Goal: Task Accomplishment & Management: Manage account settings

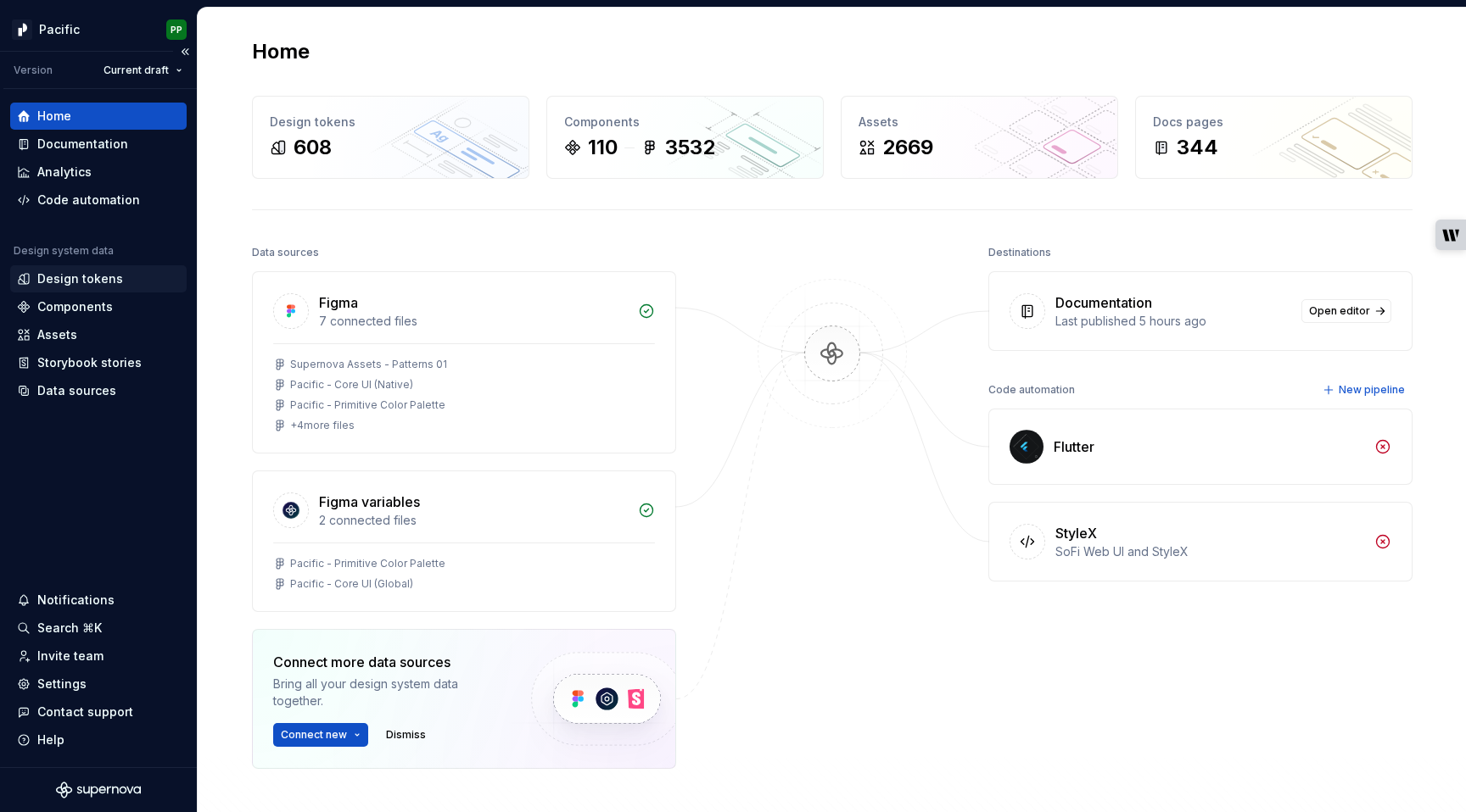
click at [112, 268] on div "Design tokens" at bounding box center [98, 278] width 176 height 27
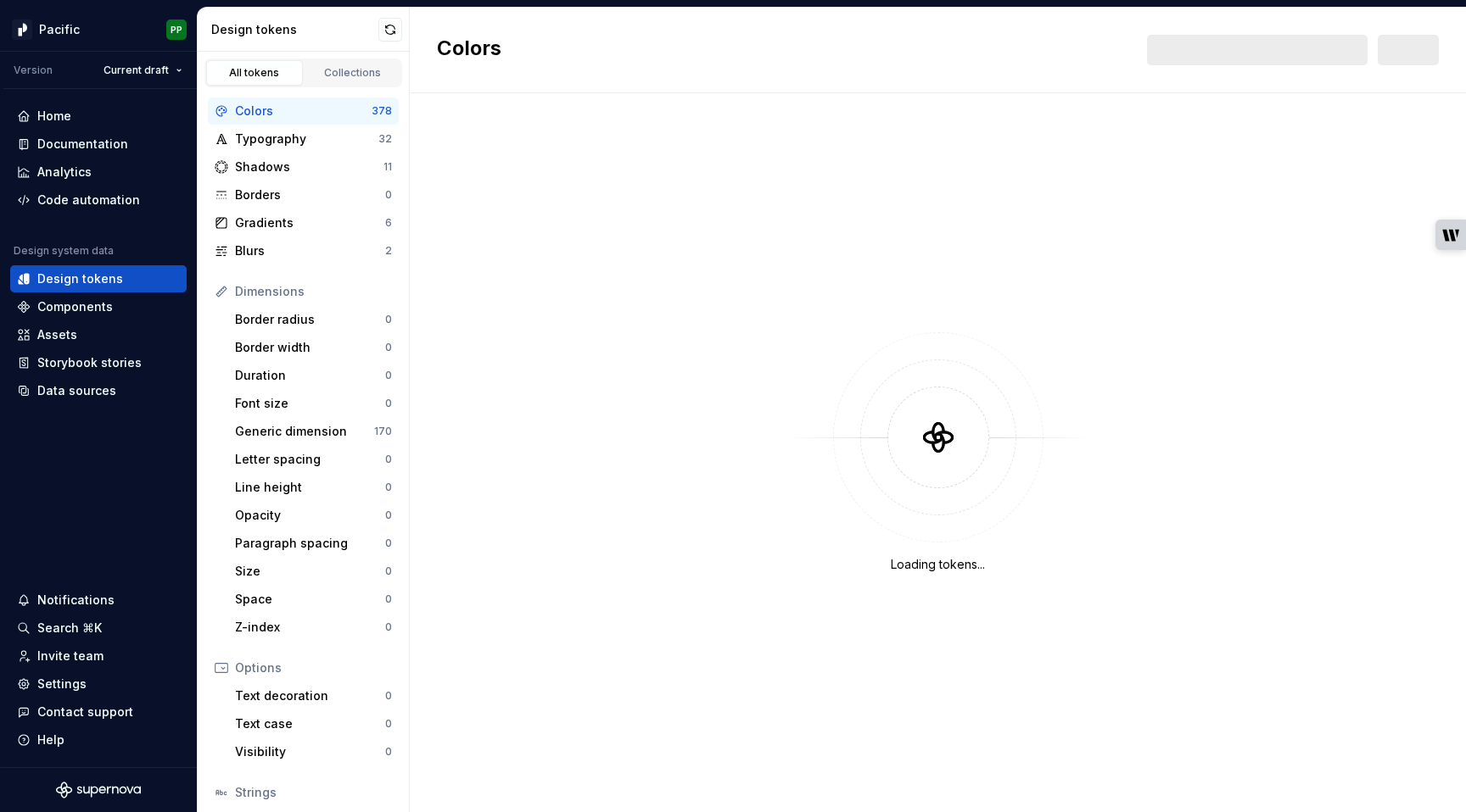
click at [293, 113] on div "Colors" at bounding box center [303, 111] width 137 height 17
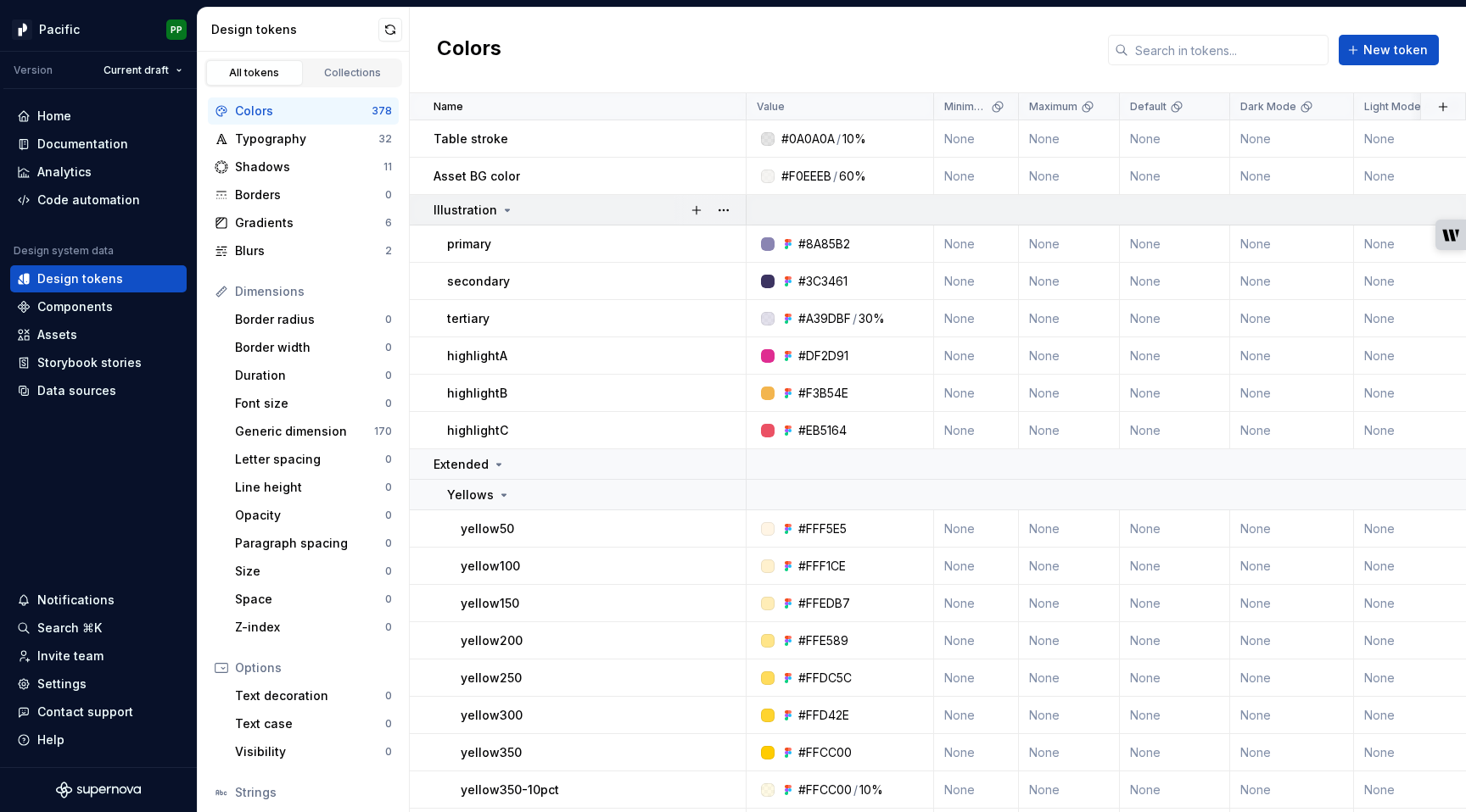
click at [504, 207] on icon at bounding box center [506, 210] width 13 height 13
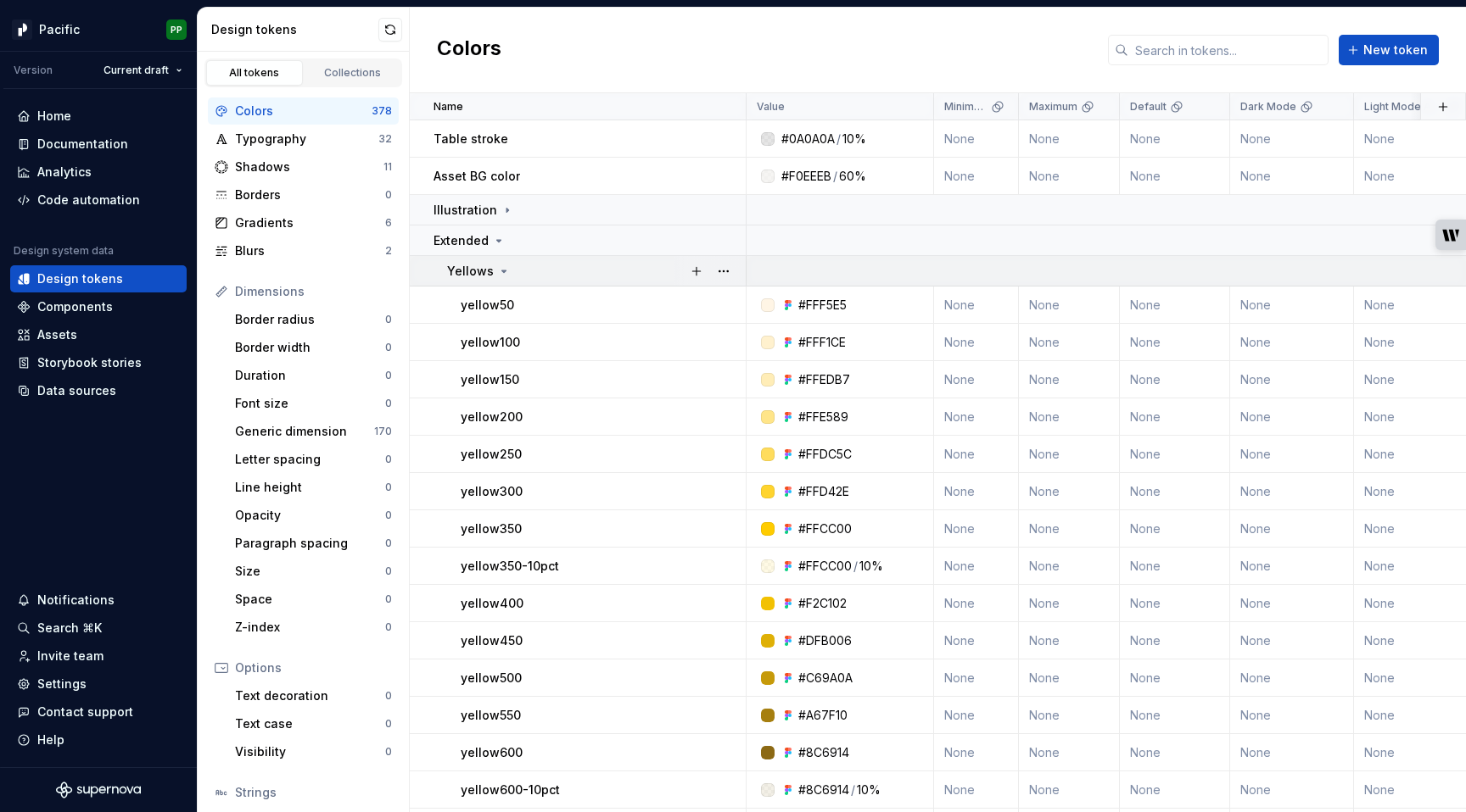
click at [499, 265] on icon at bounding box center [504, 270] width 13 height 13
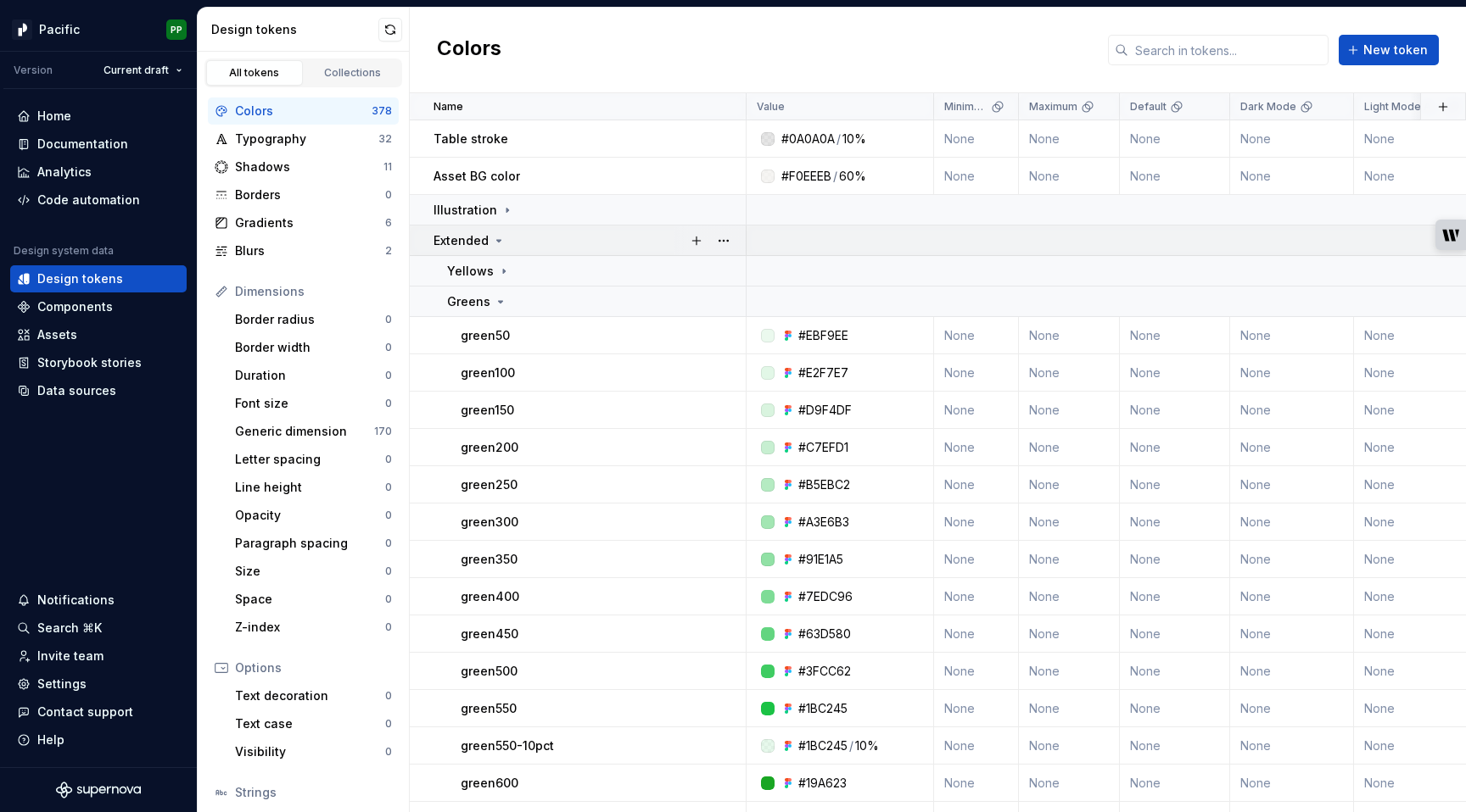
click at [496, 241] on icon at bounding box center [498, 240] width 13 height 13
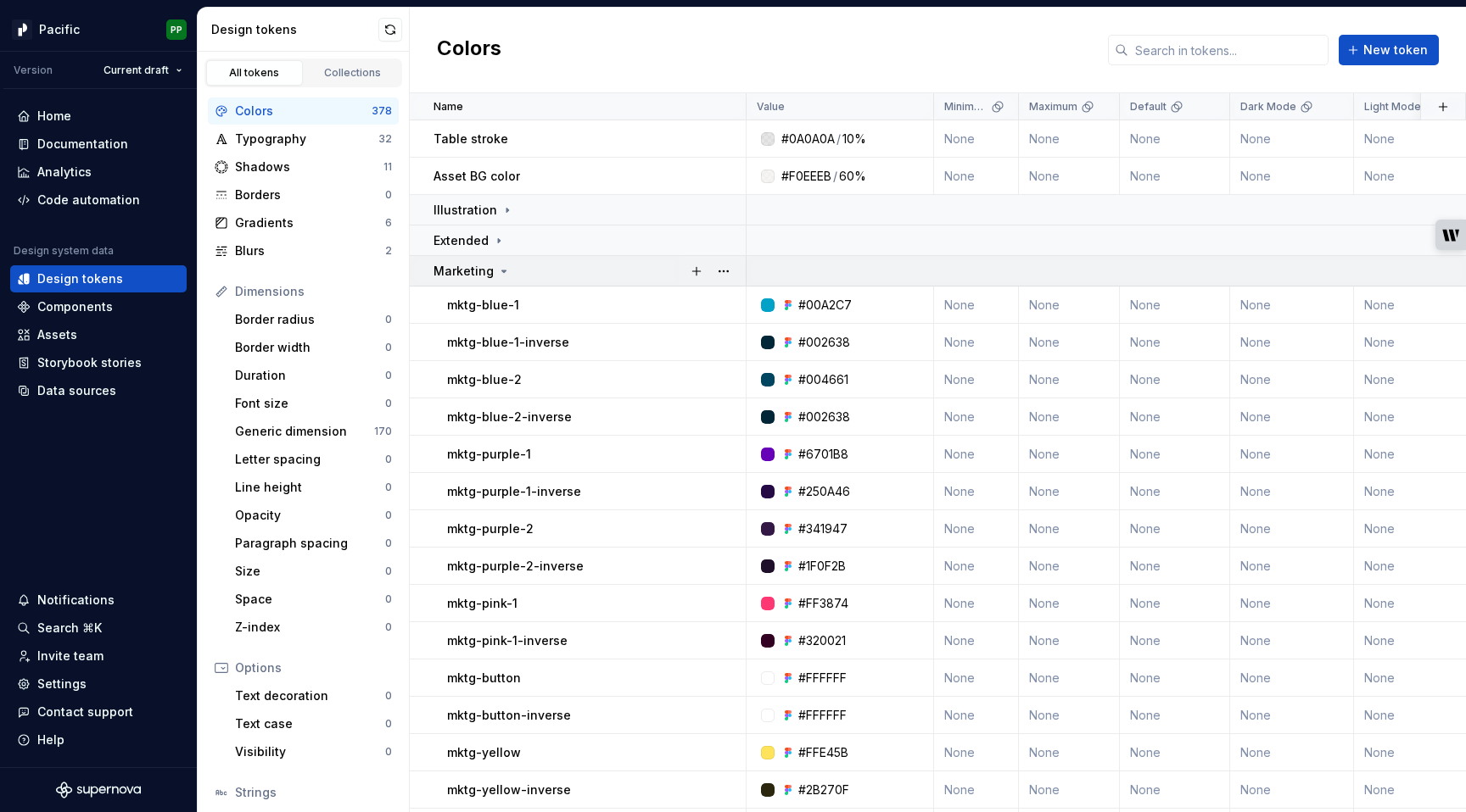
click at [501, 274] on icon at bounding box center [504, 270] width 13 height 13
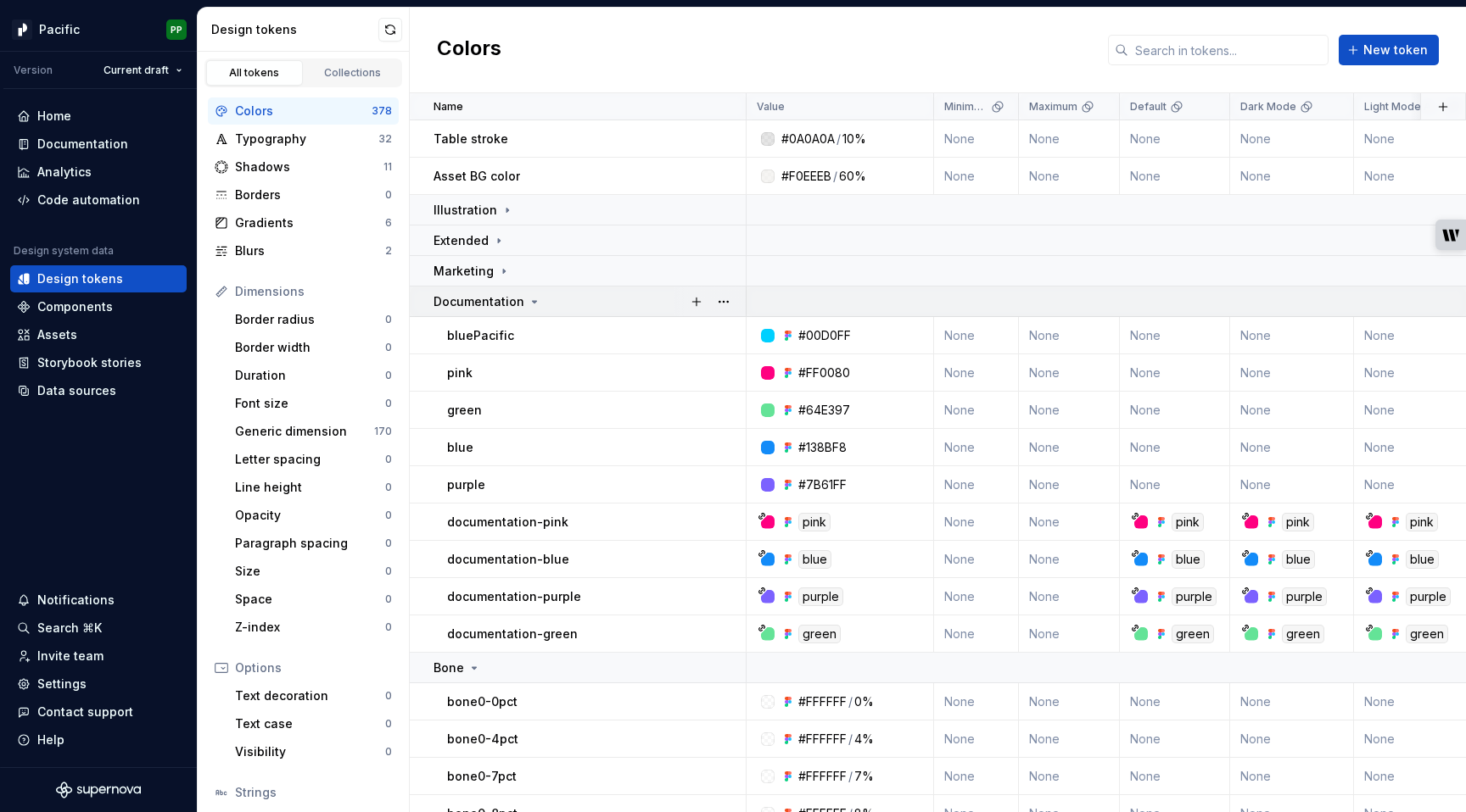
click at [528, 301] on icon at bounding box center [534, 301] width 13 height 13
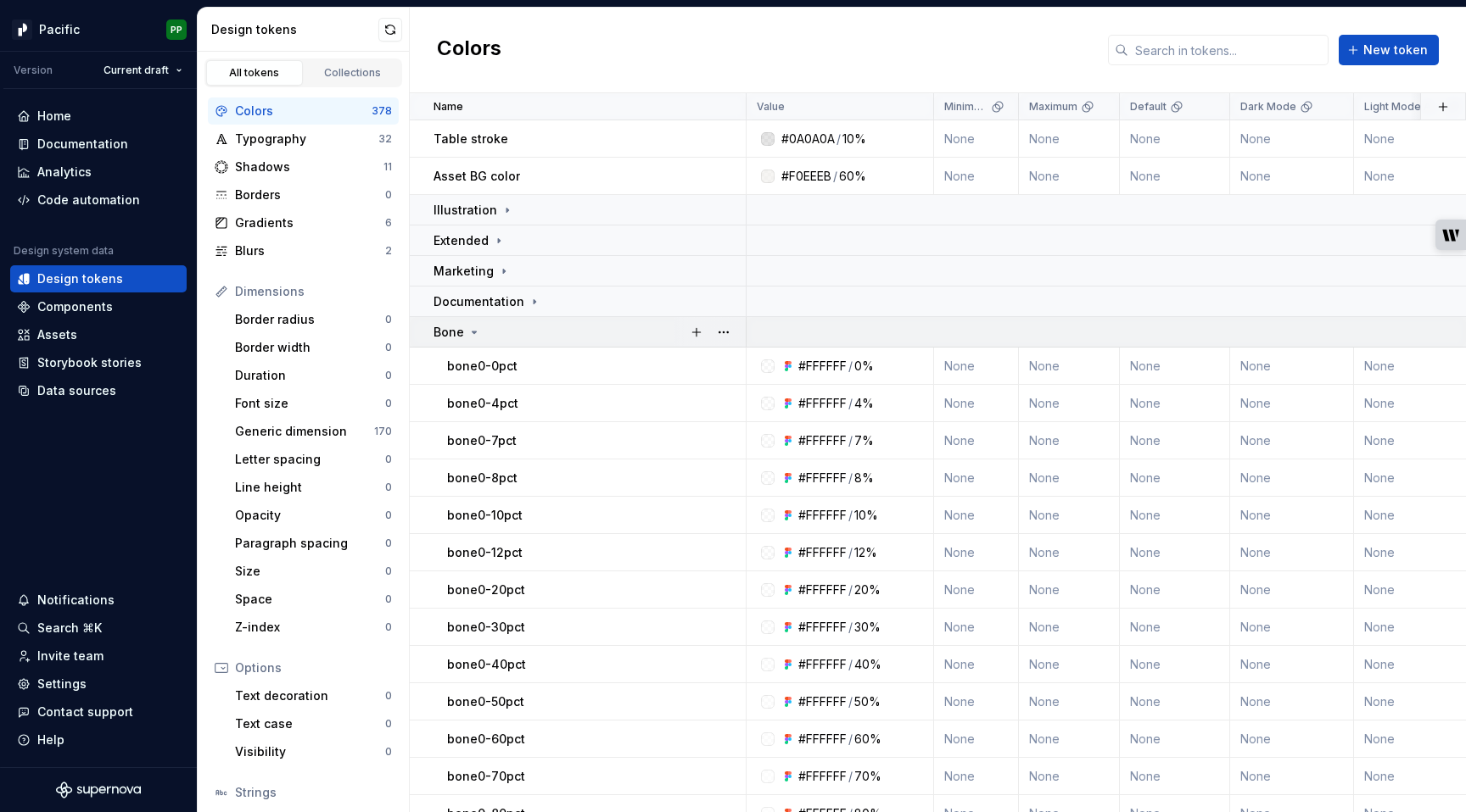
click at [478, 333] on icon at bounding box center [474, 332] width 13 height 13
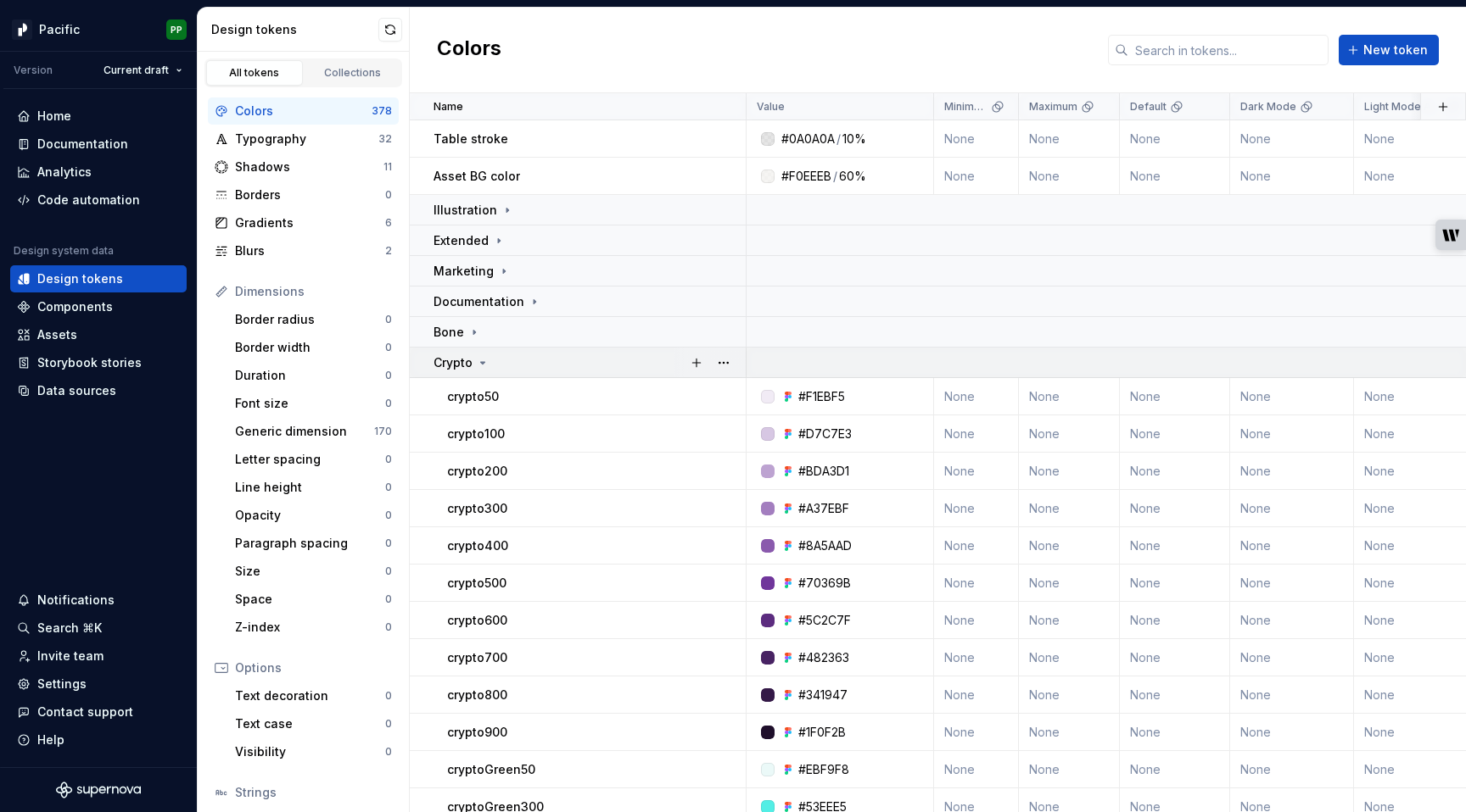
click at [484, 357] on icon at bounding box center [482, 363] width 13 height 13
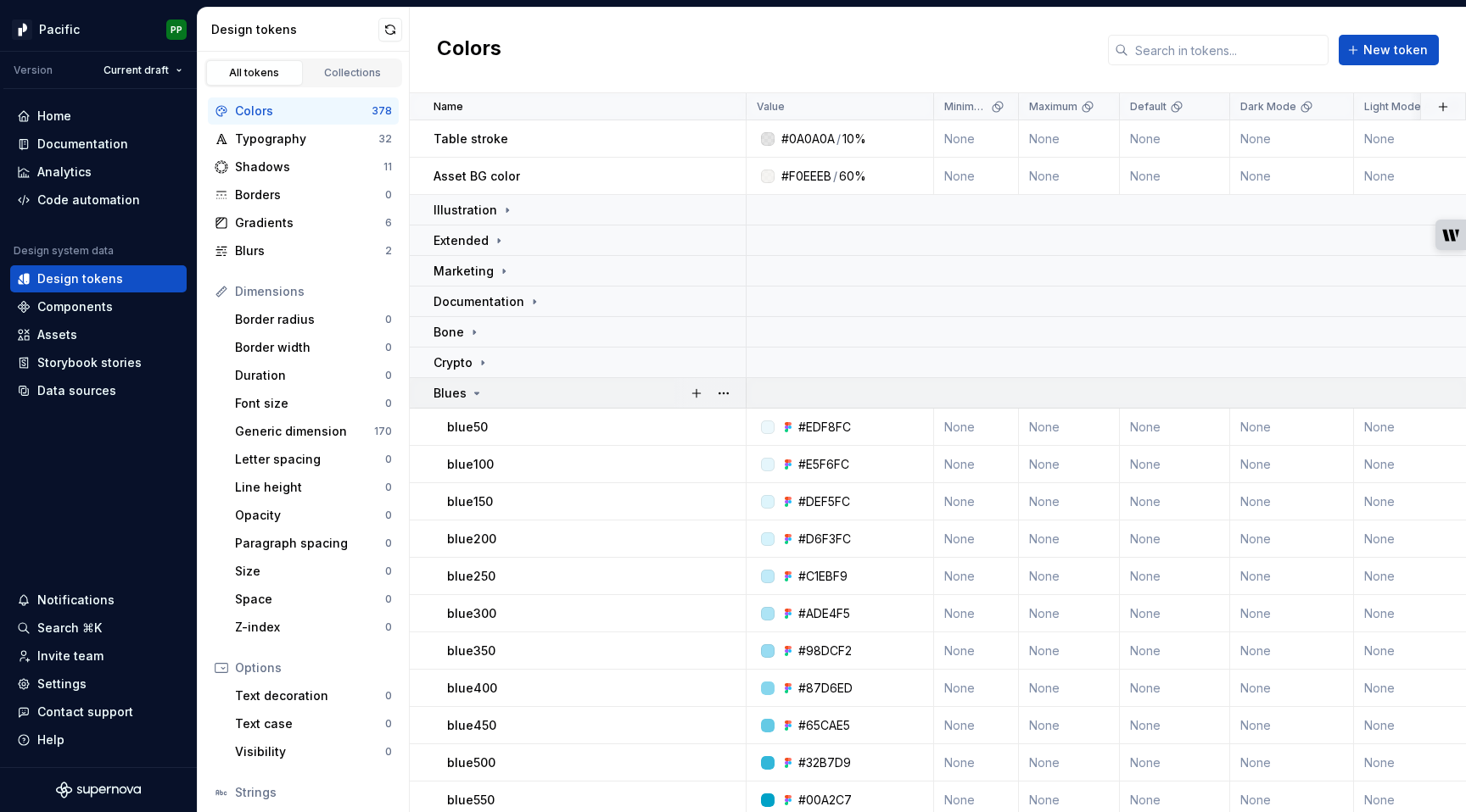
click at [474, 397] on icon at bounding box center [476, 393] width 13 height 13
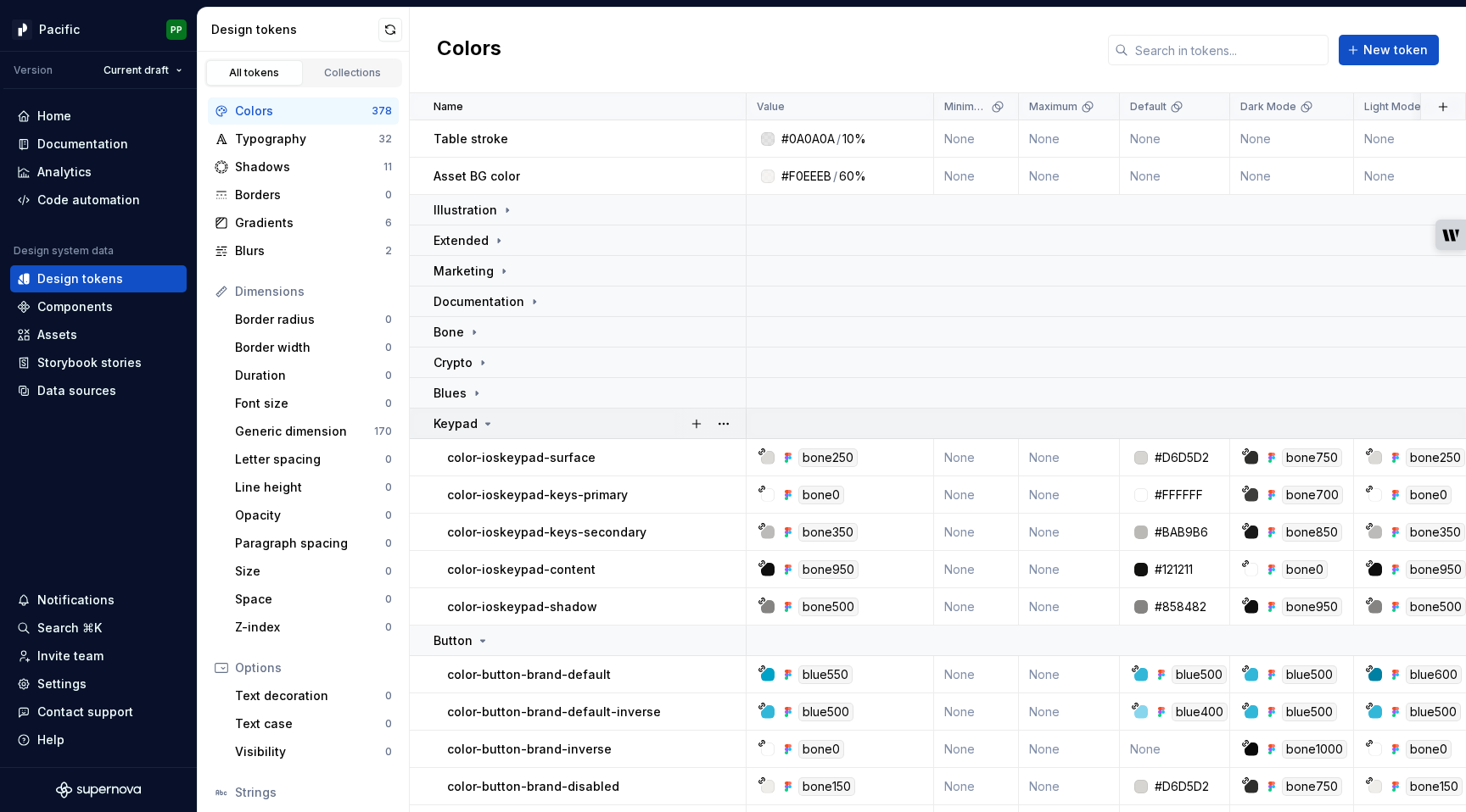
click at [484, 419] on icon at bounding box center [487, 424] width 13 height 13
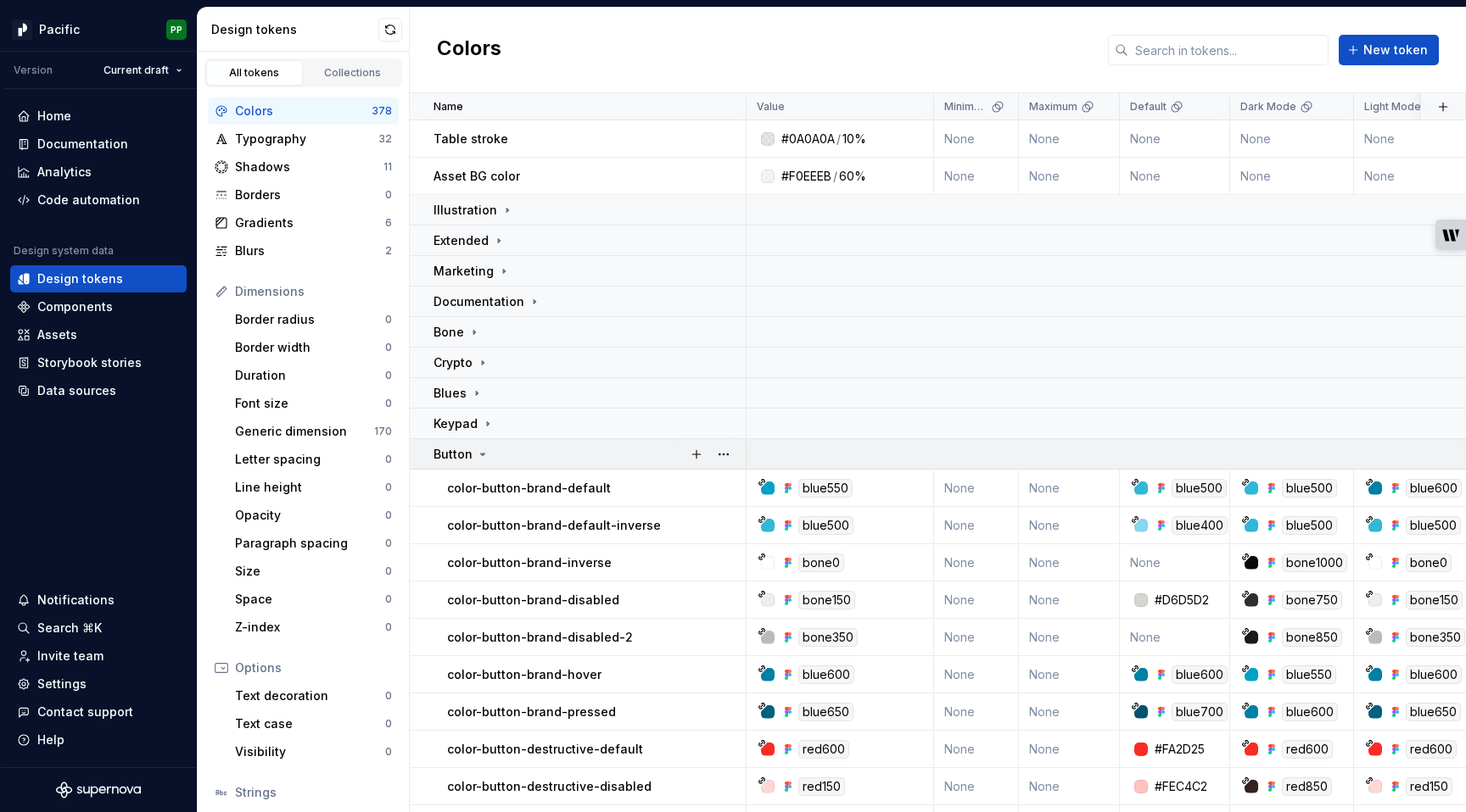
click at [480, 456] on icon at bounding box center [482, 454] width 13 height 13
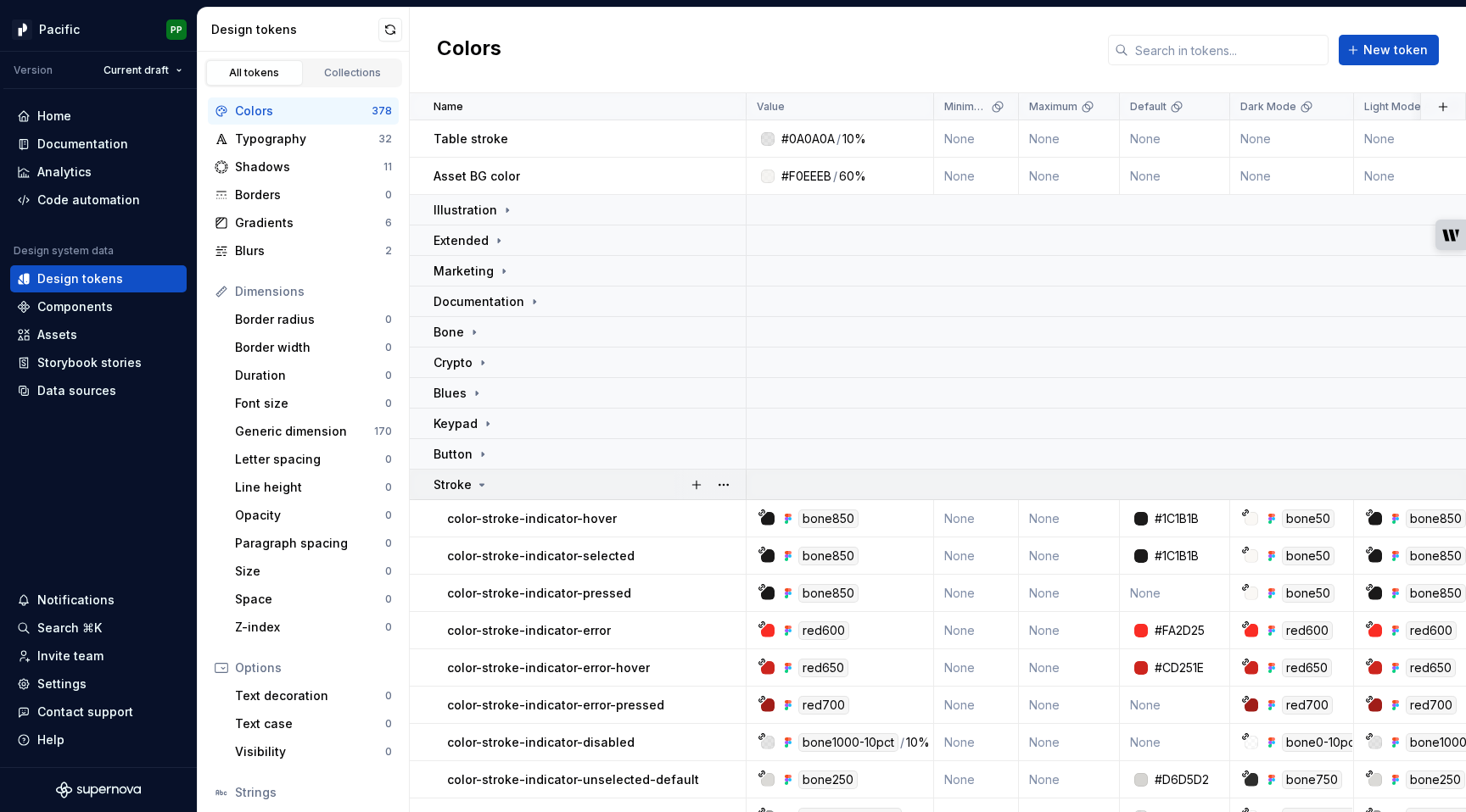
click at [482, 480] on icon at bounding box center [482, 484] width 13 height 13
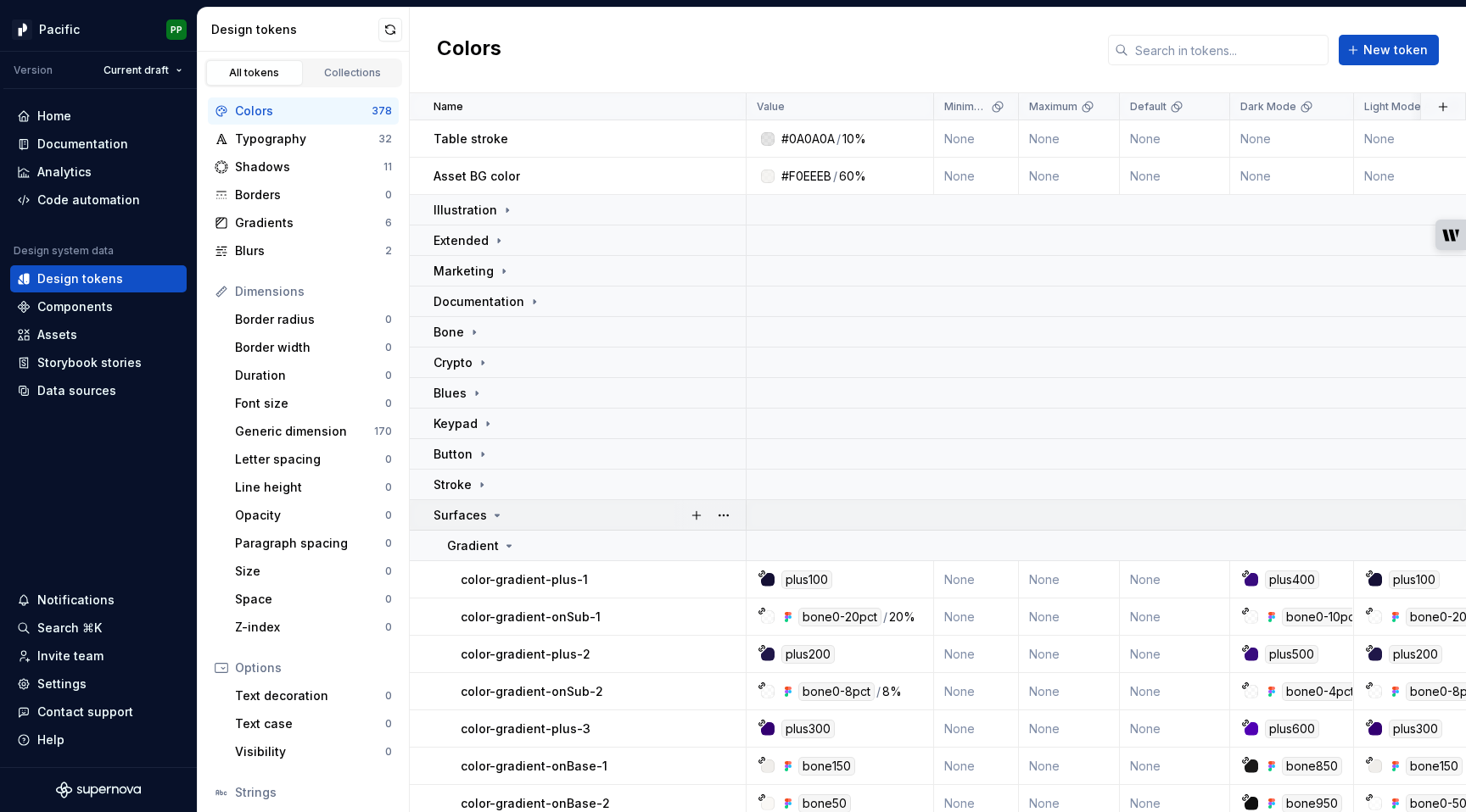
click at [500, 517] on icon at bounding box center [497, 515] width 13 height 13
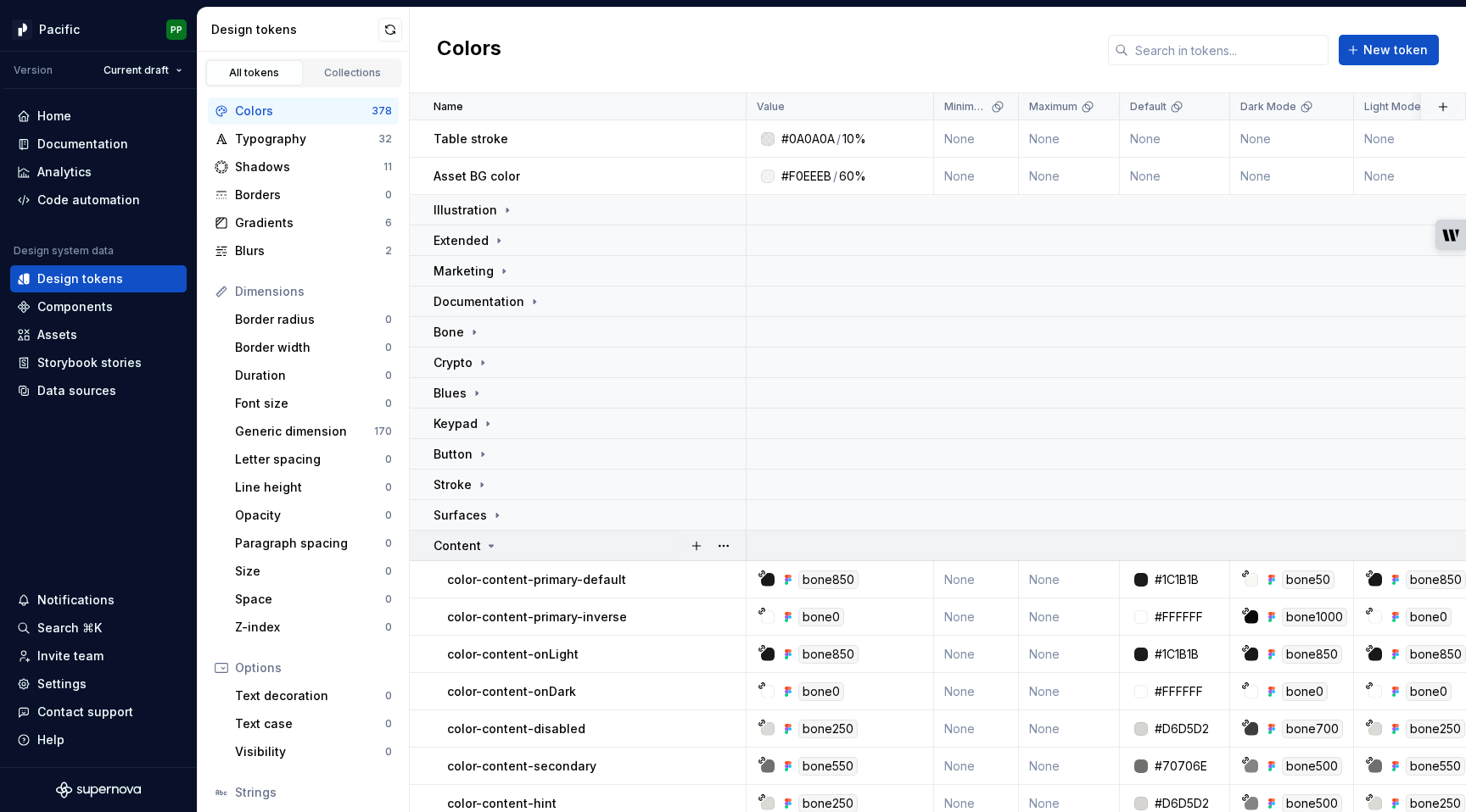
click at [495, 543] on icon at bounding box center [490, 545] width 13 height 13
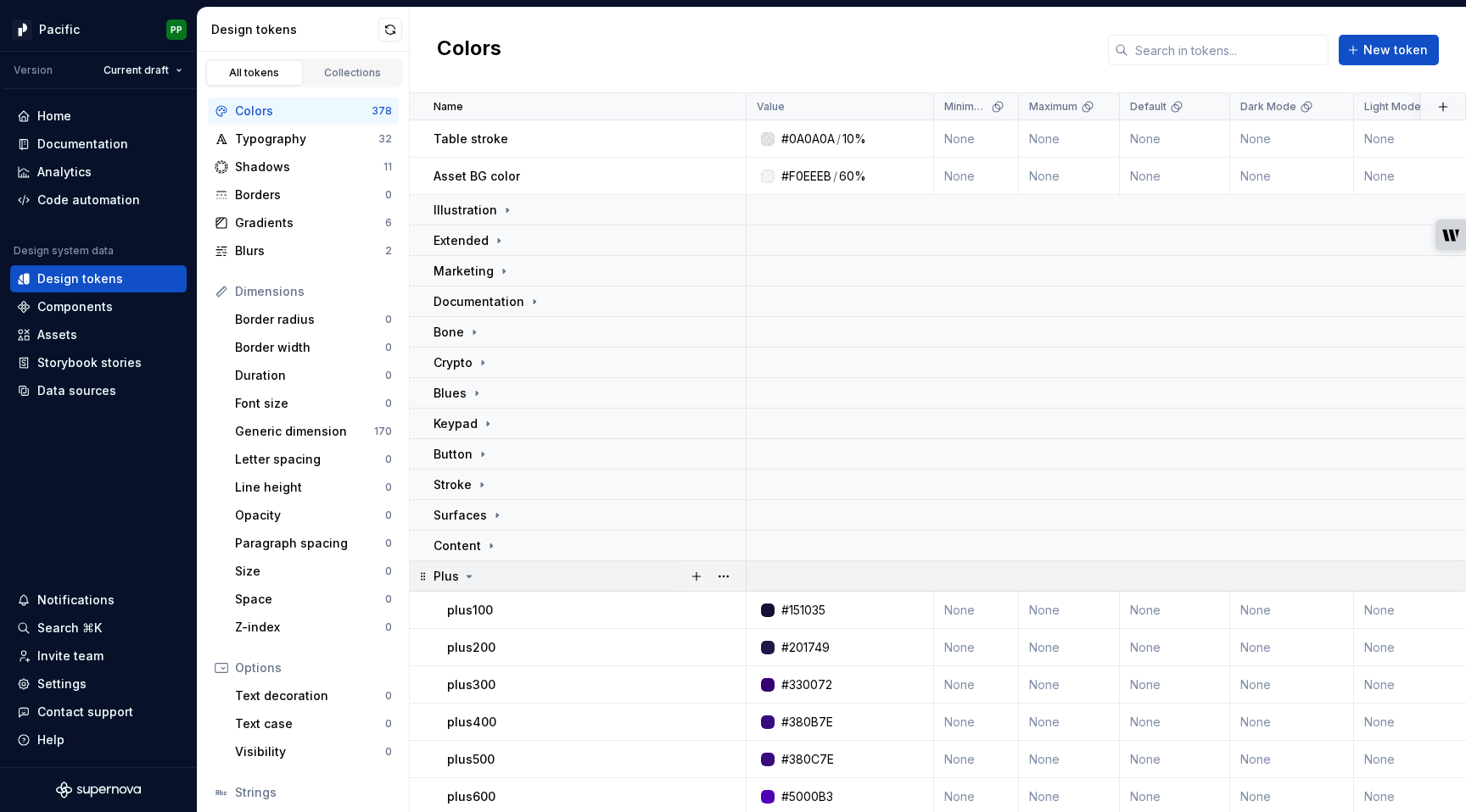
click at [467, 574] on icon at bounding box center [468, 576] width 13 height 13
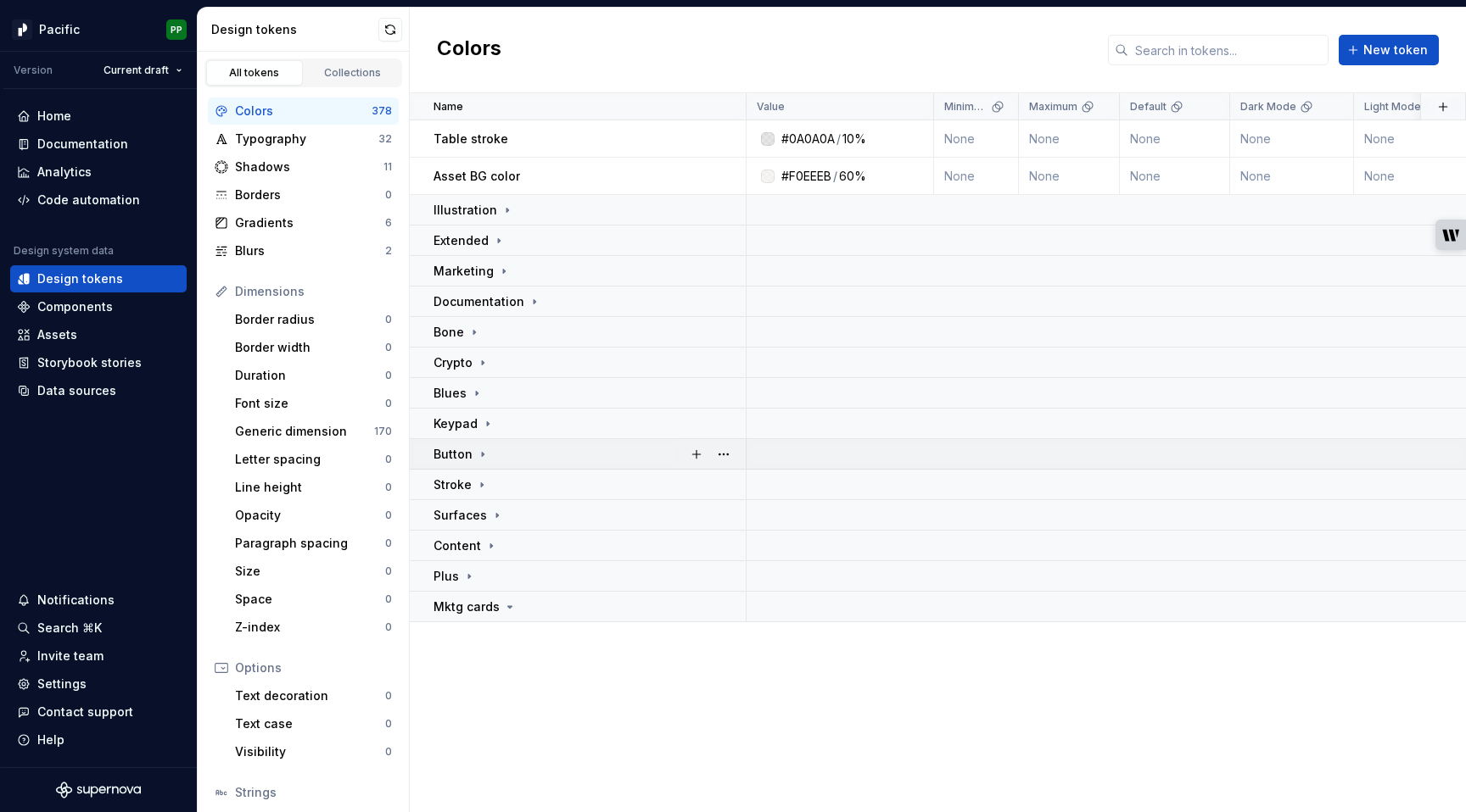
click at [488, 451] on div "Button" at bounding box center [589, 454] width 311 height 17
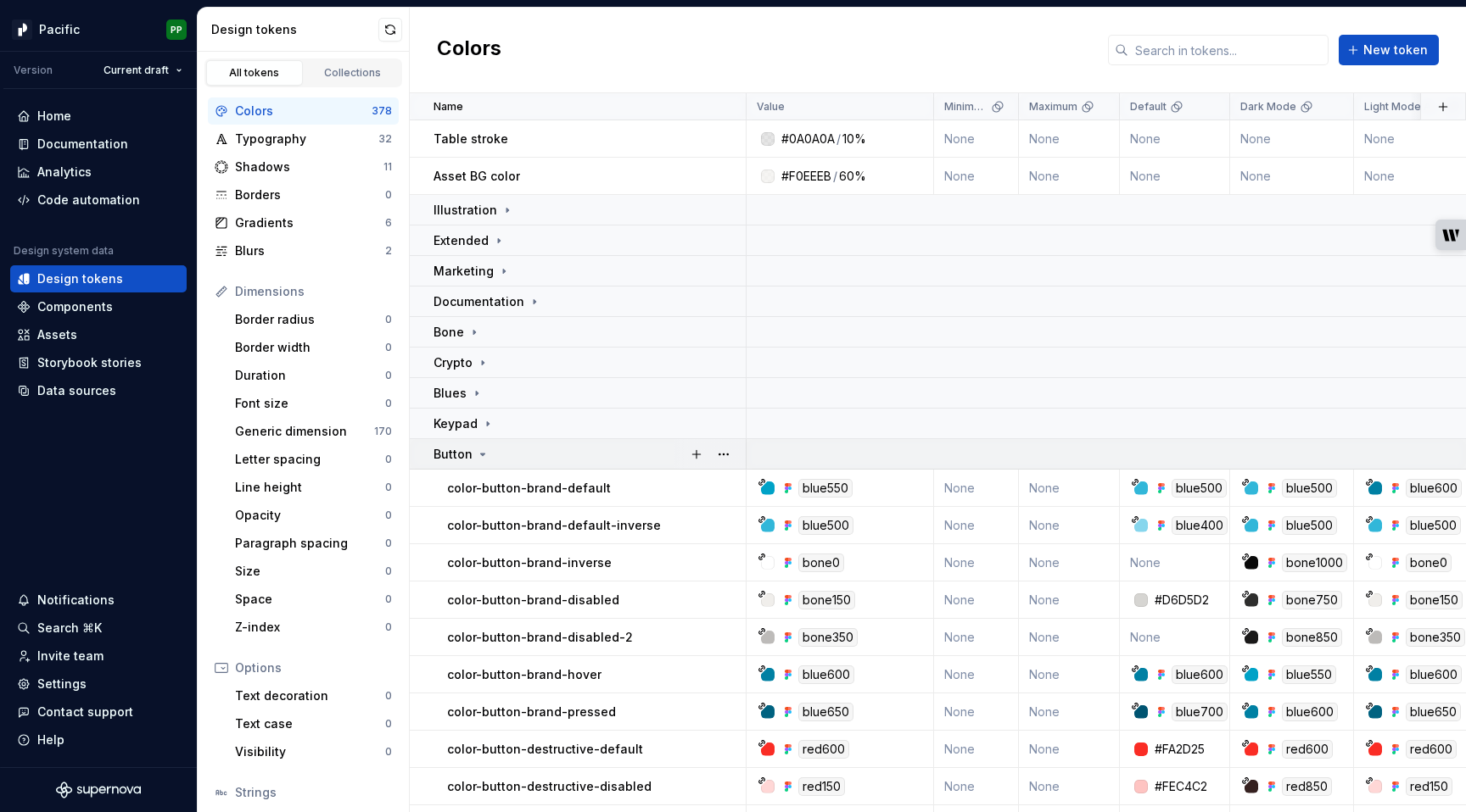
click at [478, 452] on icon at bounding box center [482, 454] width 13 height 13
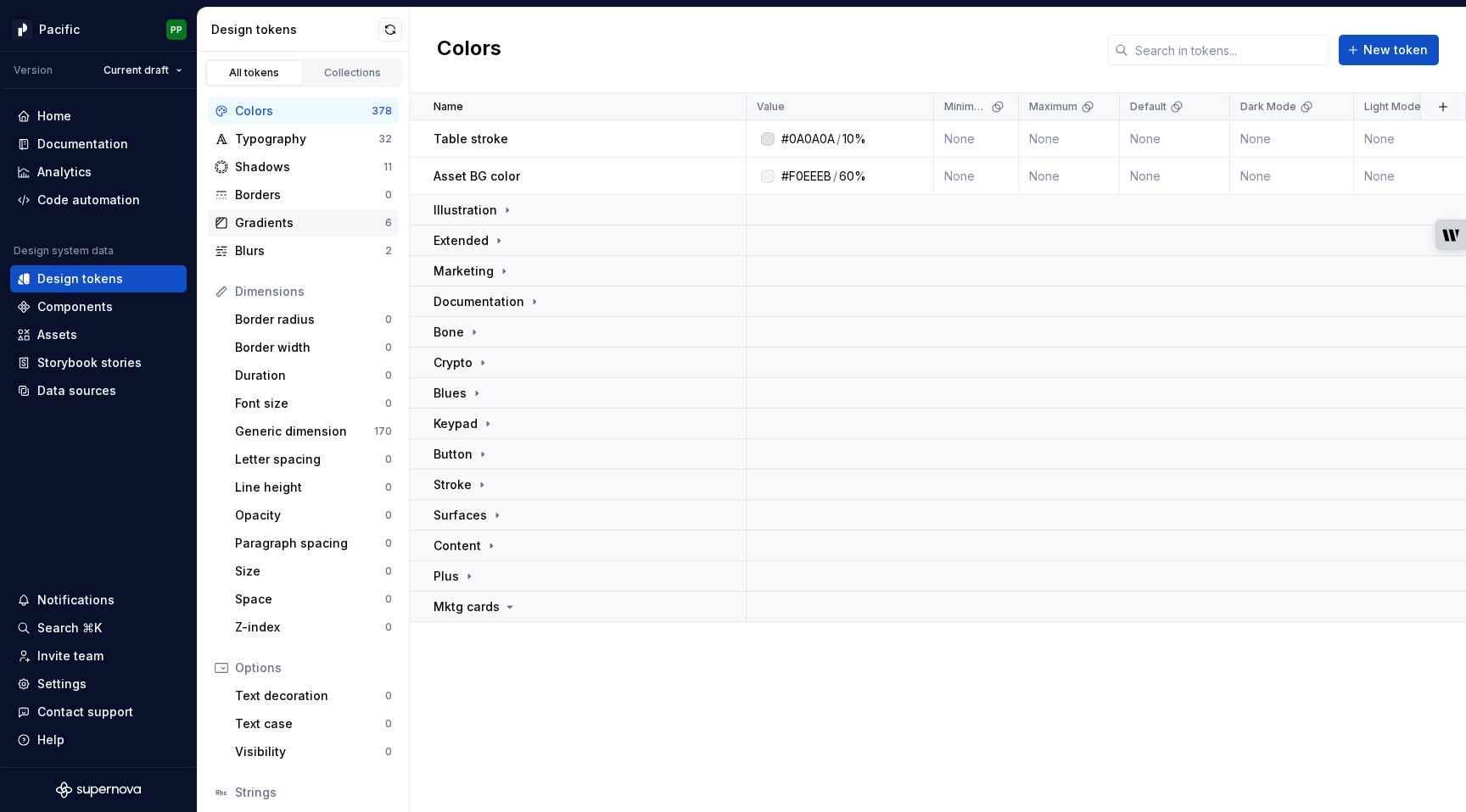
click at [303, 236] on div "Gradients 6" at bounding box center [302, 223] width 191 height 27
click at [304, 251] on div "Blurs" at bounding box center [310, 251] width 150 height 17
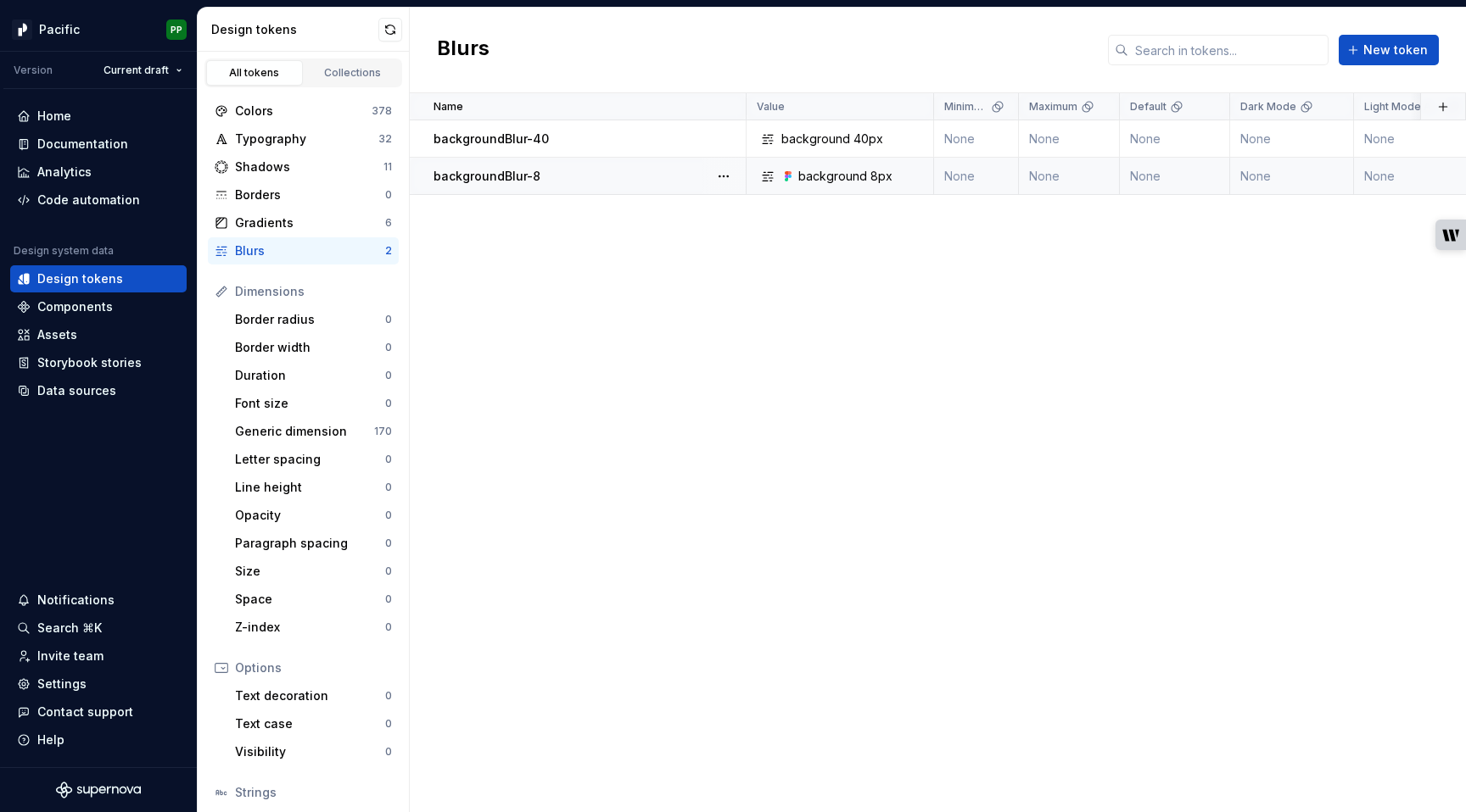
click at [853, 176] on div "background" at bounding box center [832, 176] width 68 height 17
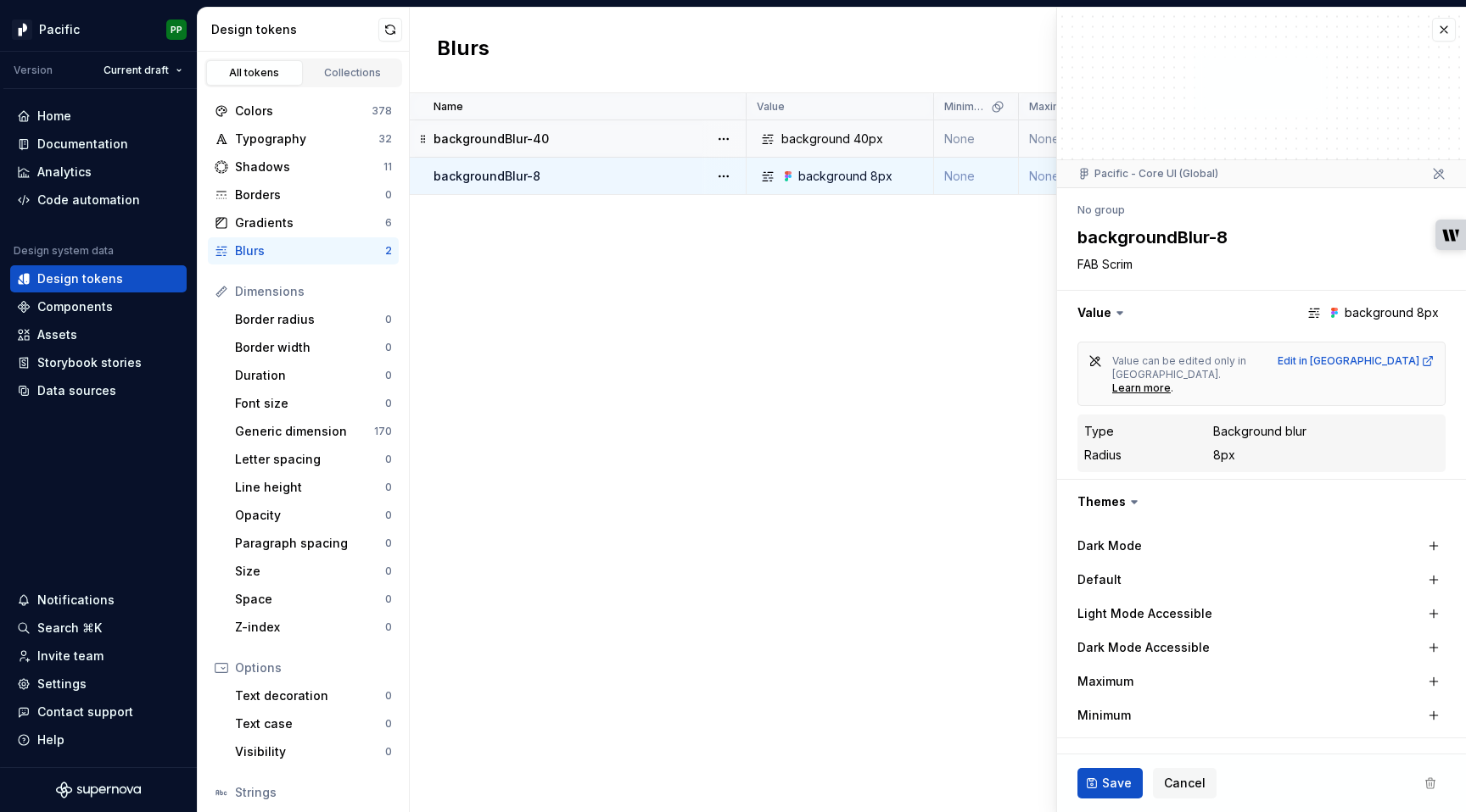
click at [581, 133] on div "backgroundBlur-40" at bounding box center [589, 138] width 311 height 17
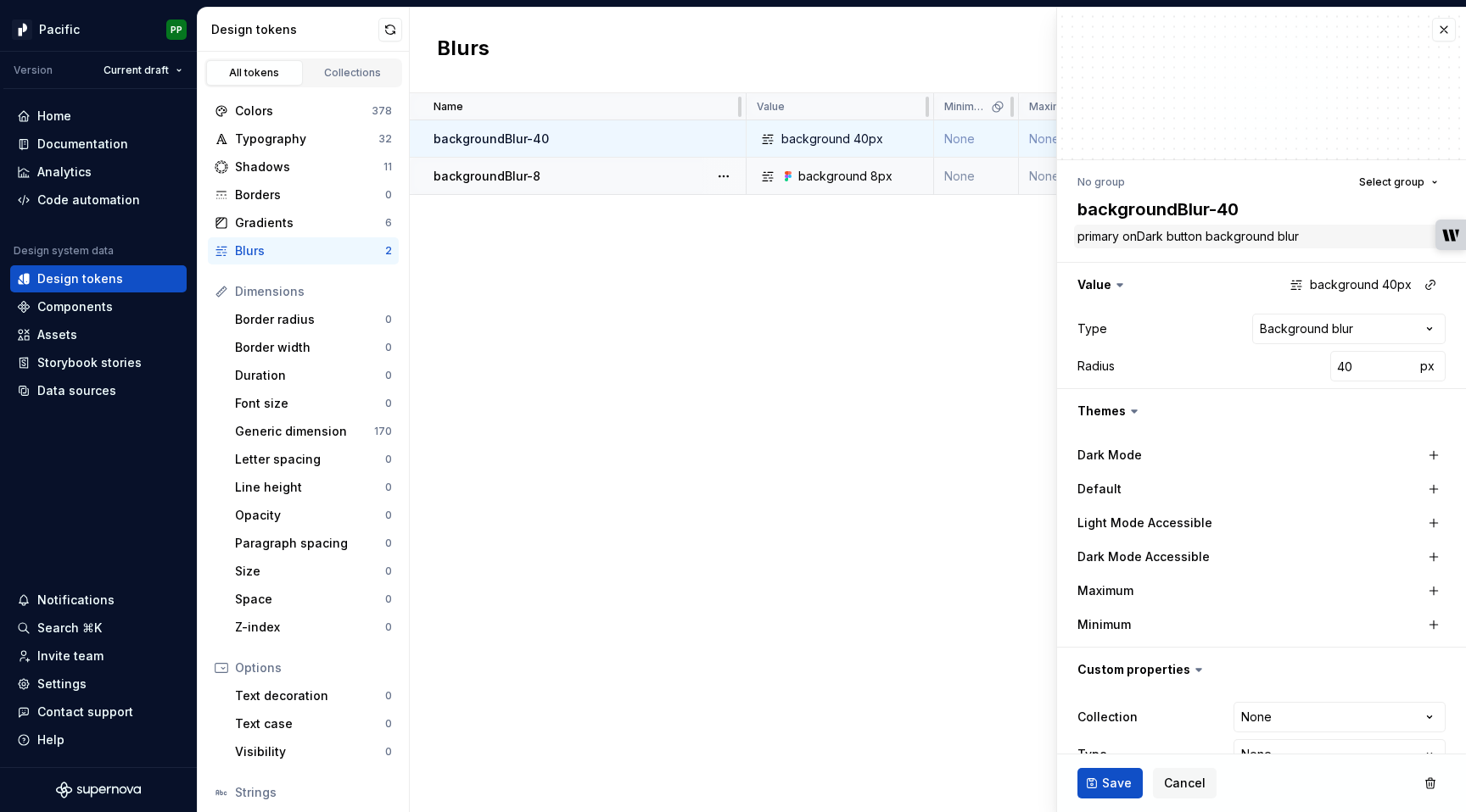
type textarea "*"
click at [693, 615] on div "Name Value Minimum Maximum Default Dark Mode Light Mode Accessible Dark Mode Ac…" at bounding box center [937, 452] width 1056 height 719
click at [302, 105] on div "Colors" at bounding box center [303, 111] width 137 height 17
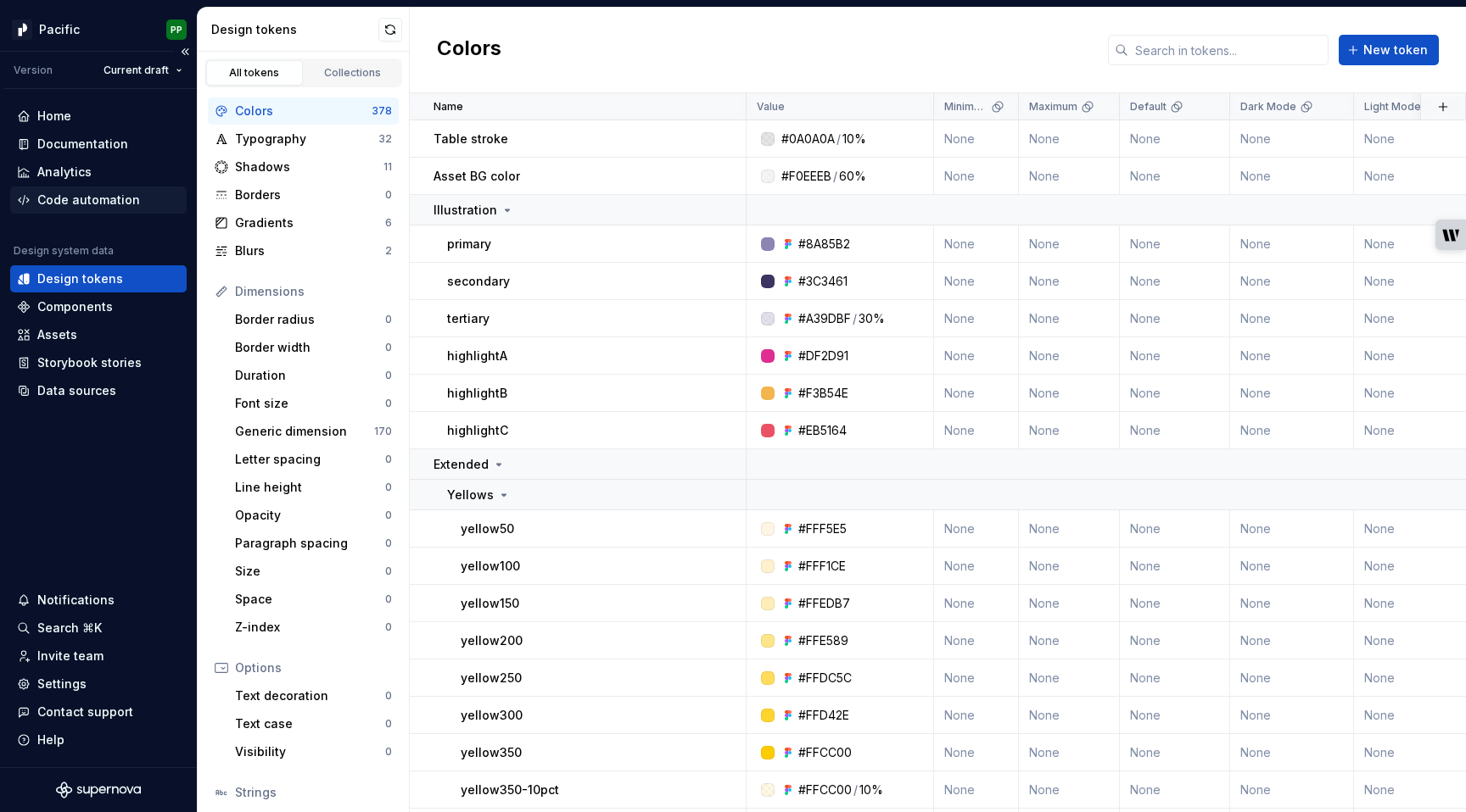
click at [106, 199] on div "Code automation" at bounding box center [89, 199] width 103 height 17
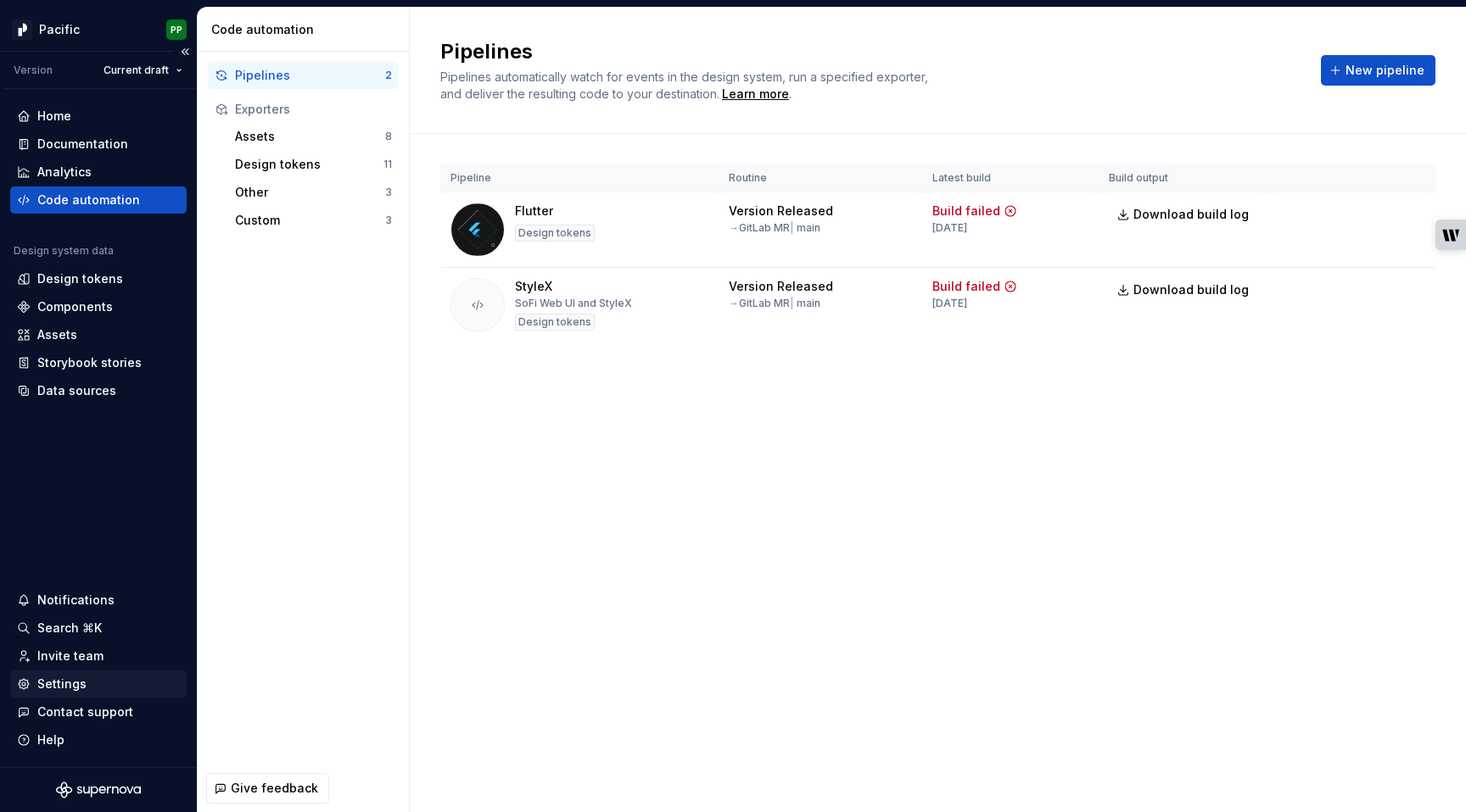
click at [72, 680] on div "Settings" at bounding box center [61, 683] width 49 height 17
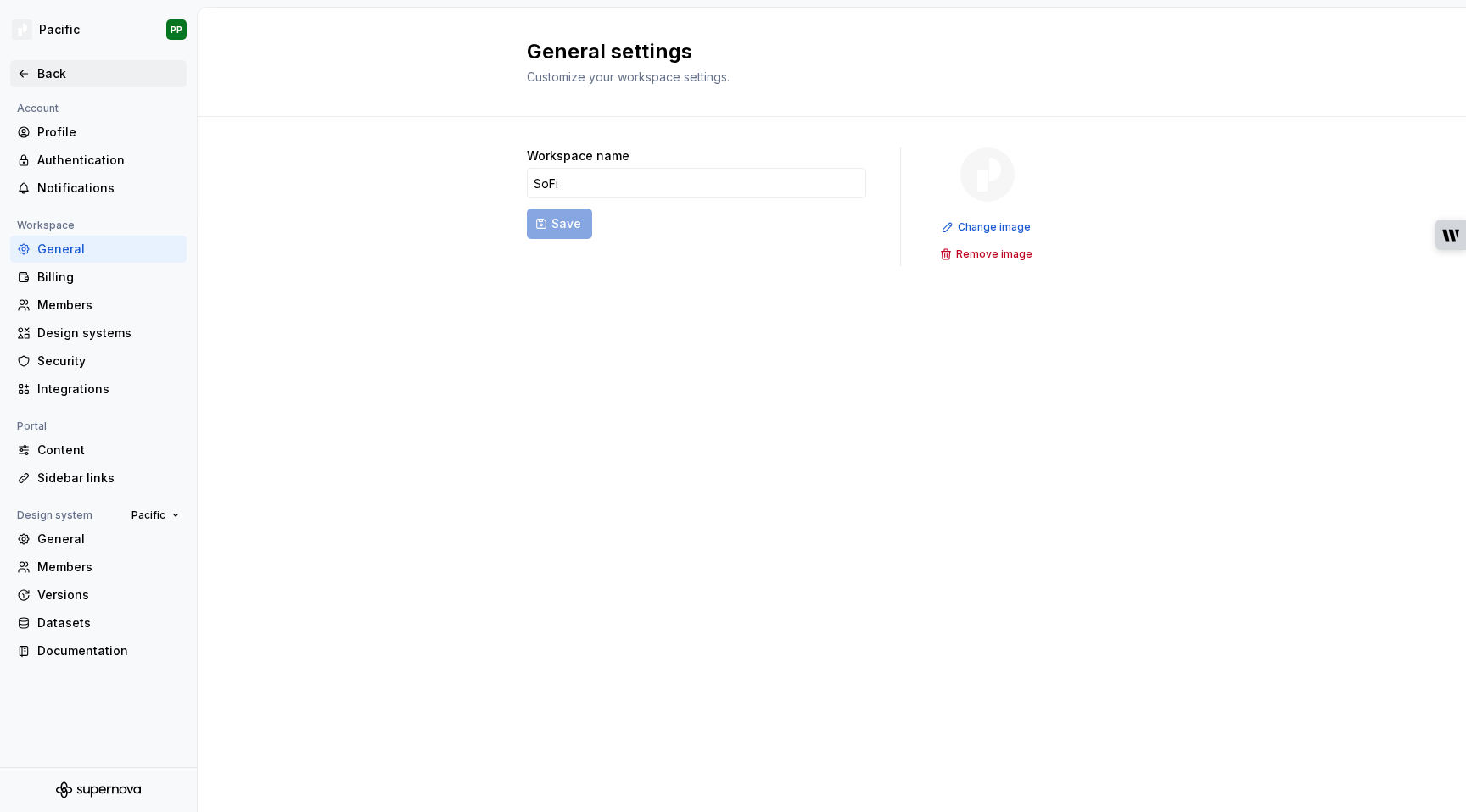
click at [54, 72] on div "Back" at bounding box center [108, 74] width 143 height 17
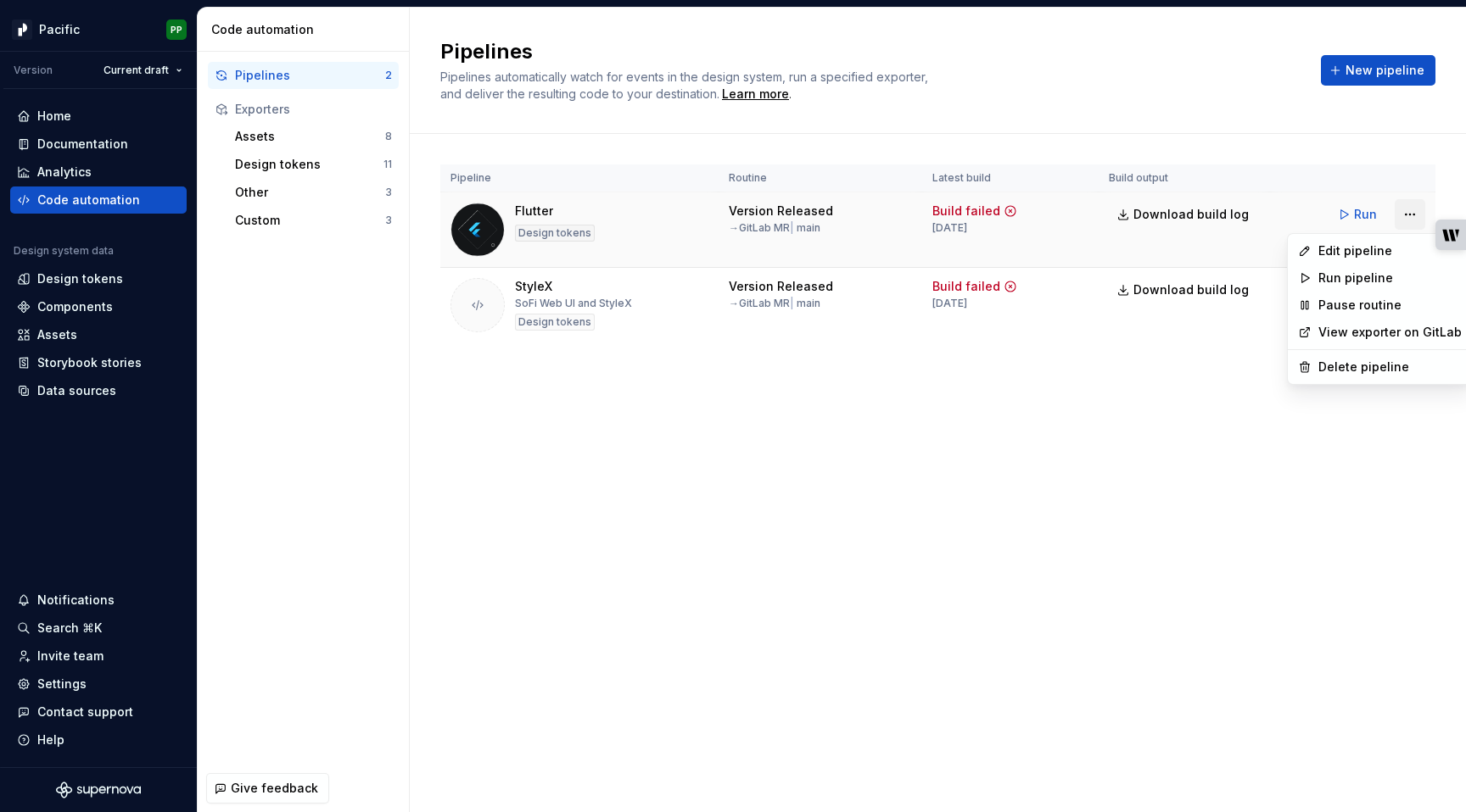
click at [1414, 210] on html "Pacific PP Version Current draft Home Documentation Analytics Code automation D…" at bounding box center [733, 406] width 1466 height 812
click at [1387, 252] on div "Edit pipeline" at bounding box center [1390, 251] width 144 height 17
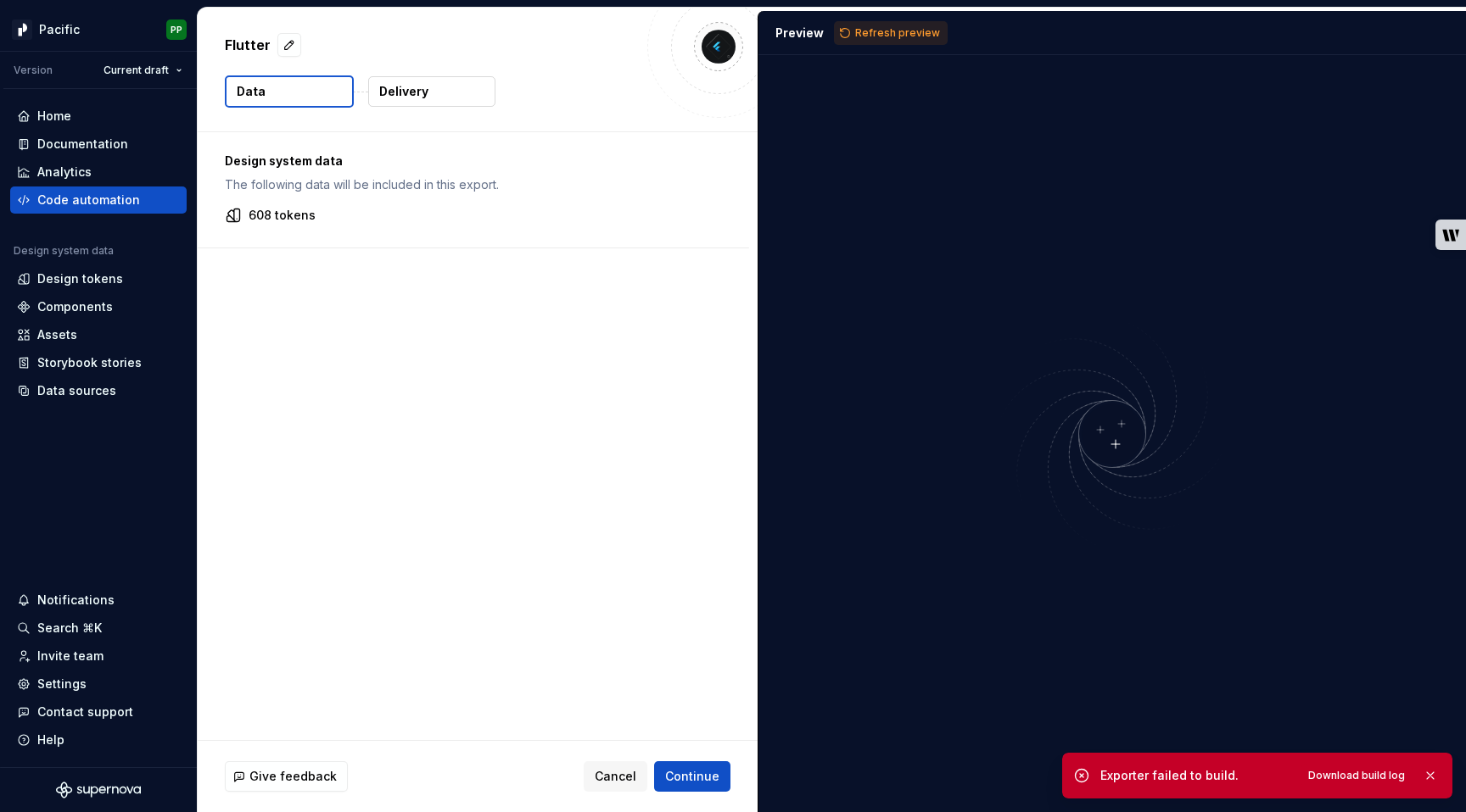
click at [418, 90] on p "Delivery" at bounding box center [404, 91] width 49 height 17
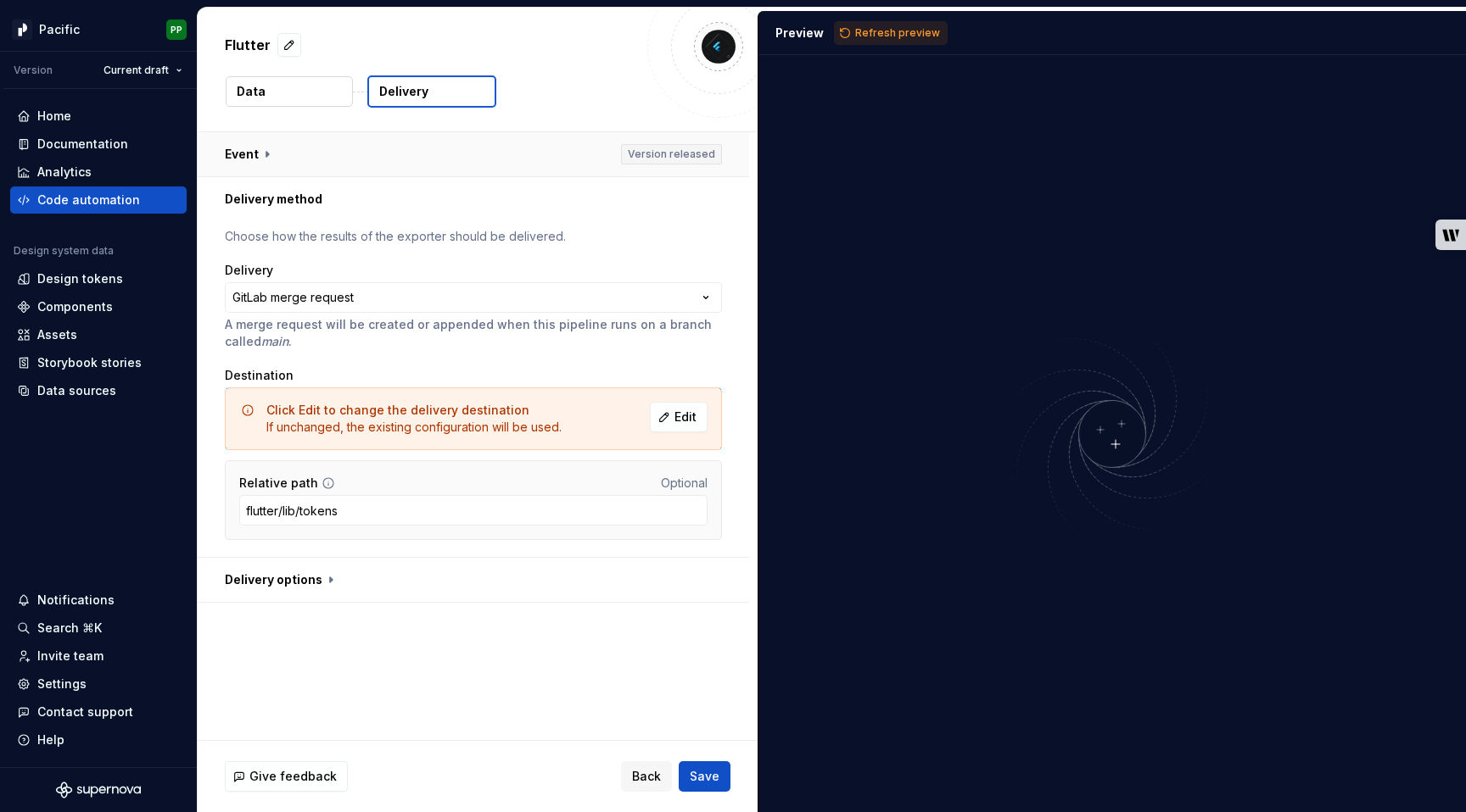
click at [265, 155] on button "button" at bounding box center [474, 154] width 552 height 44
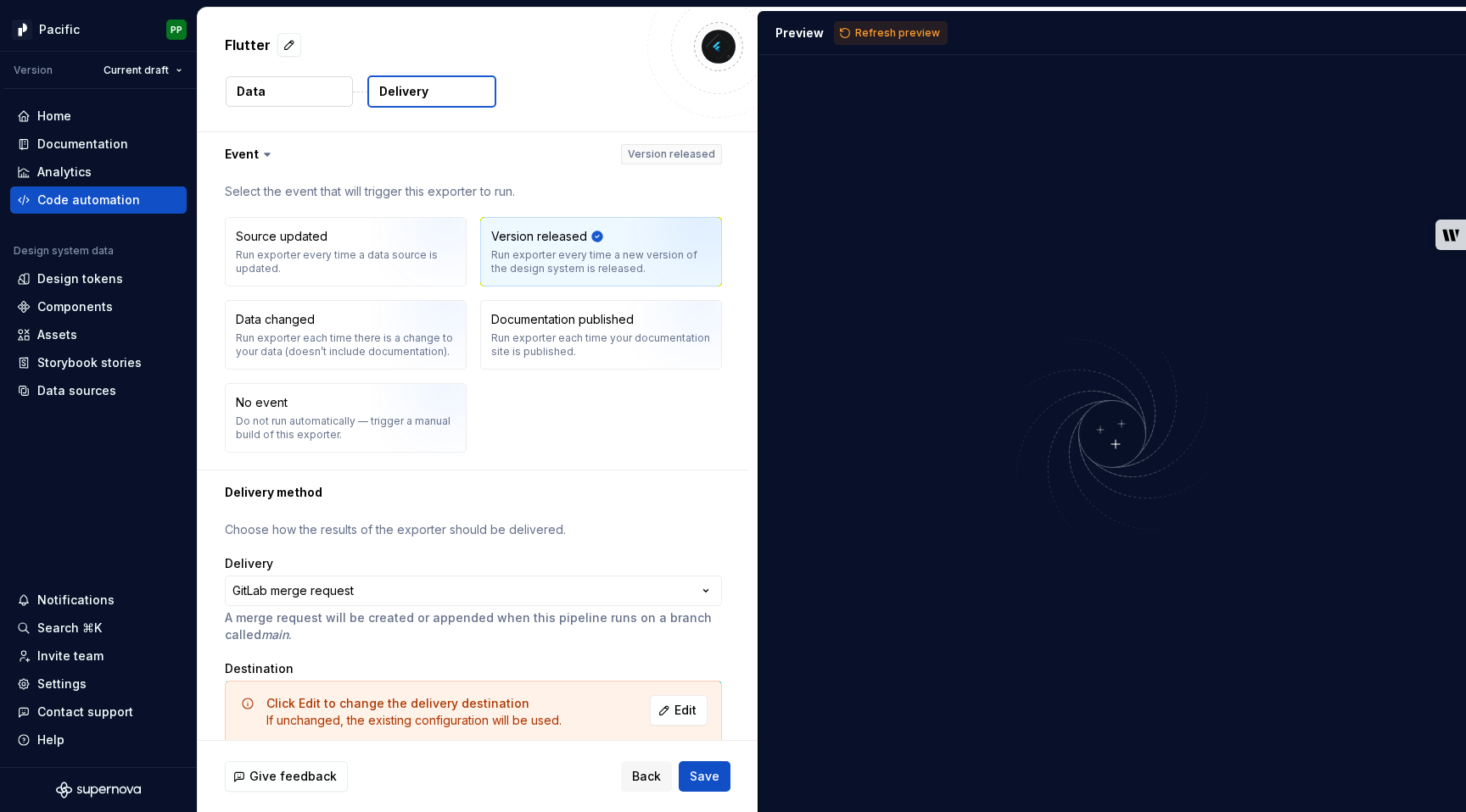
click at [266, 153] on icon at bounding box center [267, 154] width 5 height 3
click at [261, 146] on icon at bounding box center [267, 154] width 17 height 17
click at [261, 160] on icon at bounding box center [267, 154] width 17 height 17
click at [650, 768] on button "Back" at bounding box center [646, 777] width 51 height 30
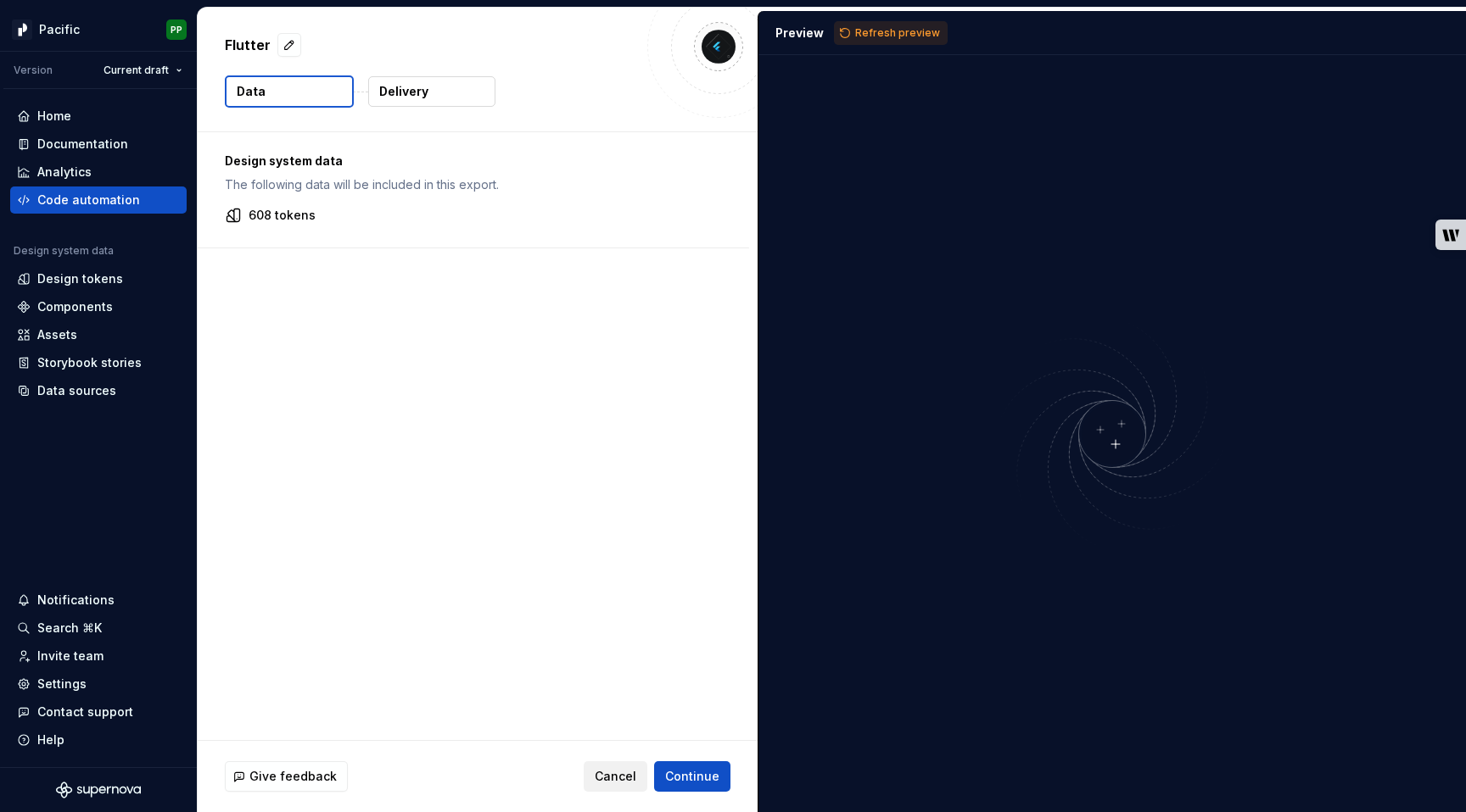
click at [631, 770] on span "Cancel" at bounding box center [615, 777] width 42 height 17
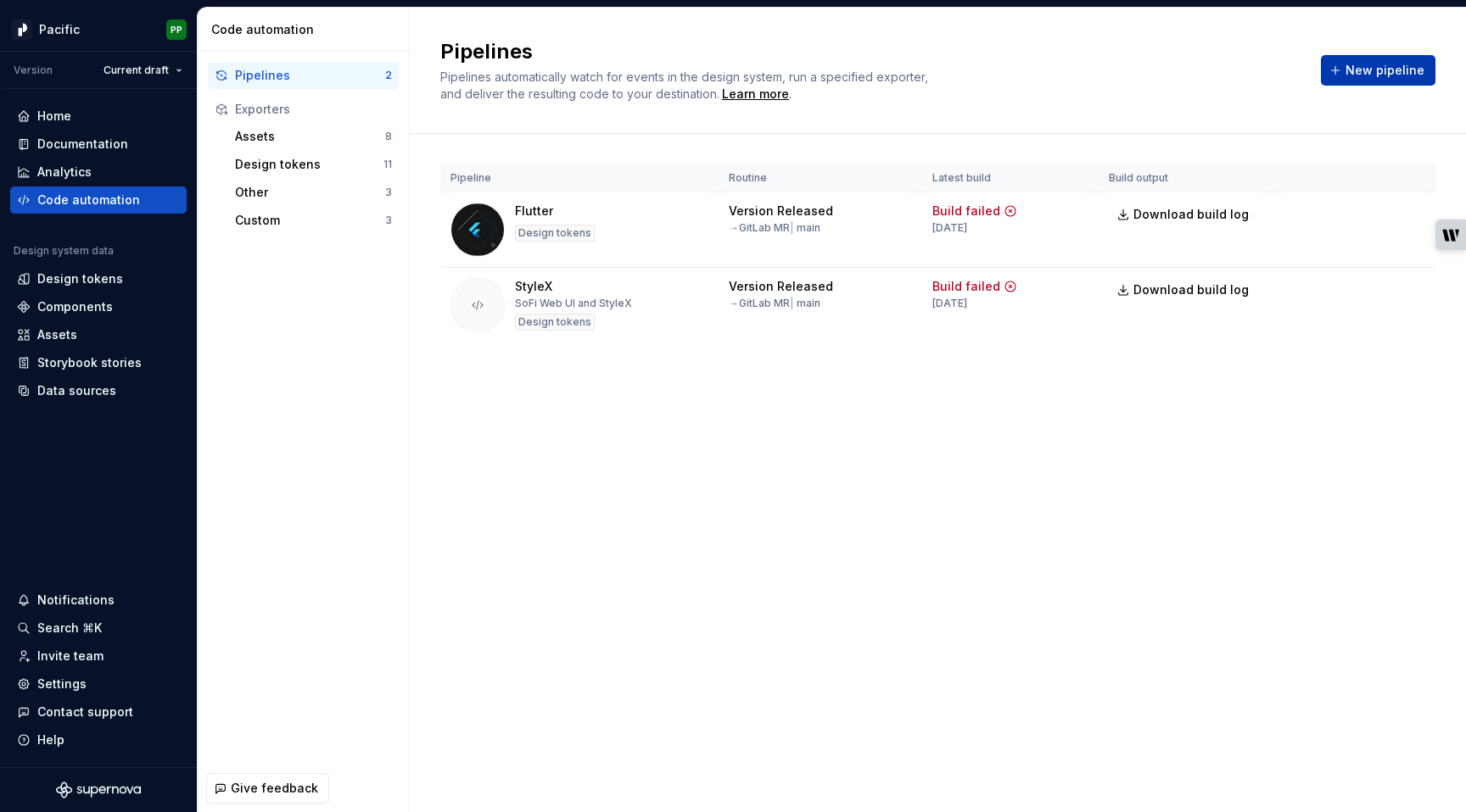
click at [1370, 72] on span "New pipeline" at bounding box center [1384, 70] width 79 height 17
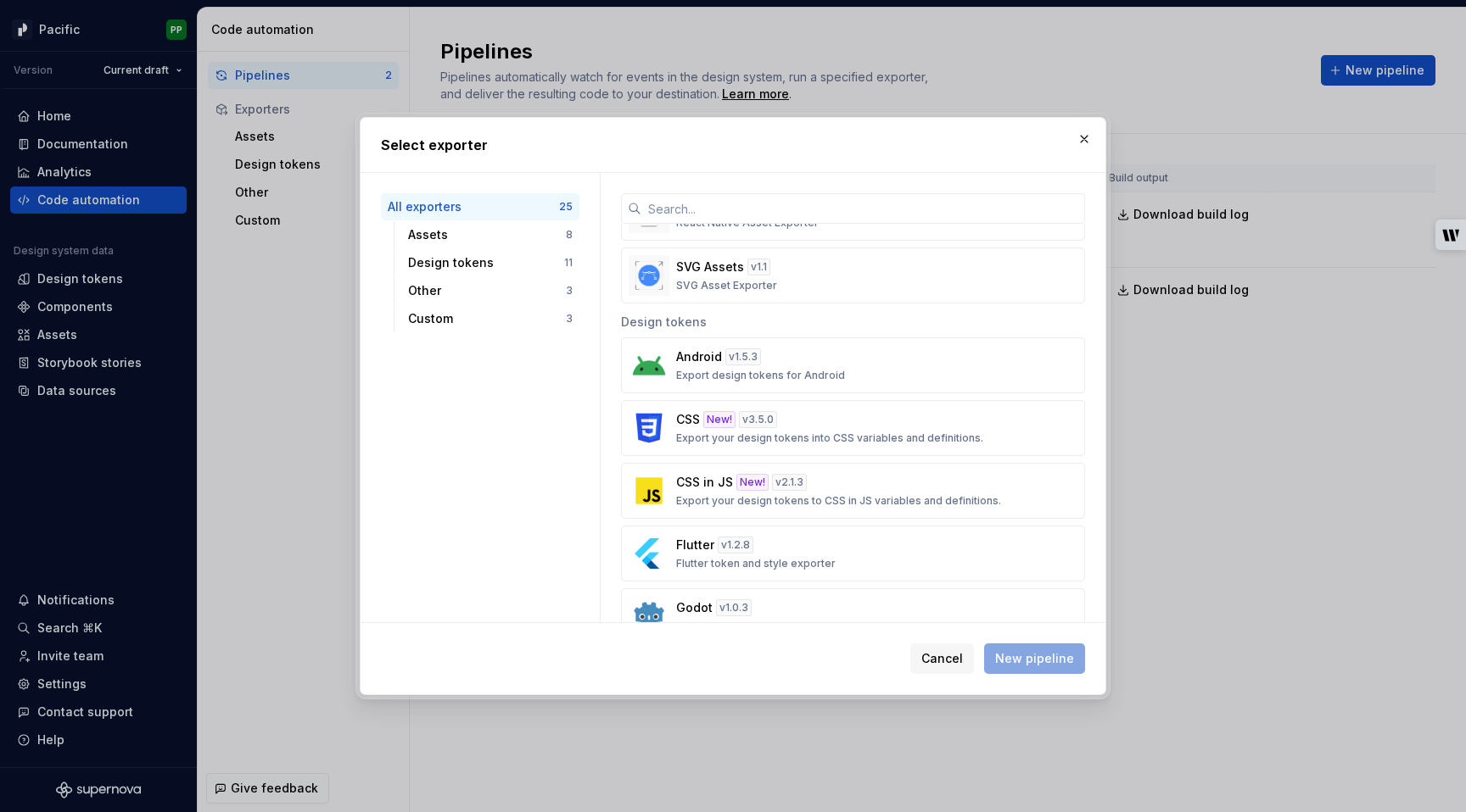
scroll to position [427, 0]
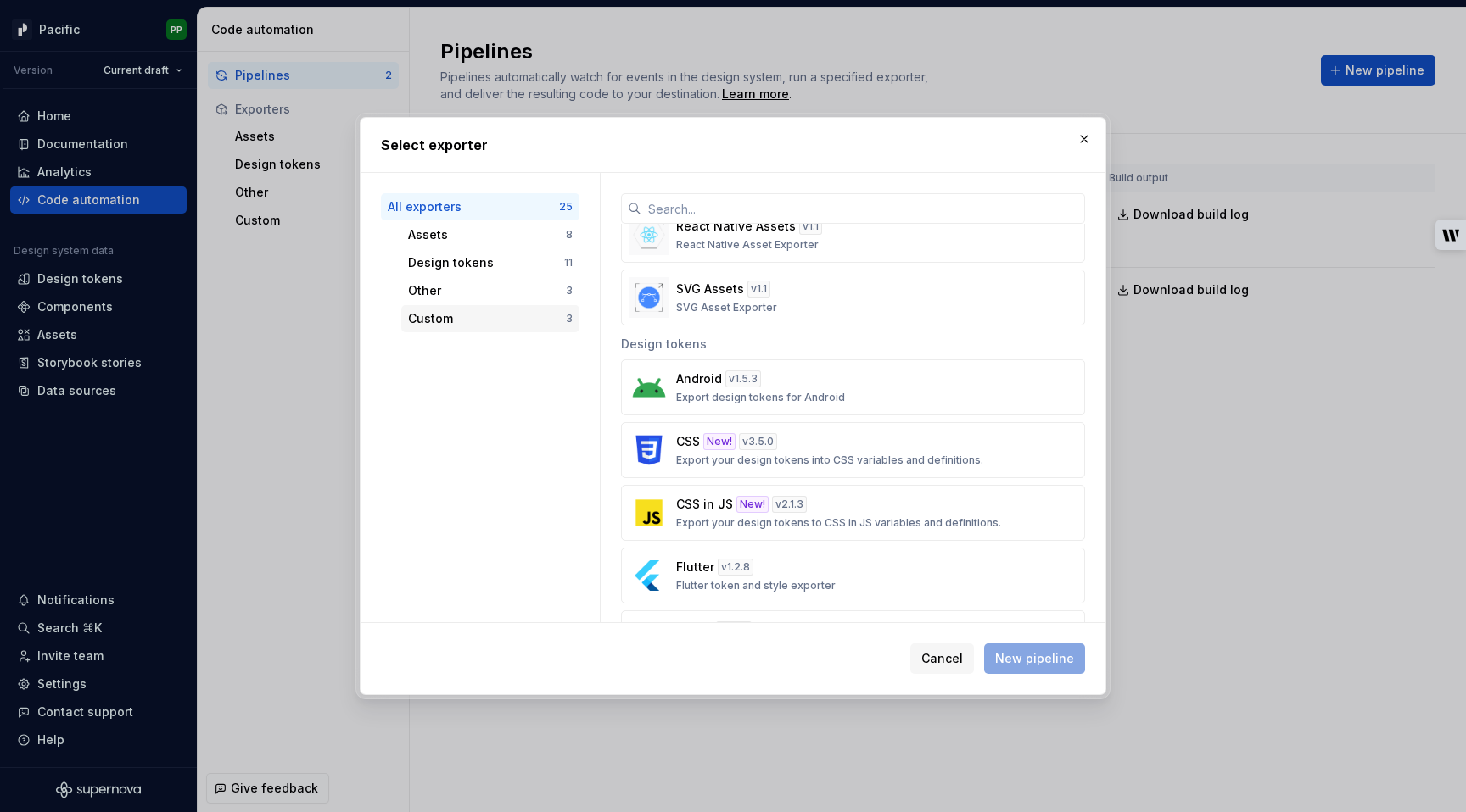
click at [472, 317] on div "Custom" at bounding box center [487, 318] width 158 height 17
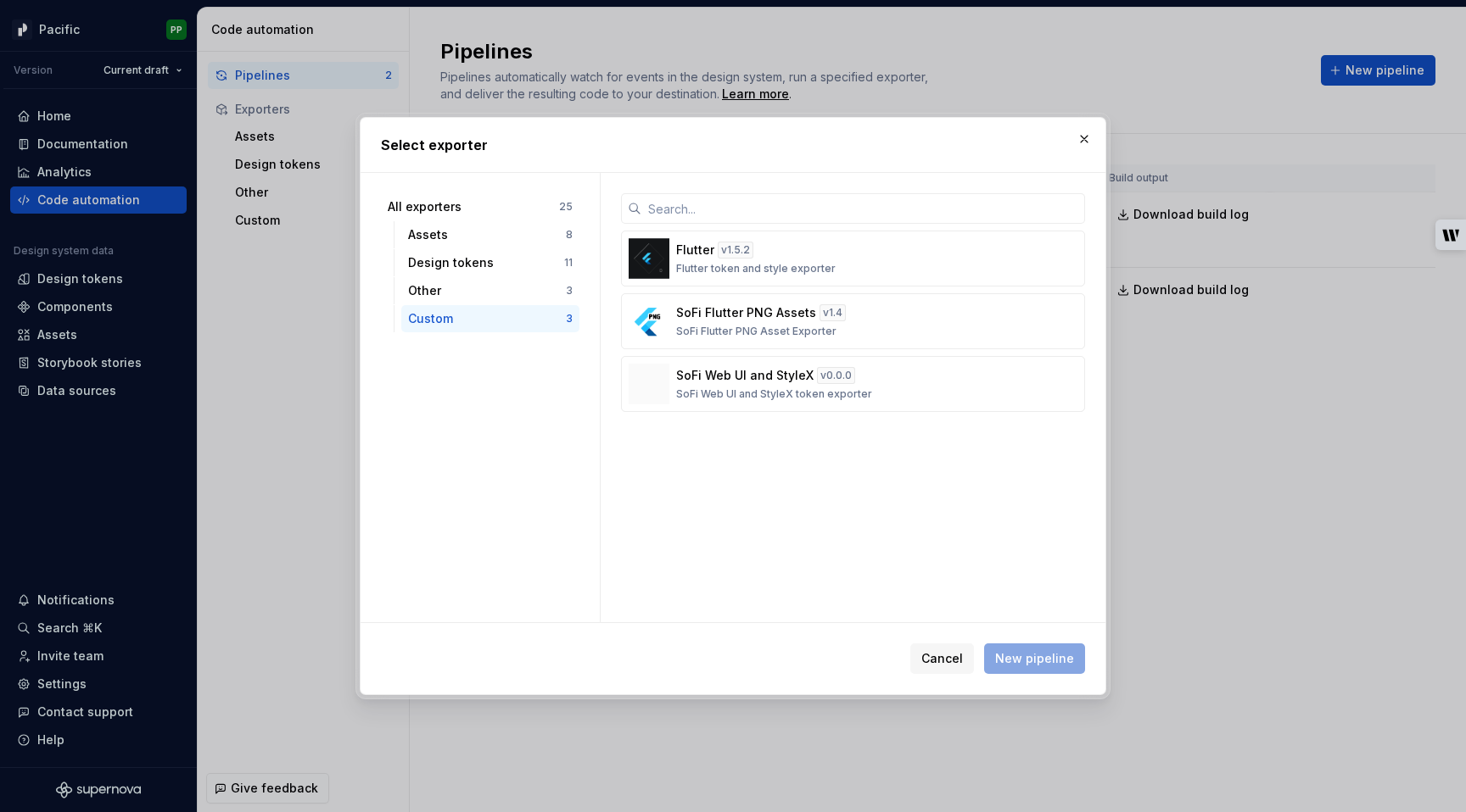
scroll to position [0, 0]
click at [883, 508] on div "Flutter v 1.5.2 Flutter token and style exporter SoFi Flutter PNG Assets v 1.4 …" at bounding box center [852, 397] width 505 height 449
click at [815, 218] on input "text" at bounding box center [863, 208] width 443 height 30
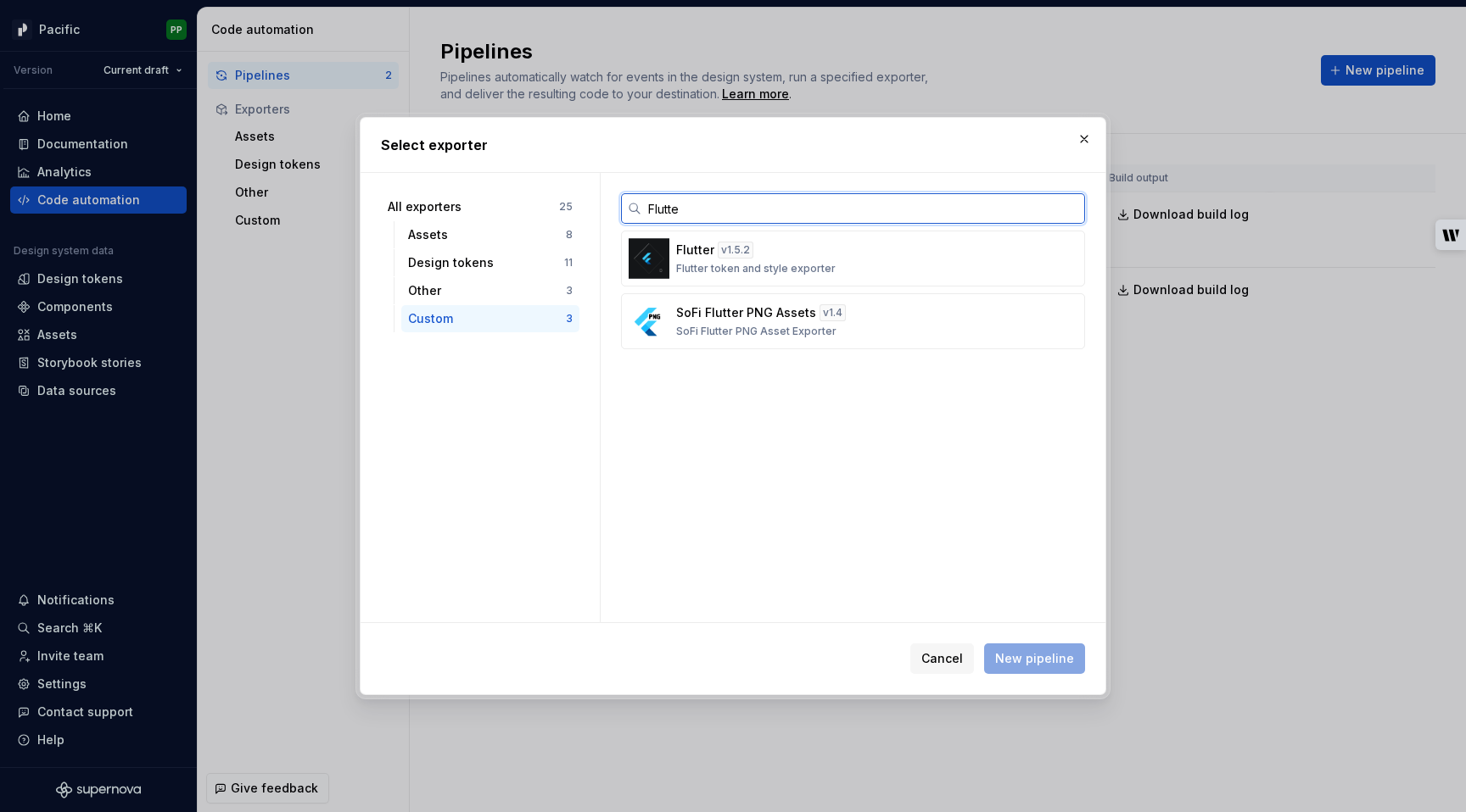
type input "Flutter"
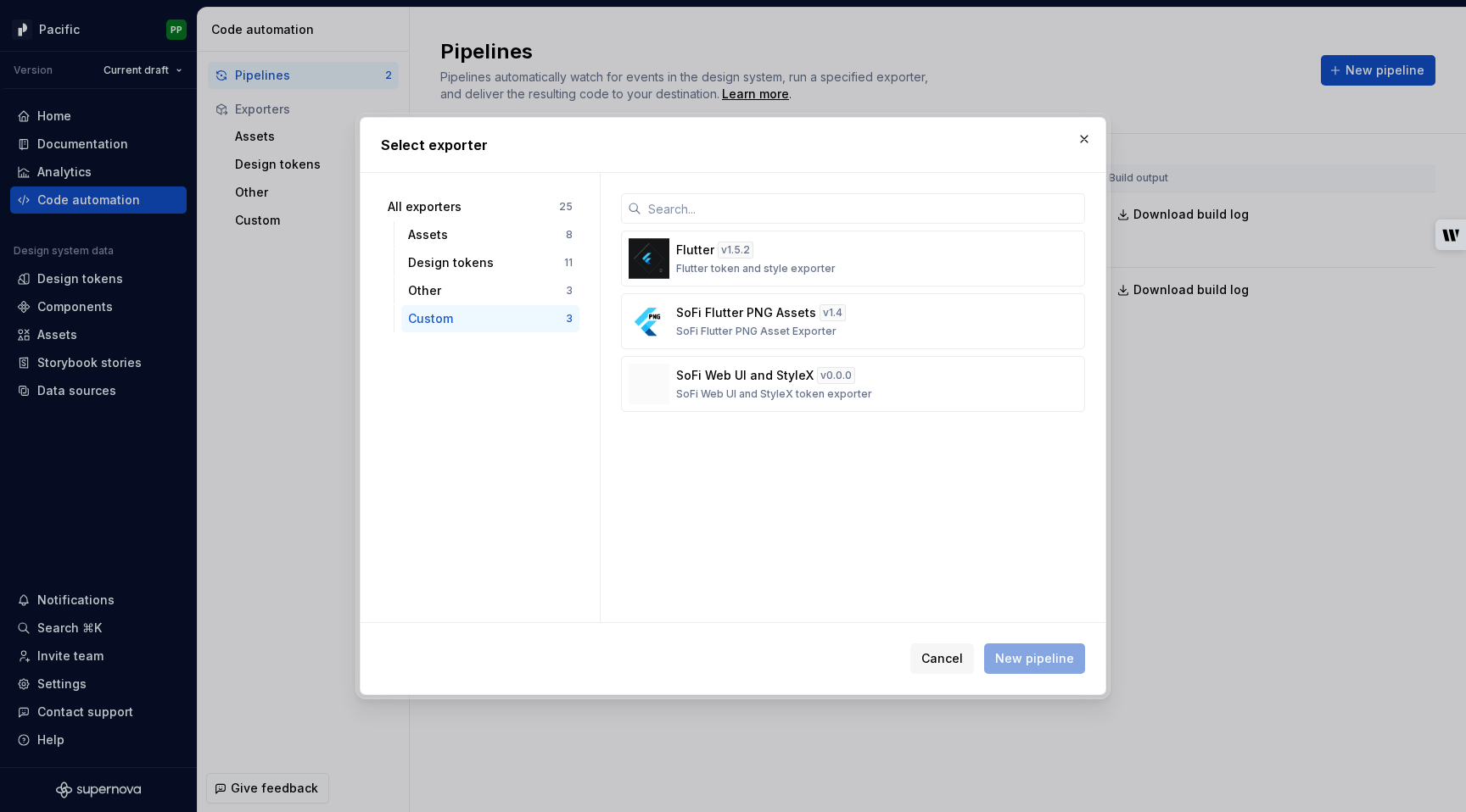
click at [829, 604] on div "Flutter v 1.5.2 Flutter token and style exporter SoFi Flutter PNG Assets v 1.4 …" at bounding box center [852, 397] width 505 height 449
click at [937, 667] on span "Cancel" at bounding box center [942, 659] width 42 height 17
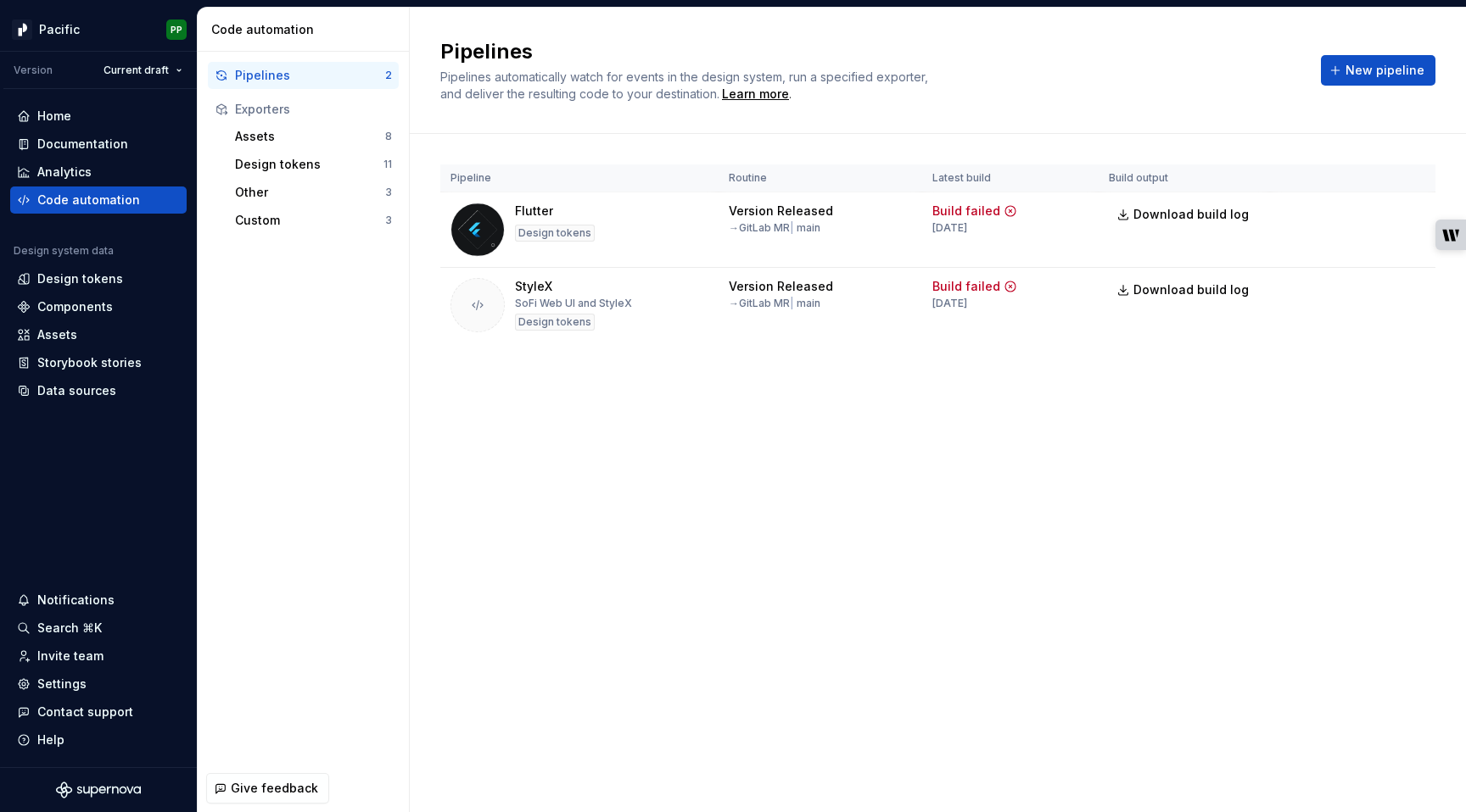
click at [498, 439] on div "Pipelines Pipelines automatically watch for events in the design system, run a …" at bounding box center [937, 410] width 1056 height 805
click at [83, 680] on div "Settings" at bounding box center [61, 683] width 49 height 17
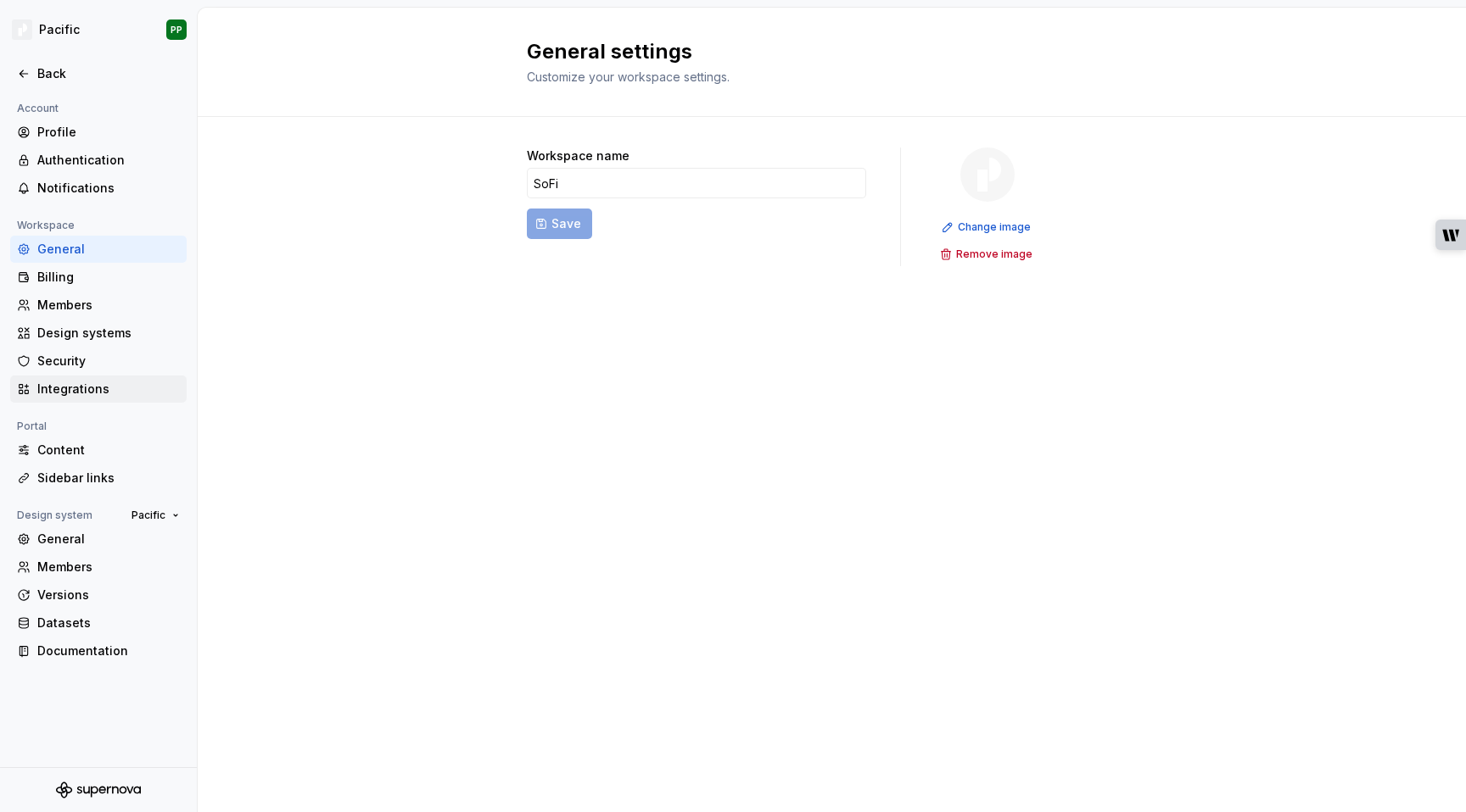
click at [71, 386] on div "Integrations" at bounding box center [108, 388] width 143 height 17
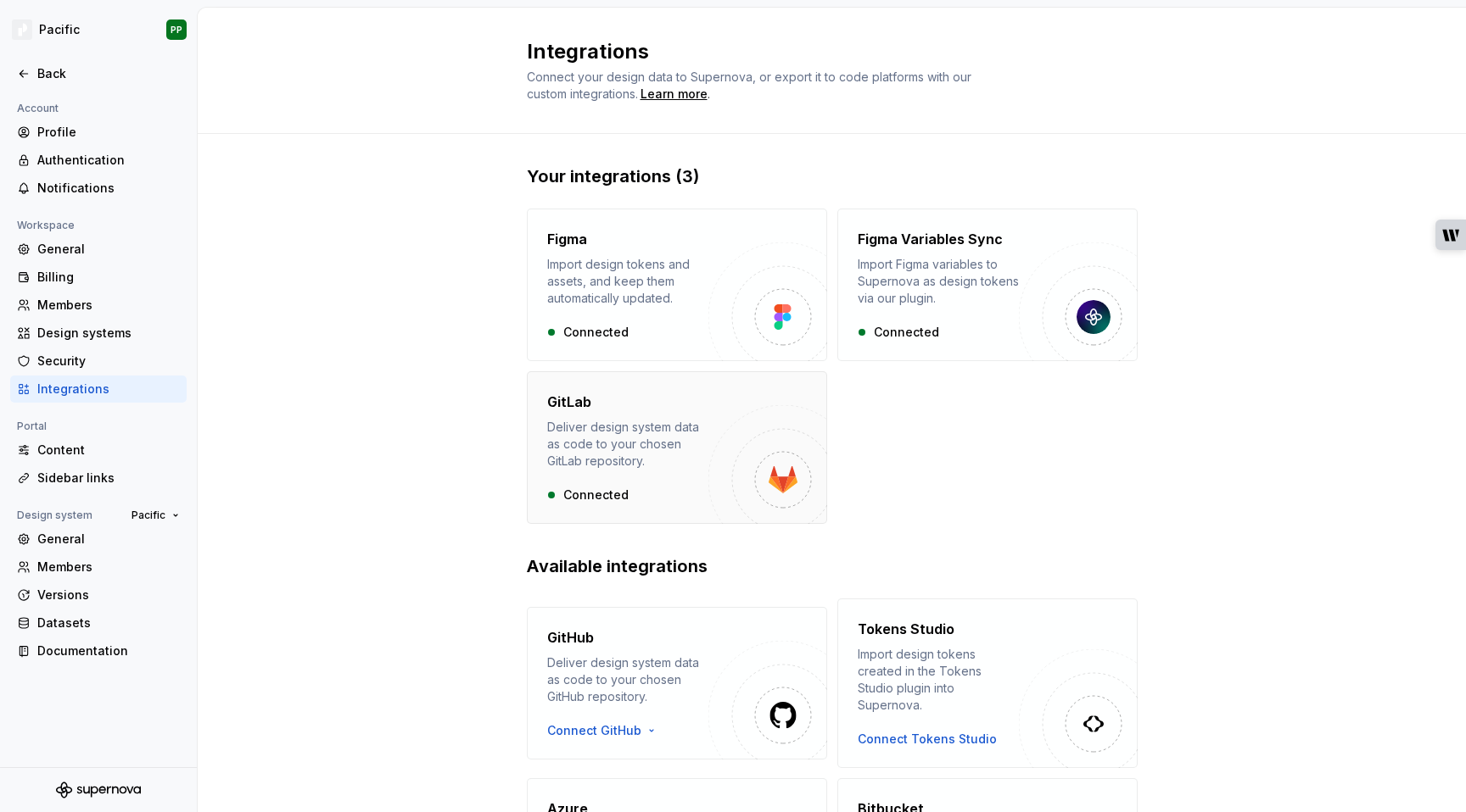
click at [661, 433] on div "Deliver design system data as code to your chosen GitLab repository." at bounding box center [628, 444] width 161 height 51
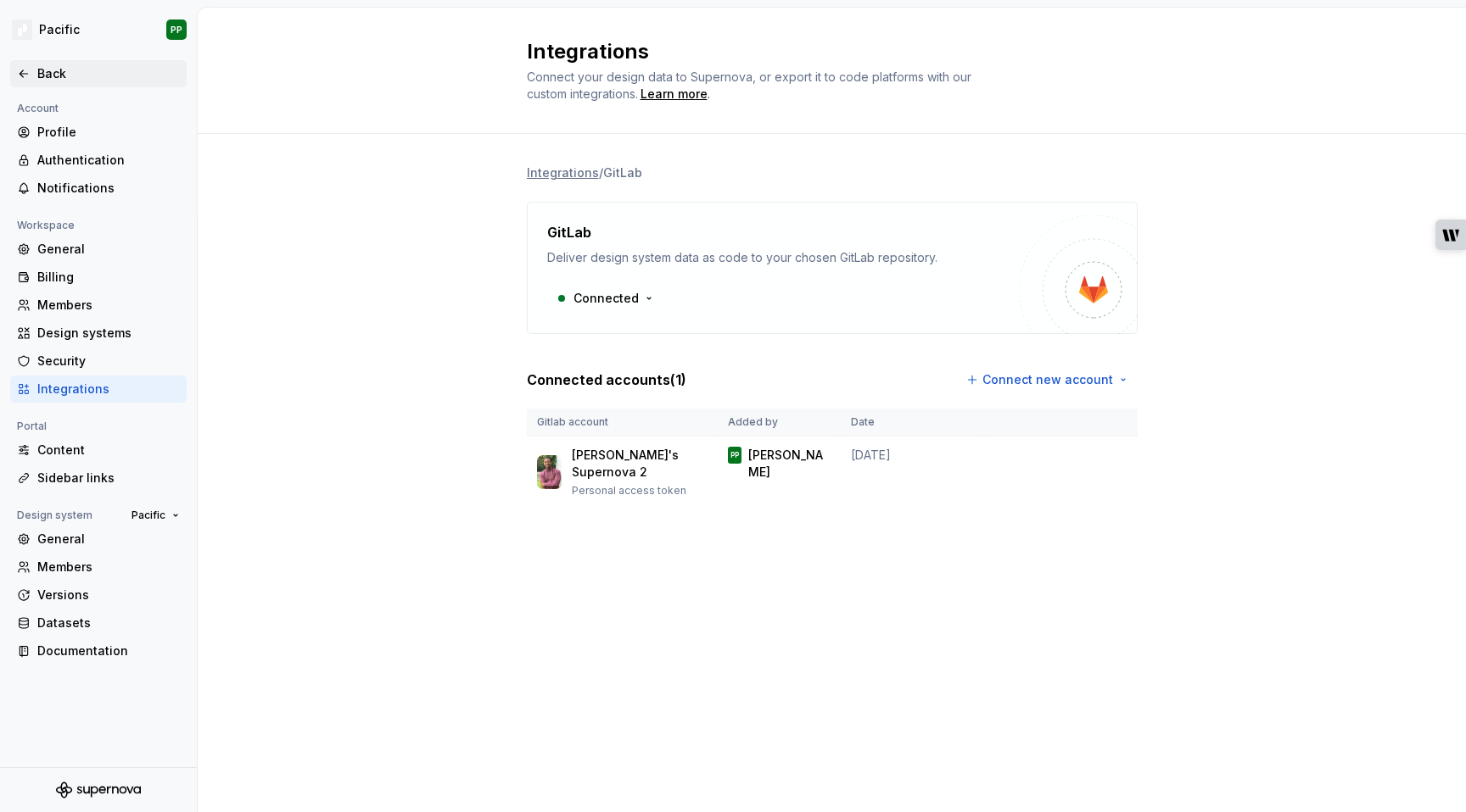
click at [53, 74] on div "Back" at bounding box center [108, 74] width 143 height 17
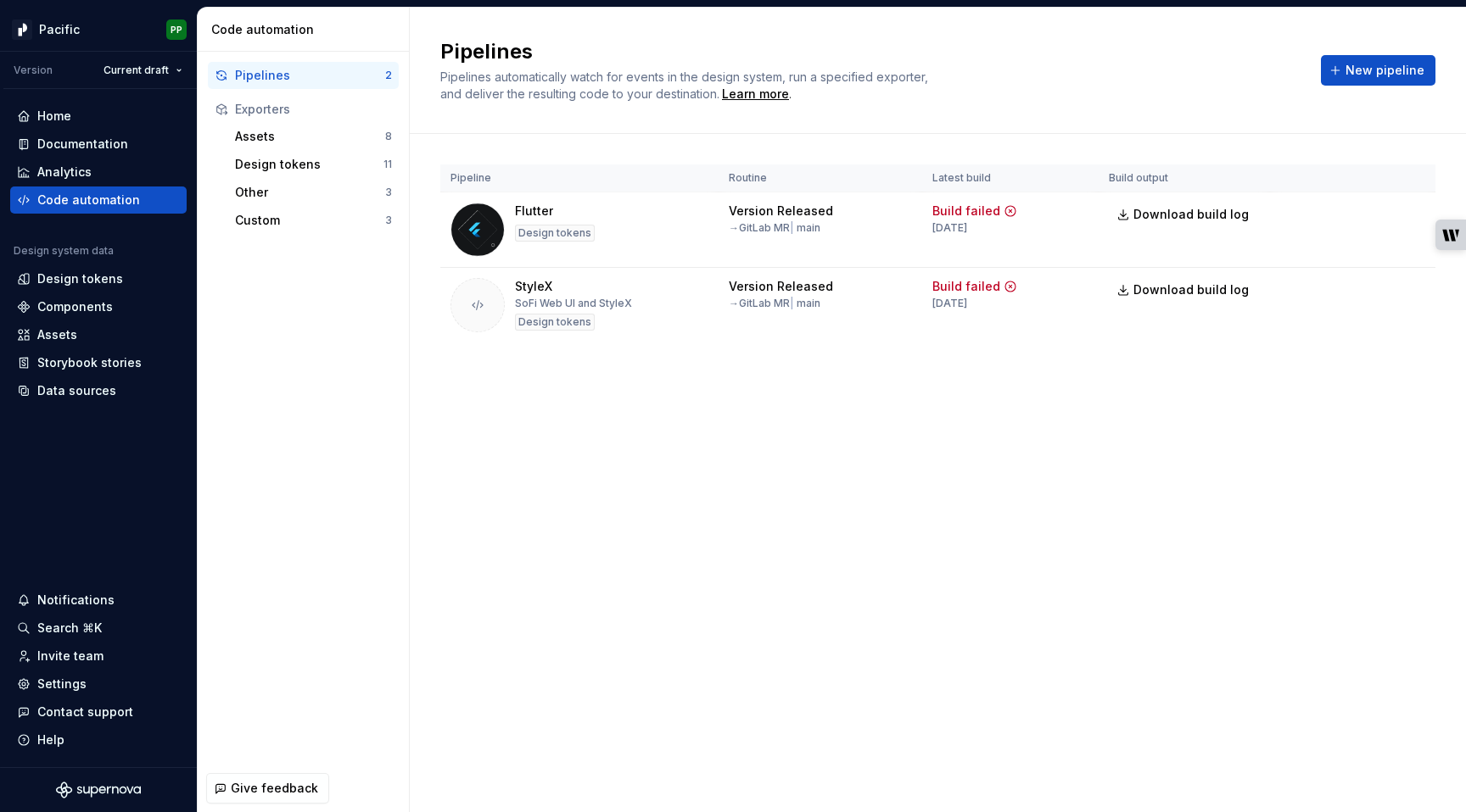
click at [1006, 534] on div "Pipelines Pipelines automatically watch for events in the design system, run a …" at bounding box center [937, 410] width 1056 height 805
click at [1376, 61] on button "New pipeline" at bounding box center [1377, 70] width 114 height 30
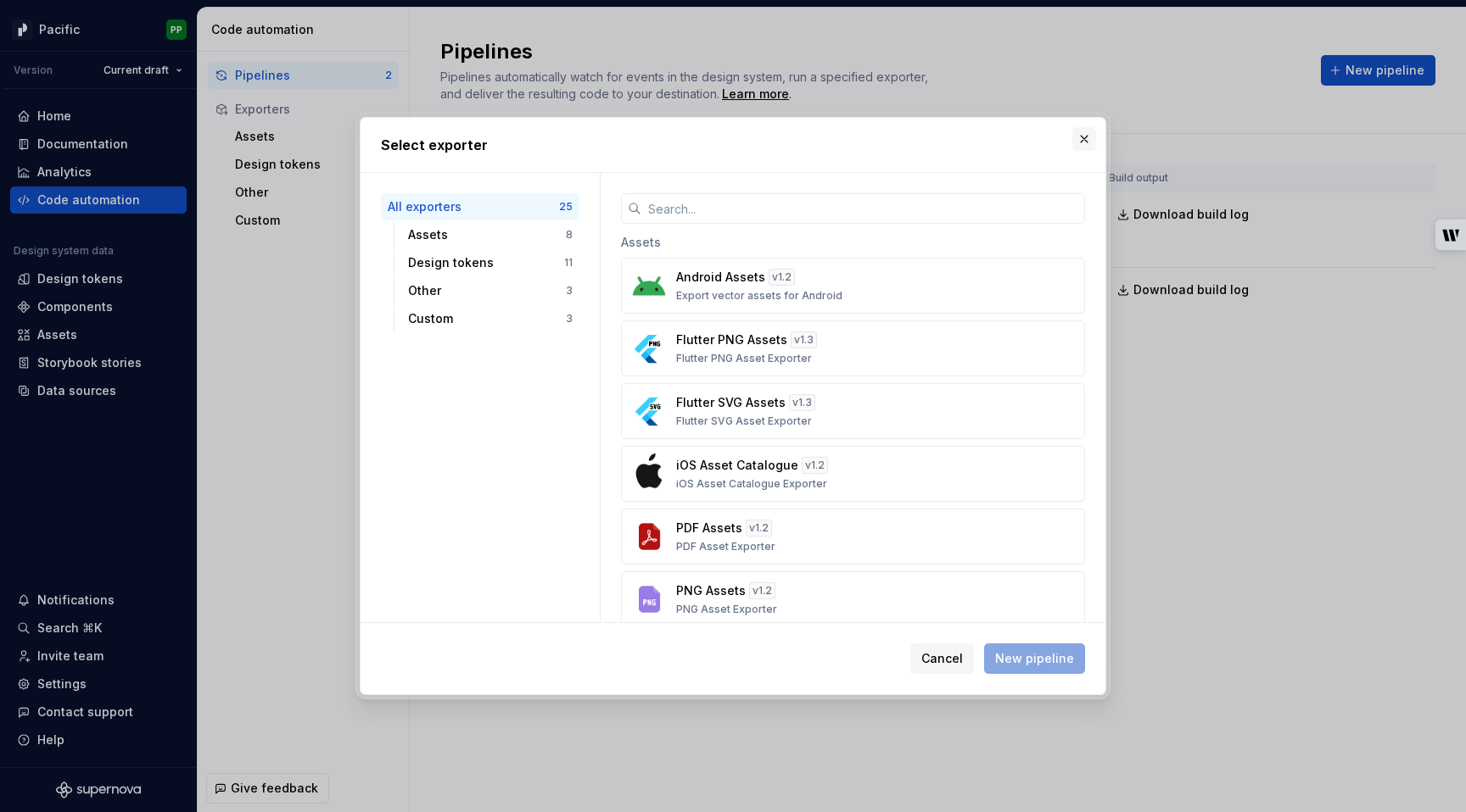
click at [1085, 140] on button "button" at bounding box center [1084, 138] width 24 height 24
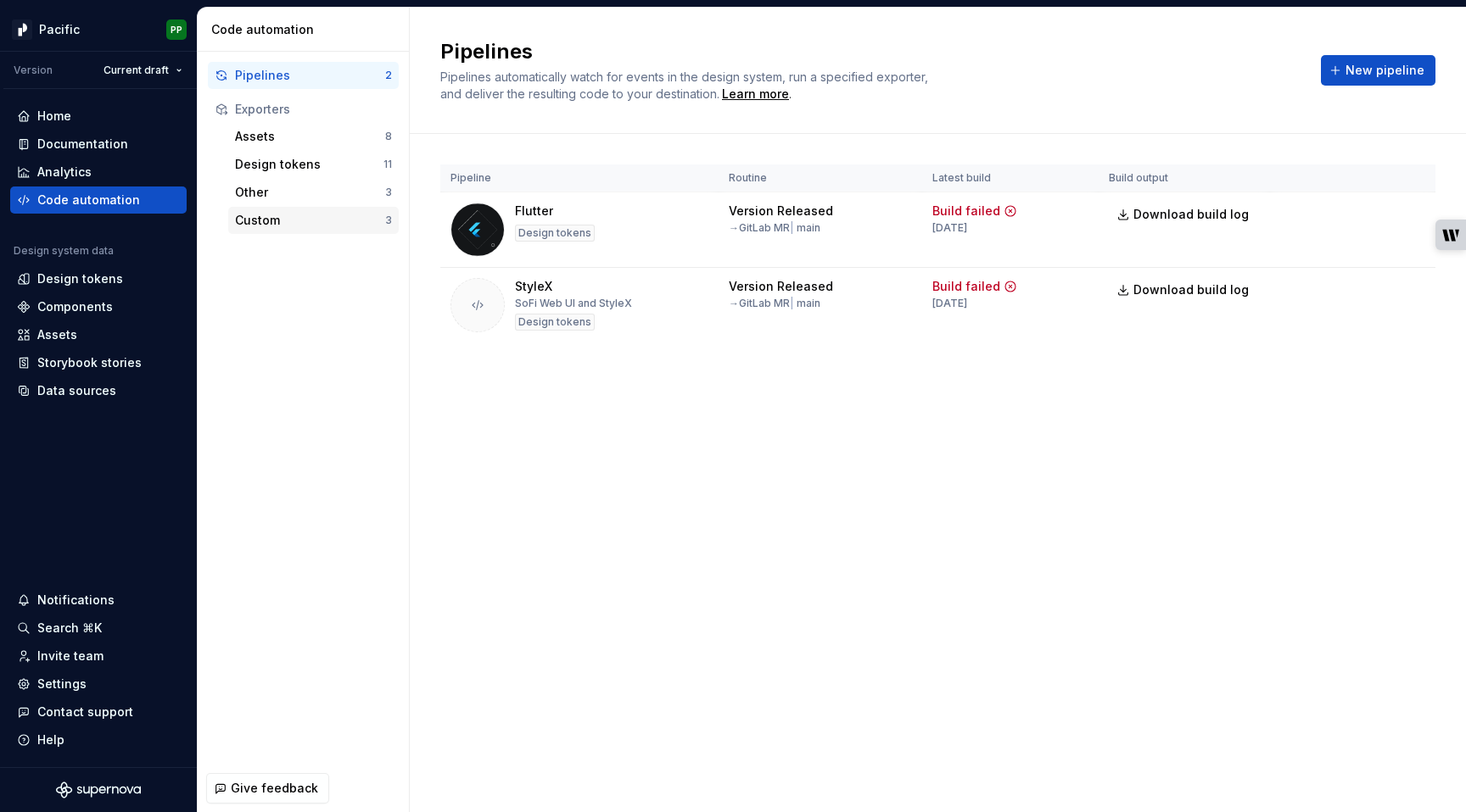
click at [316, 215] on div "Custom" at bounding box center [310, 220] width 150 height 17
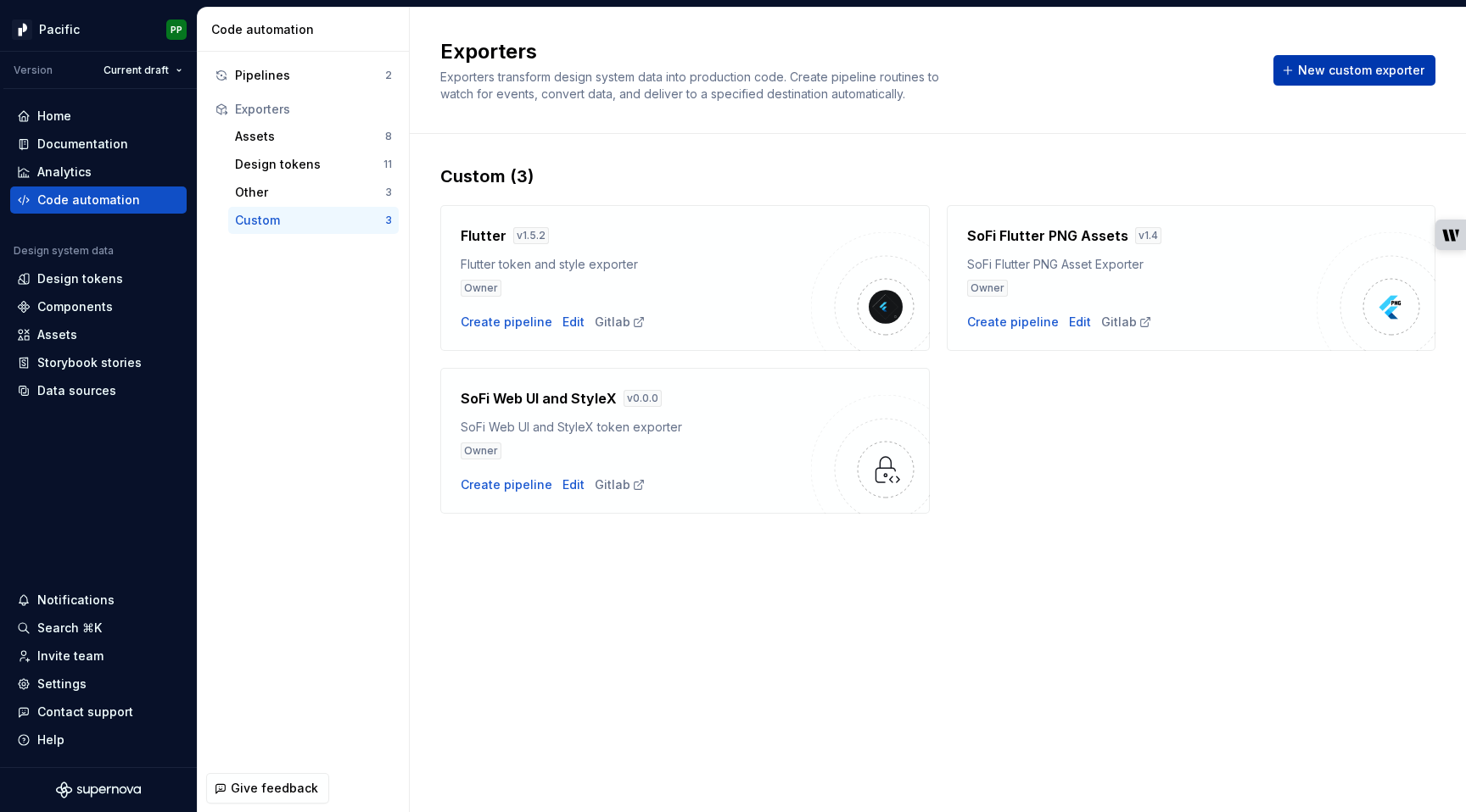
click at [1335, 66] on span "New custom exporter" at bounding box center [1361, 70] width 127 height 17
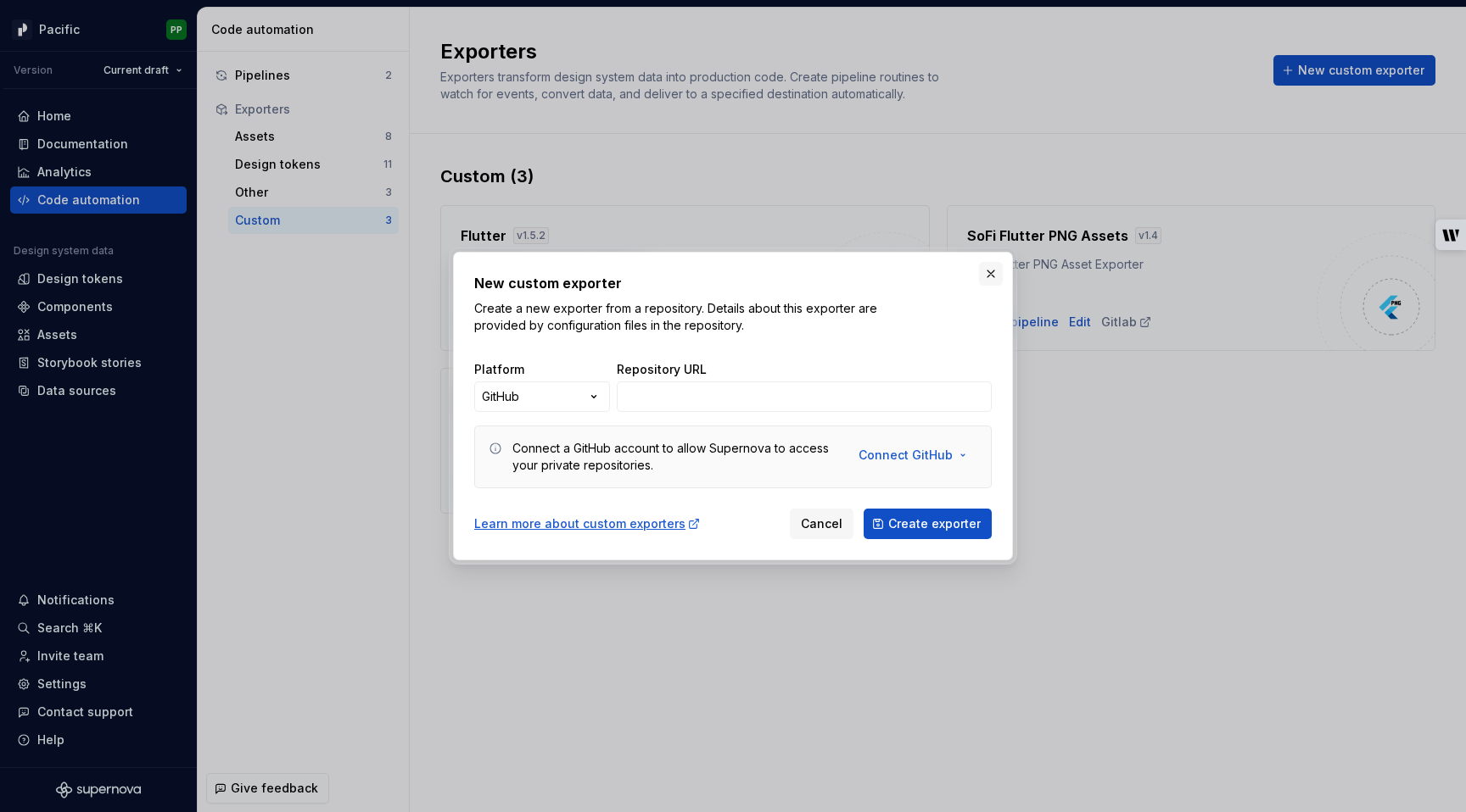
click at [993, 277] on button "button" at bounding box center [991, 274] width 24 height 24
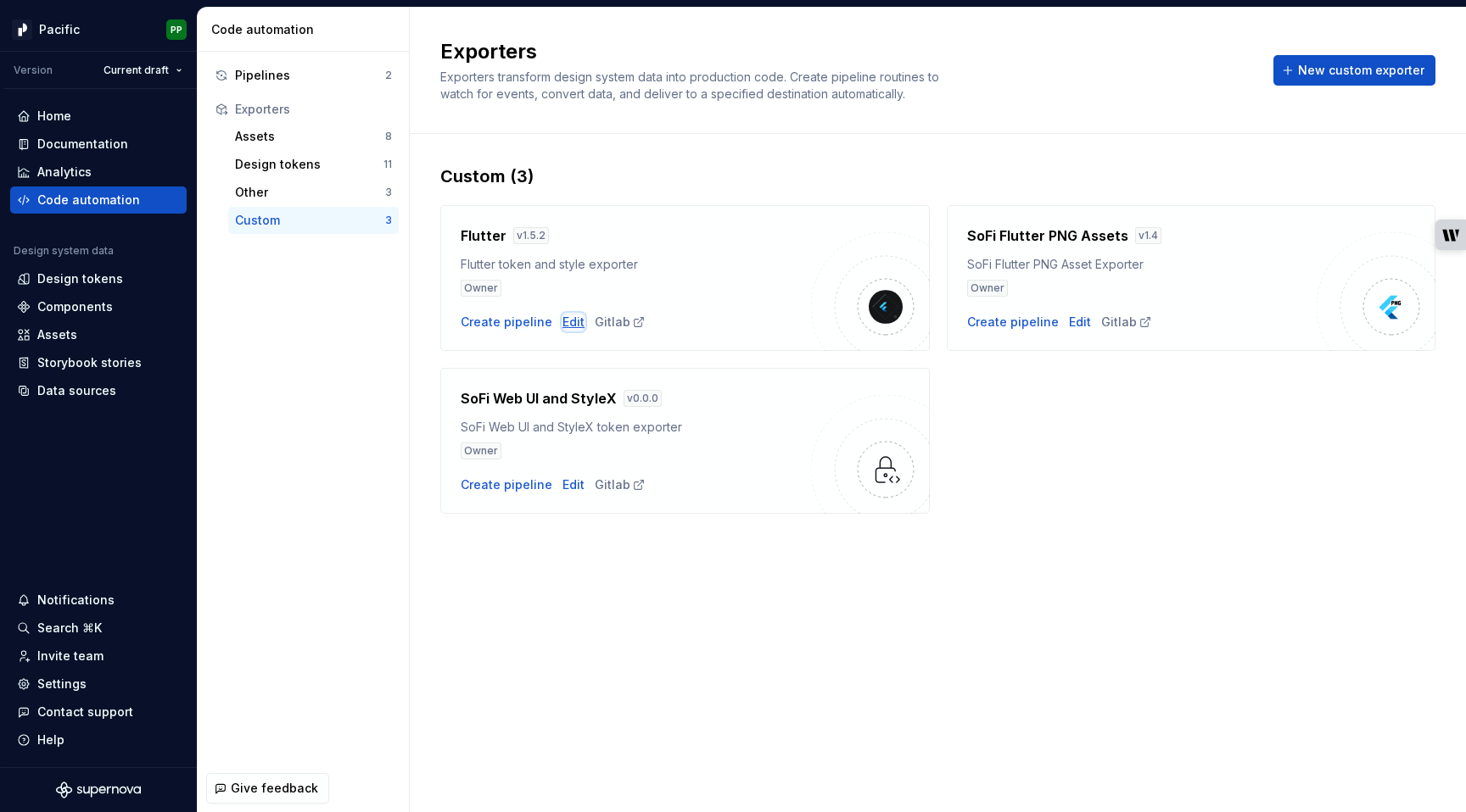
click at [574, 322] on div "Edit" at bounding box center [573, 322] width 22 height 17
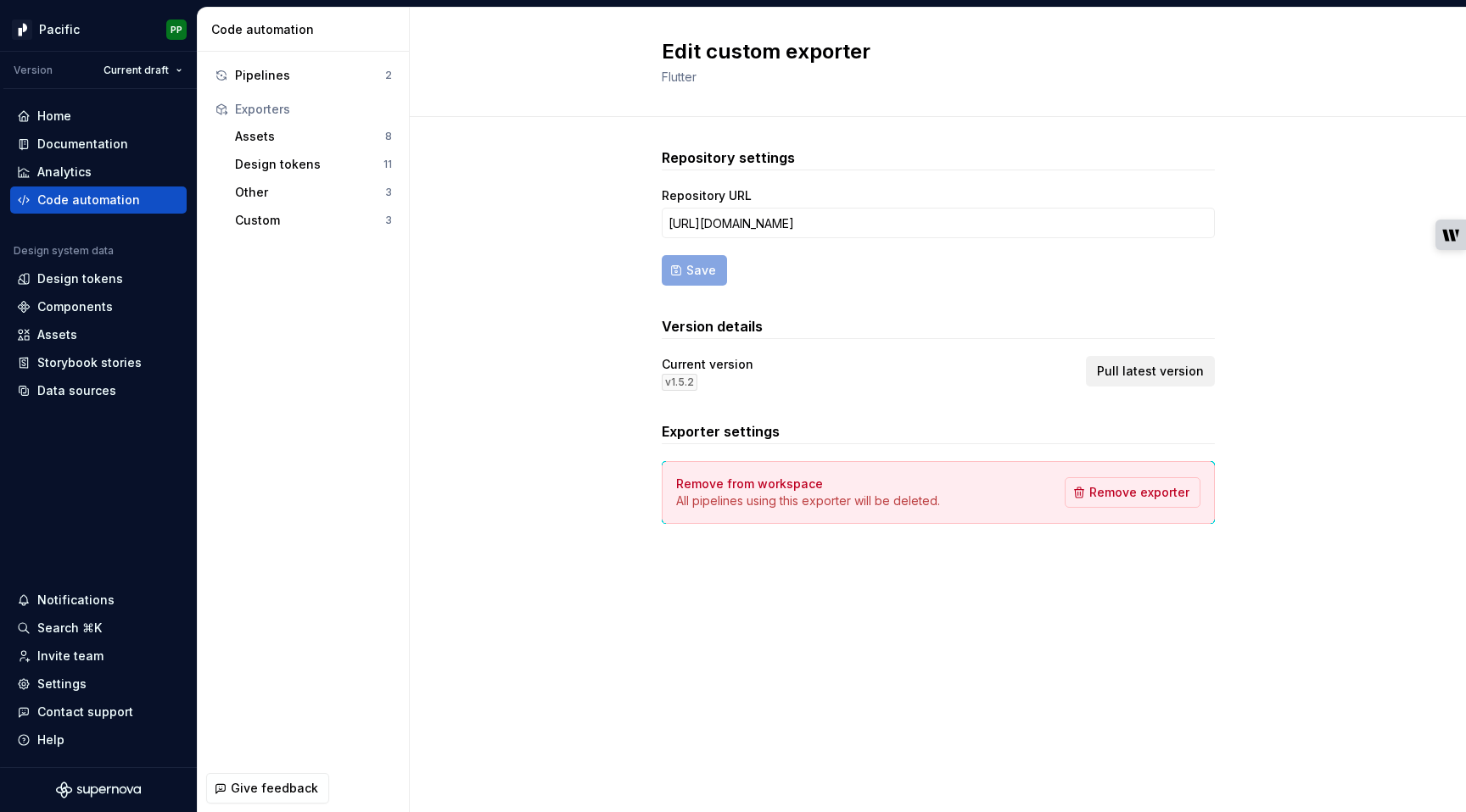
click at [1146, 371] on span "Pull latest version" at bounding box center [1150, 371] width 107 height 17
click at [298, 81] on div "Pipelines" at bounding box center [310, 75] width 150 height 17
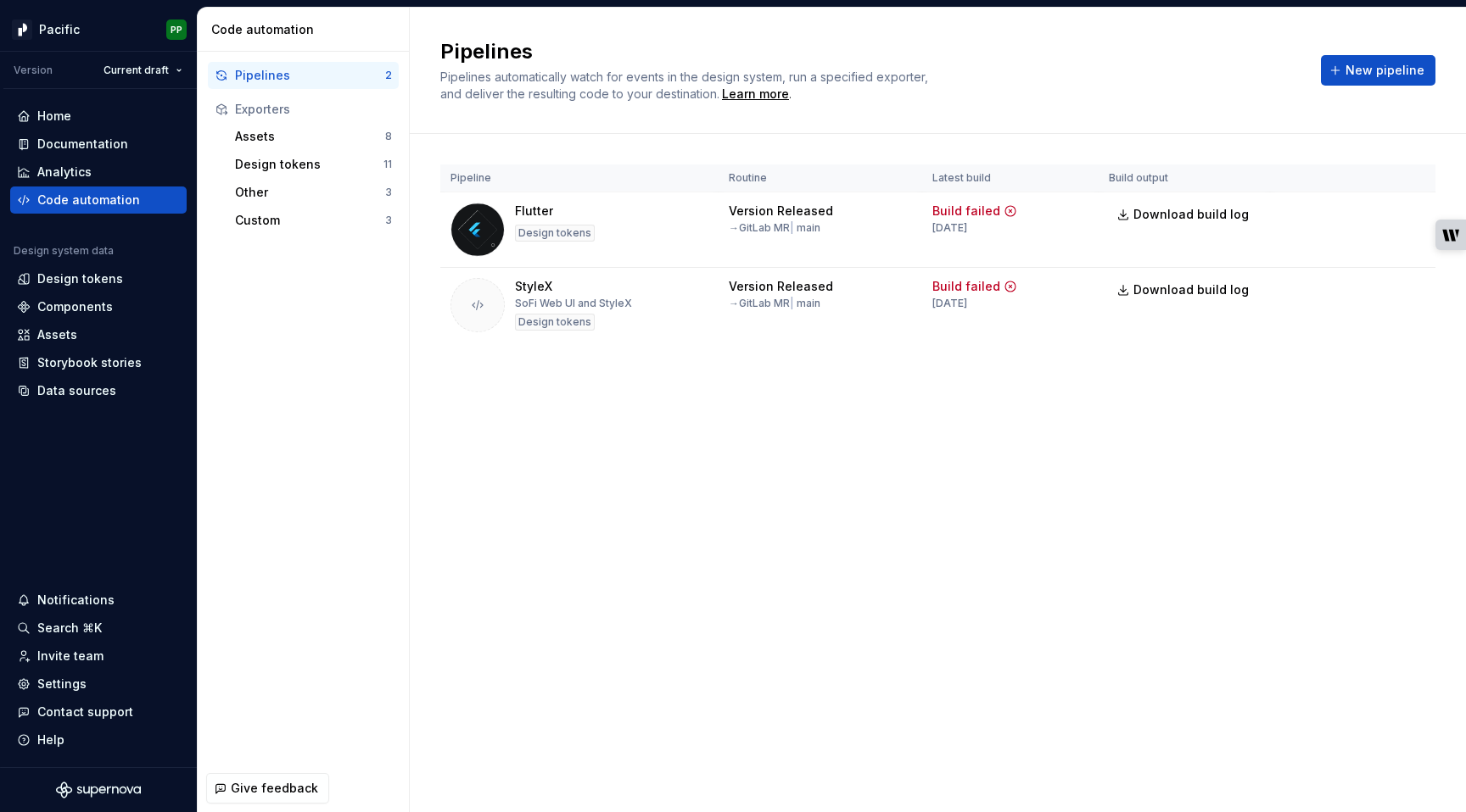
click at [795, 472] on div "Pipelines Pipelines automatically watch for events in the design system, run a …" at bounding box center [937, 410] width 1056 height 805
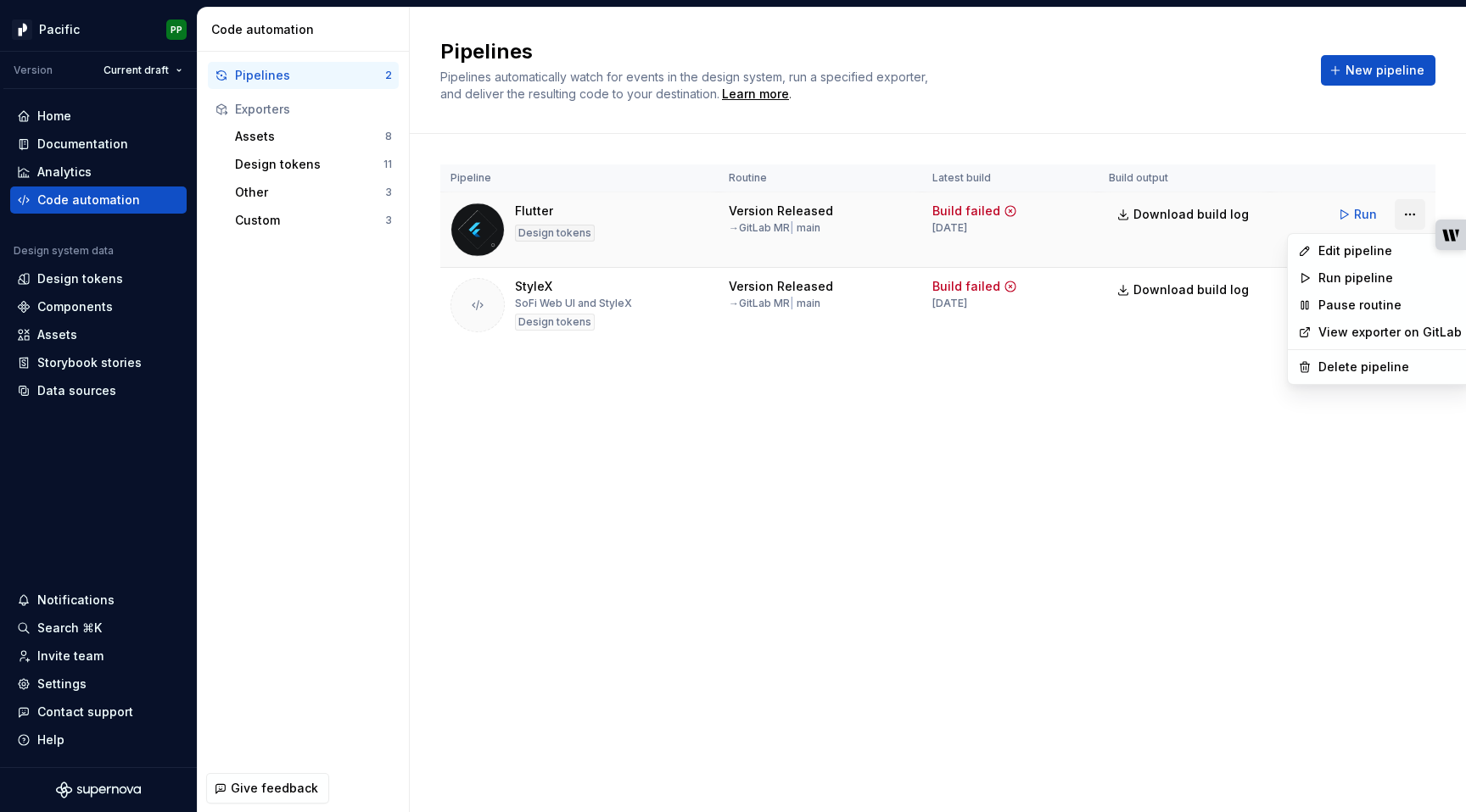
click at [1417, 208] on html "Pacific PP Version Current draft Home Documentation Analytics Code automation D…" at bounding box center [733, 406] width 1466 height 812
click at [1360, 250] on div "Edit pipeline" at bounding box center [1390, 251] width 144 height 17
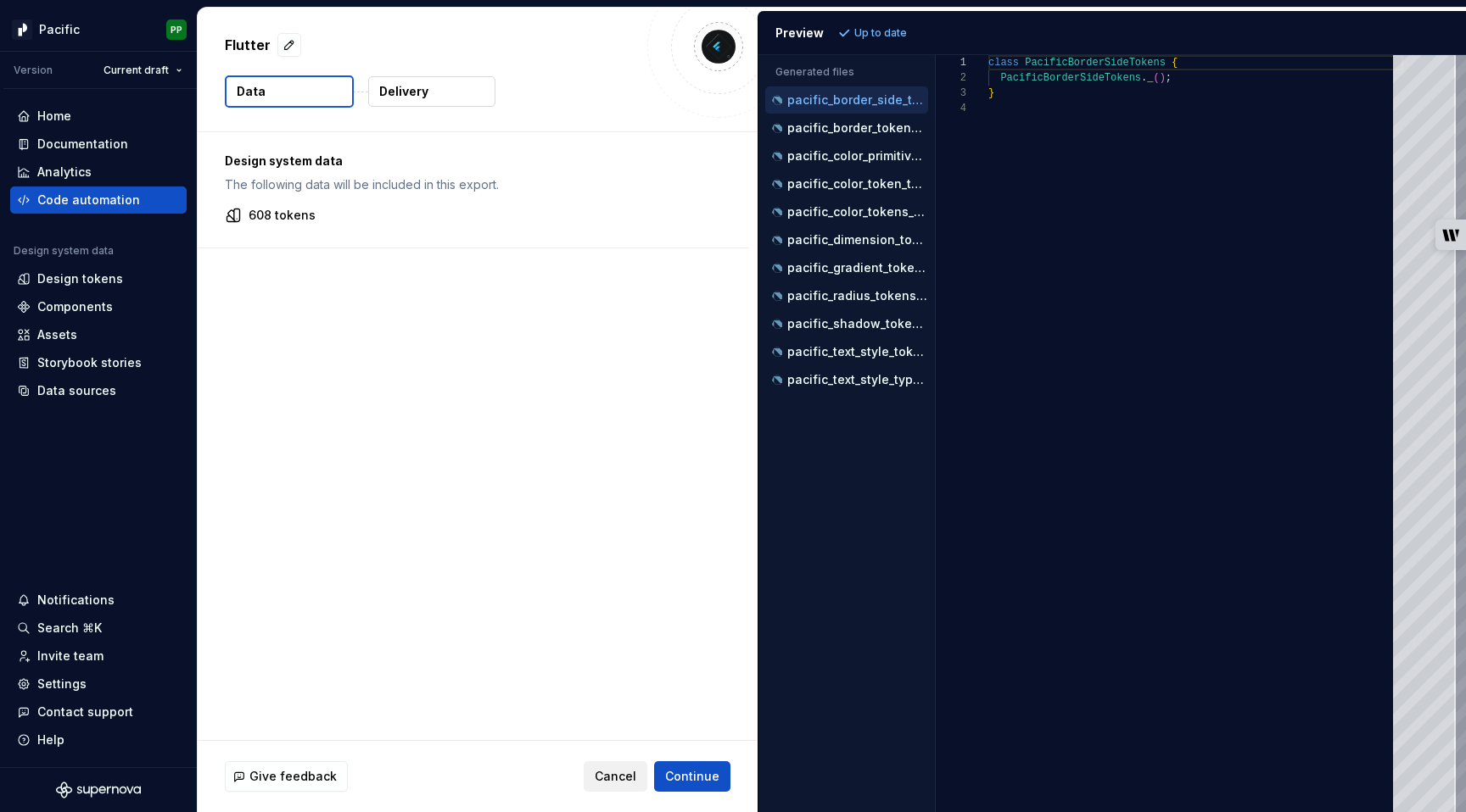
click at [618, 777] on span "Cancel" at bounding box center [615, 777] width 42 height 17
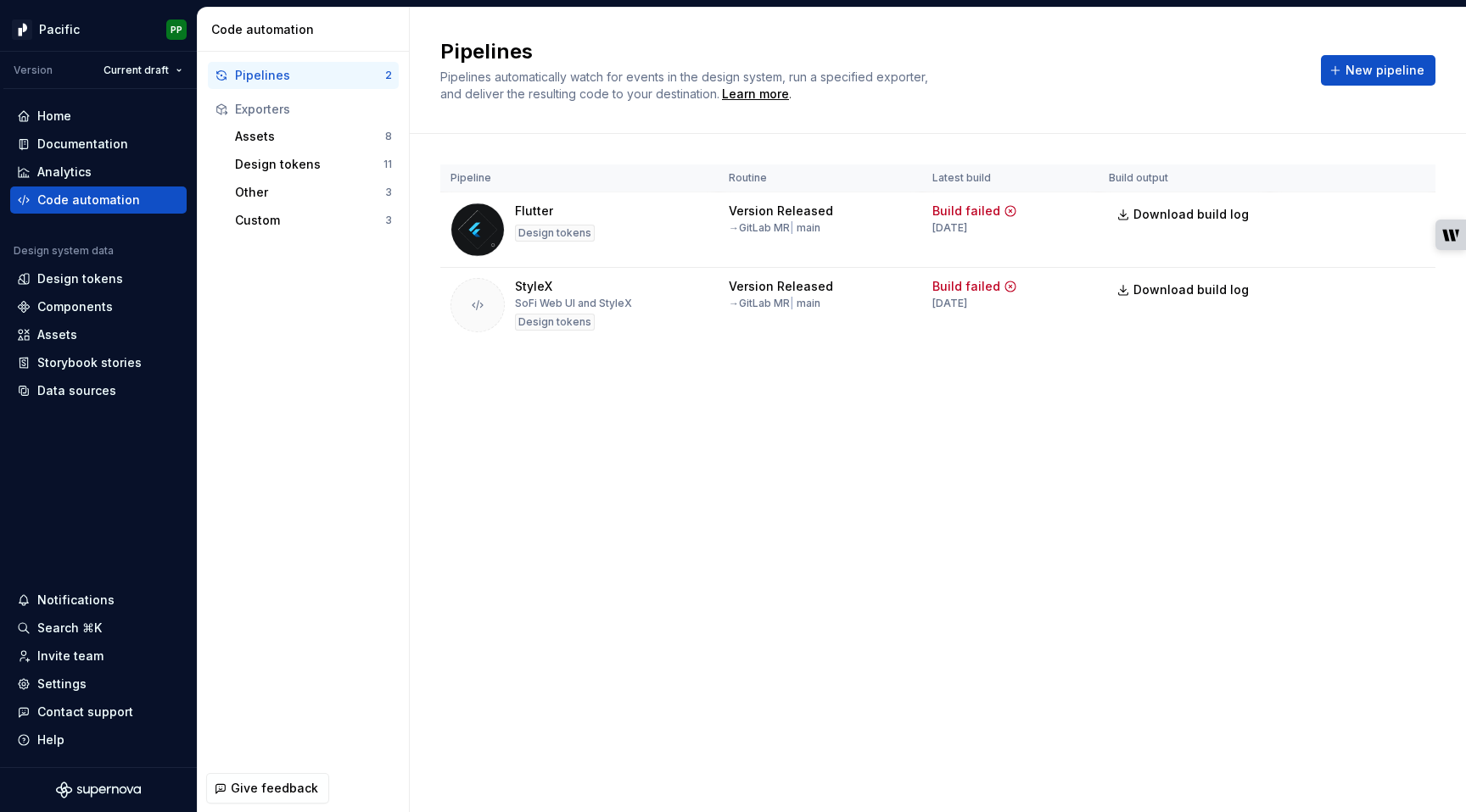
click at [929, 502] on div "Pipelines Pipelines automatically watch for events in the design system, run a …" at bounding box center [937, 410] width 1056 height 805
click at [1360, 217] on span "Run" at bounding box center [1366, 214] width 23 height 17
click at [1170, 567] on div "Pipelines Pipelines automatically watch for events in the design system, run a …" at bounding box center [937, 410] width 1056 height 805
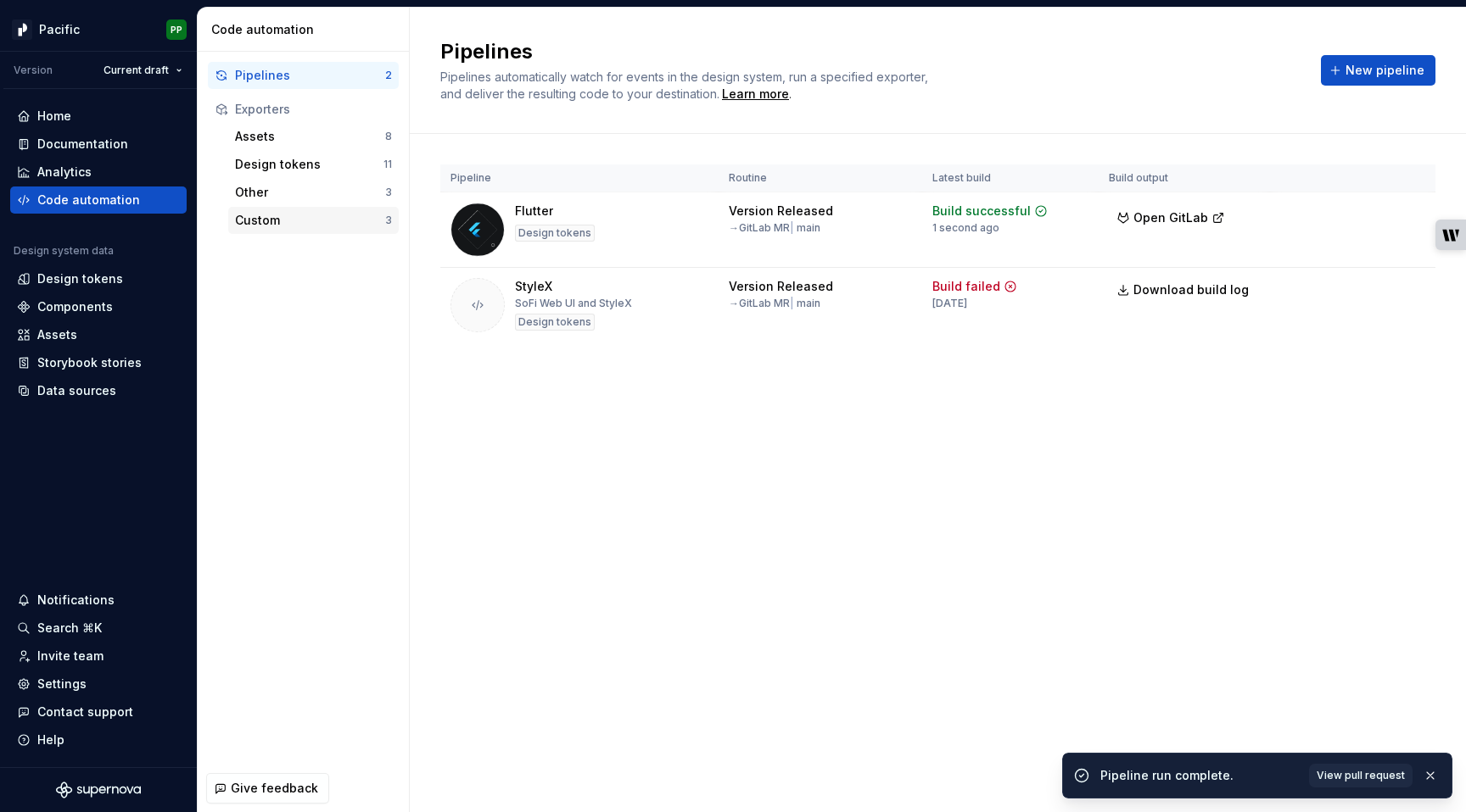
click at [283, 217] on div "Custom" at bounding box center [310, 220] width 150 height 17
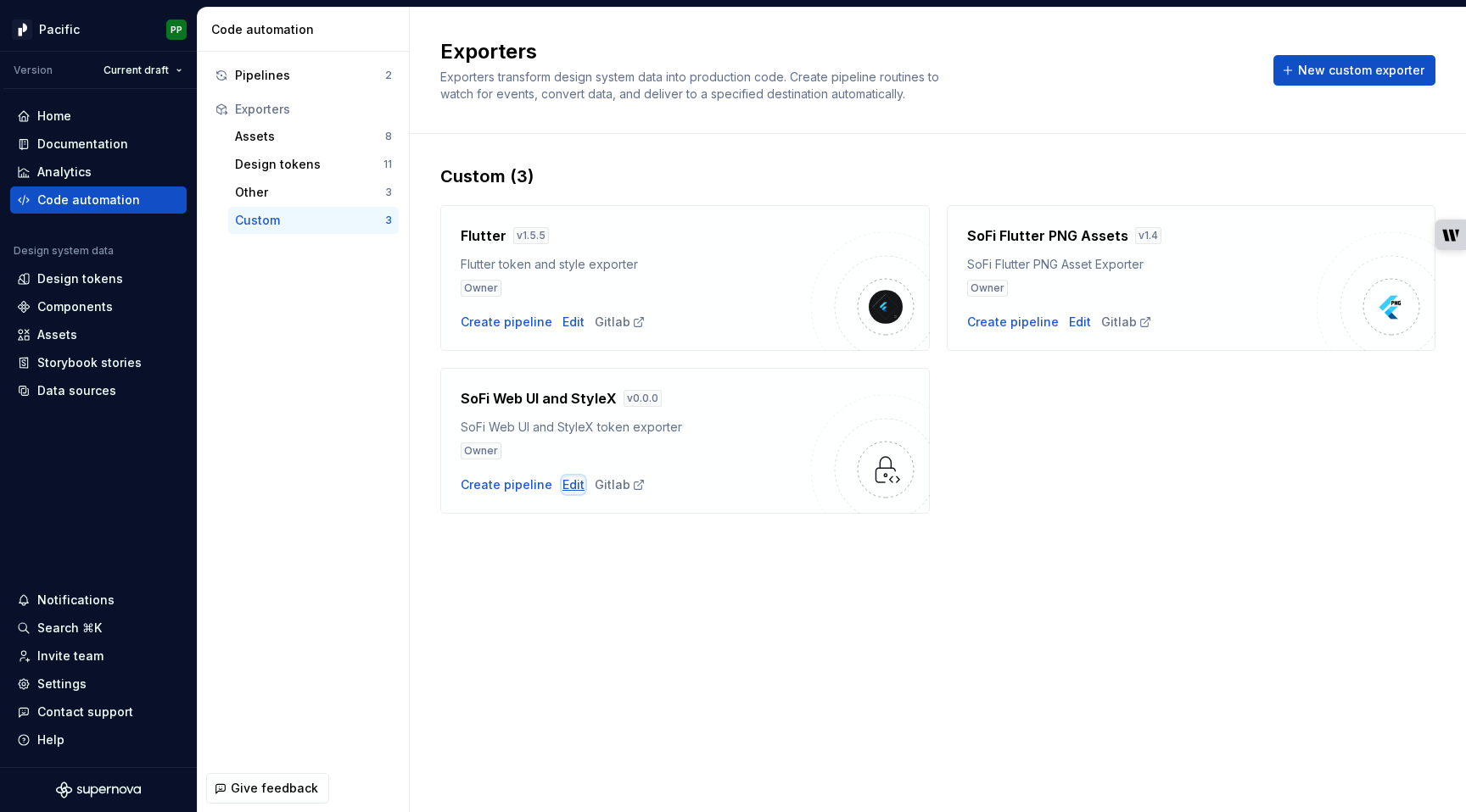
click at [570, 488] on div "Edit" at bounding box center [573, 485] width 22 height 17
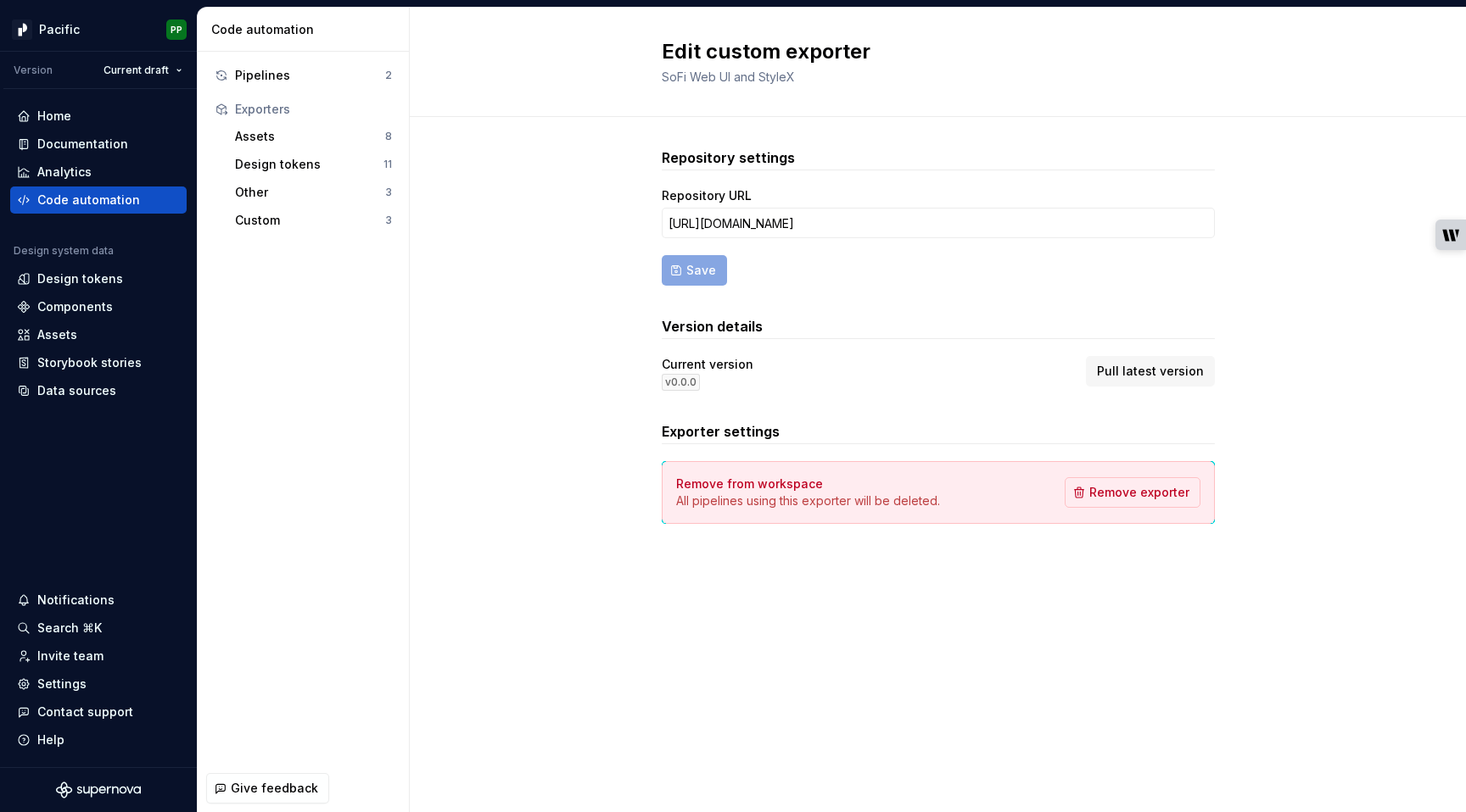
click at [471, 519] on div "Repository settings Repository URL https://gitlab.com/sofiinc/lending/supernova…" at bounding box center [937, 353] width 1056 height 472
click at [286, 212] on div "Custom" at bounding box center [310, 220] width 150 height 17
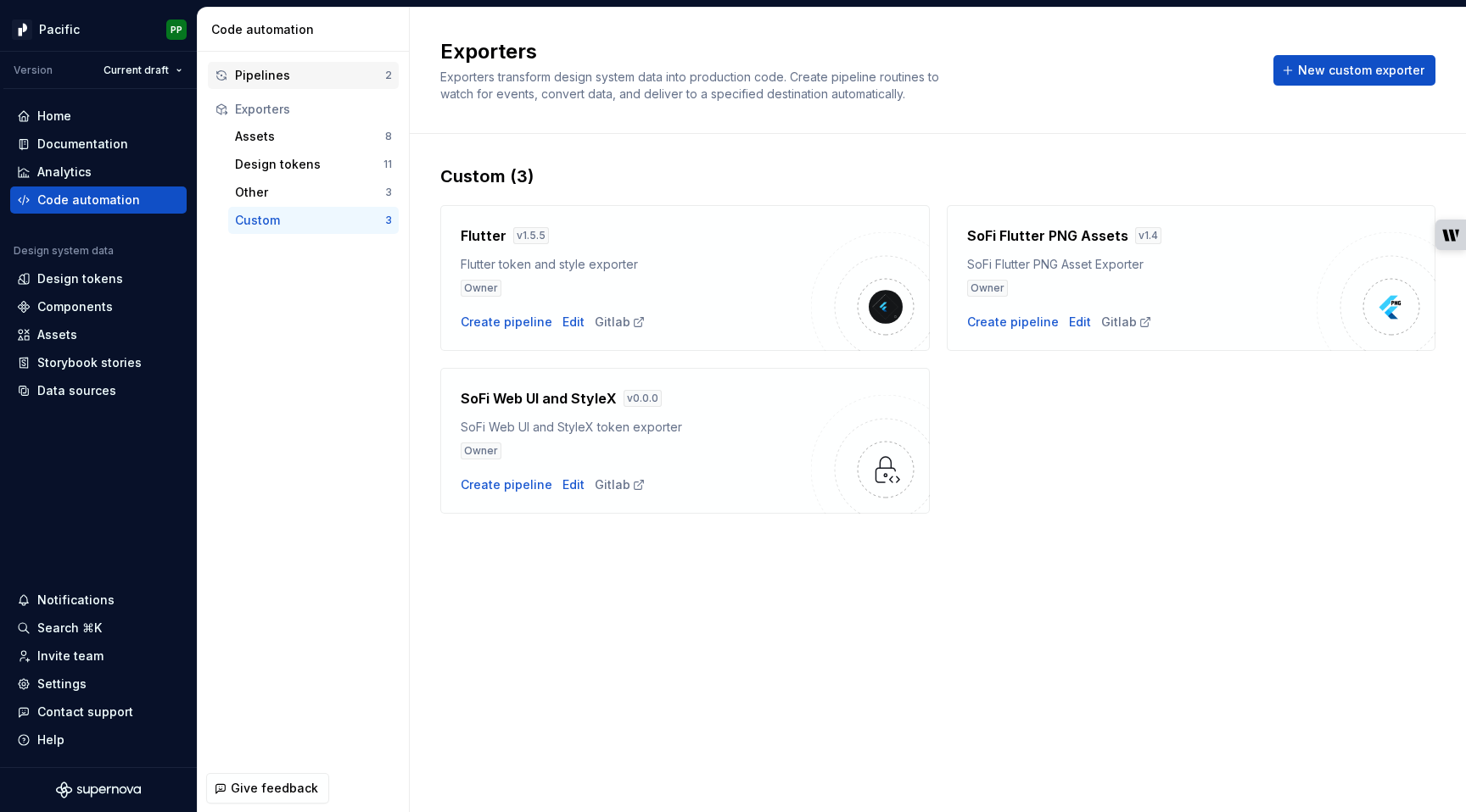
click at [309, 73] on div "Pipelines" at bounding box center [310, 75] width 150 height 17
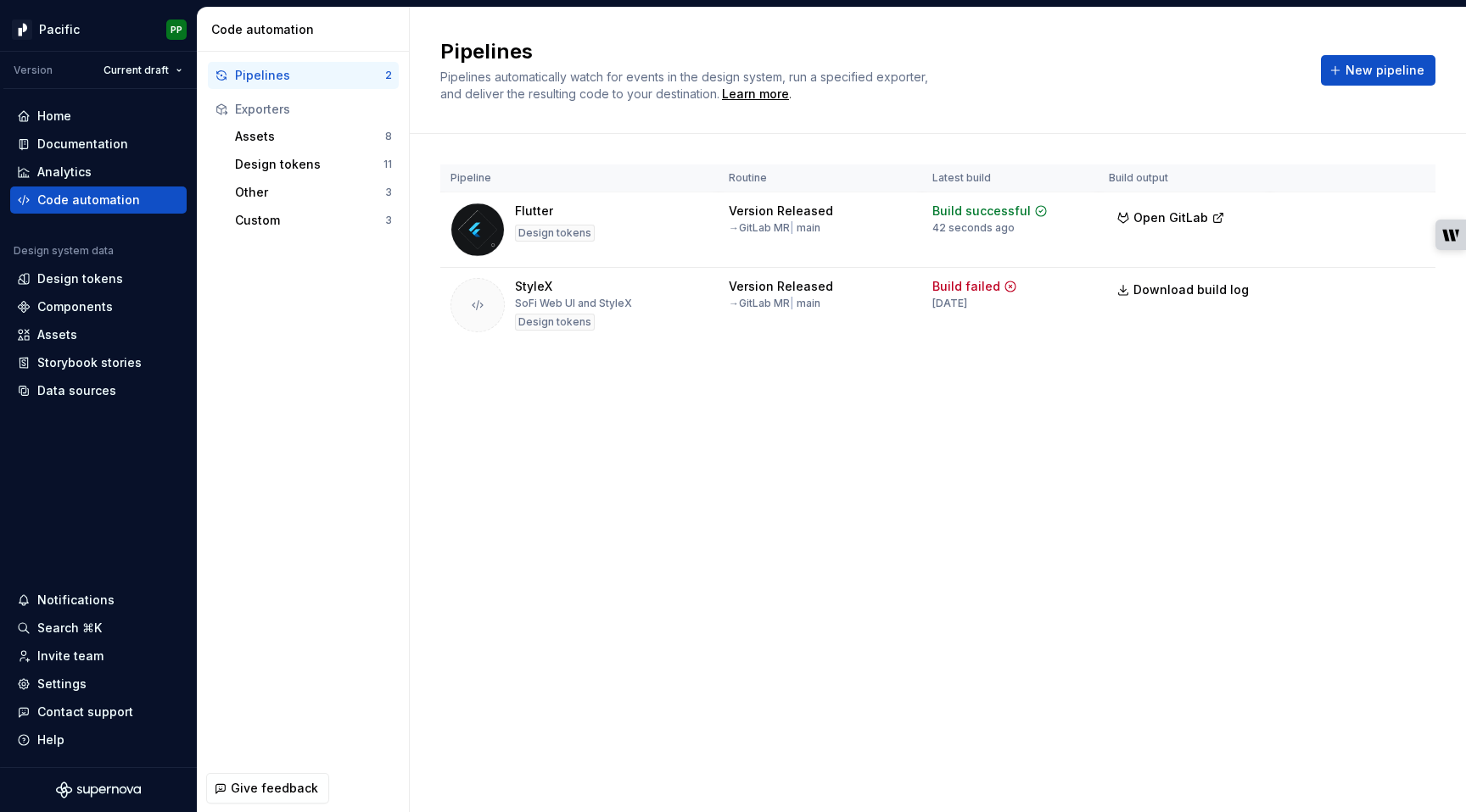
click at [766, 478] on div "Pipelines Pipelines automatically watch for events in the design system, run a …" at bounding box center [937, 410] width 1056 height 805
click at [65, 139] on div "Documentation" at bounding box center [82, 144] width 90 height 17
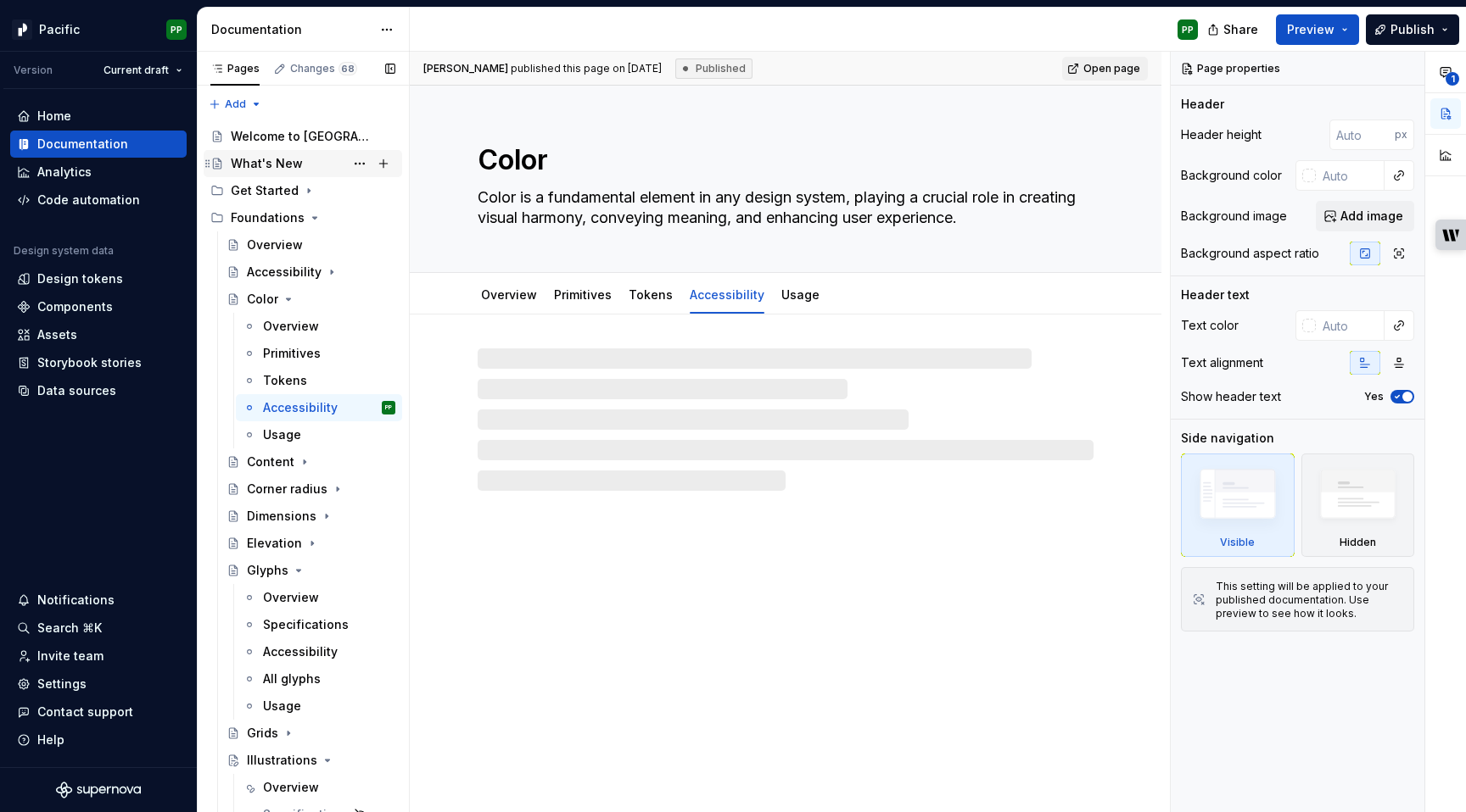
click at [286, 160] on div "What's New" at bounding box center [266, 163] width 72 height 17
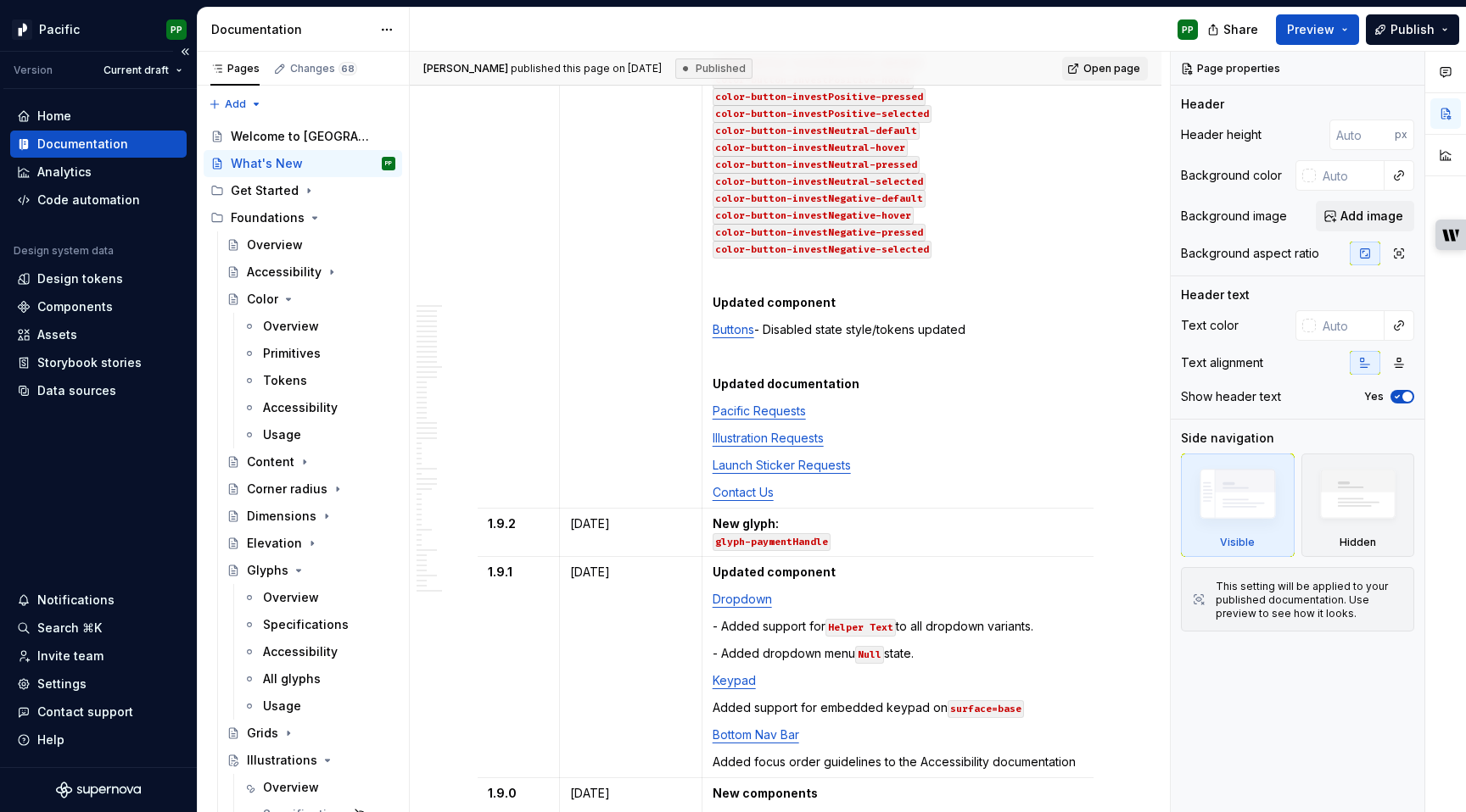
scroll to position [2822, 0]
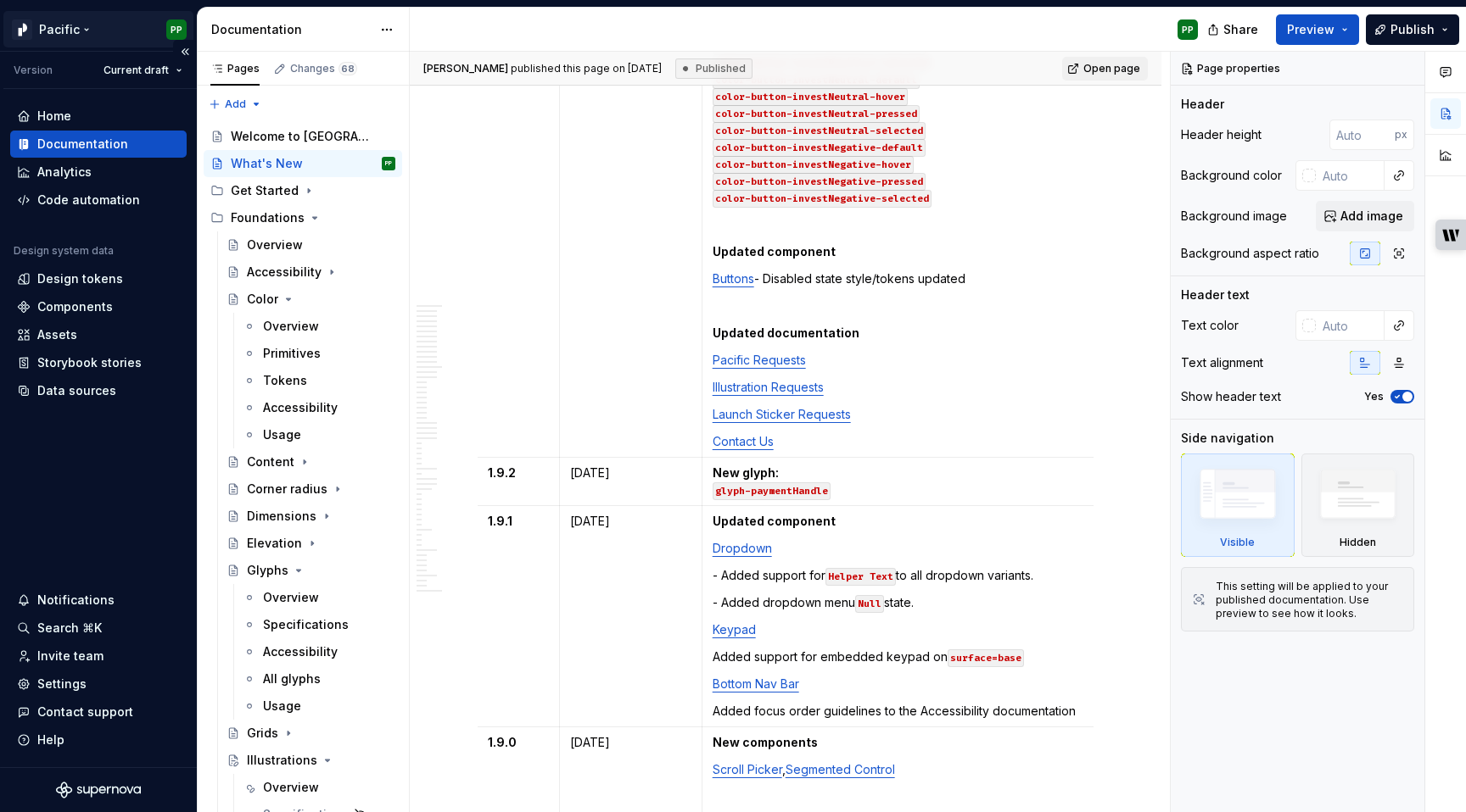
click at [80, 27] on html "Pacific PP Version Current draft Home Documentation Analytics Code automation D…" at bounding box center [733, 406] width 1466 height 812
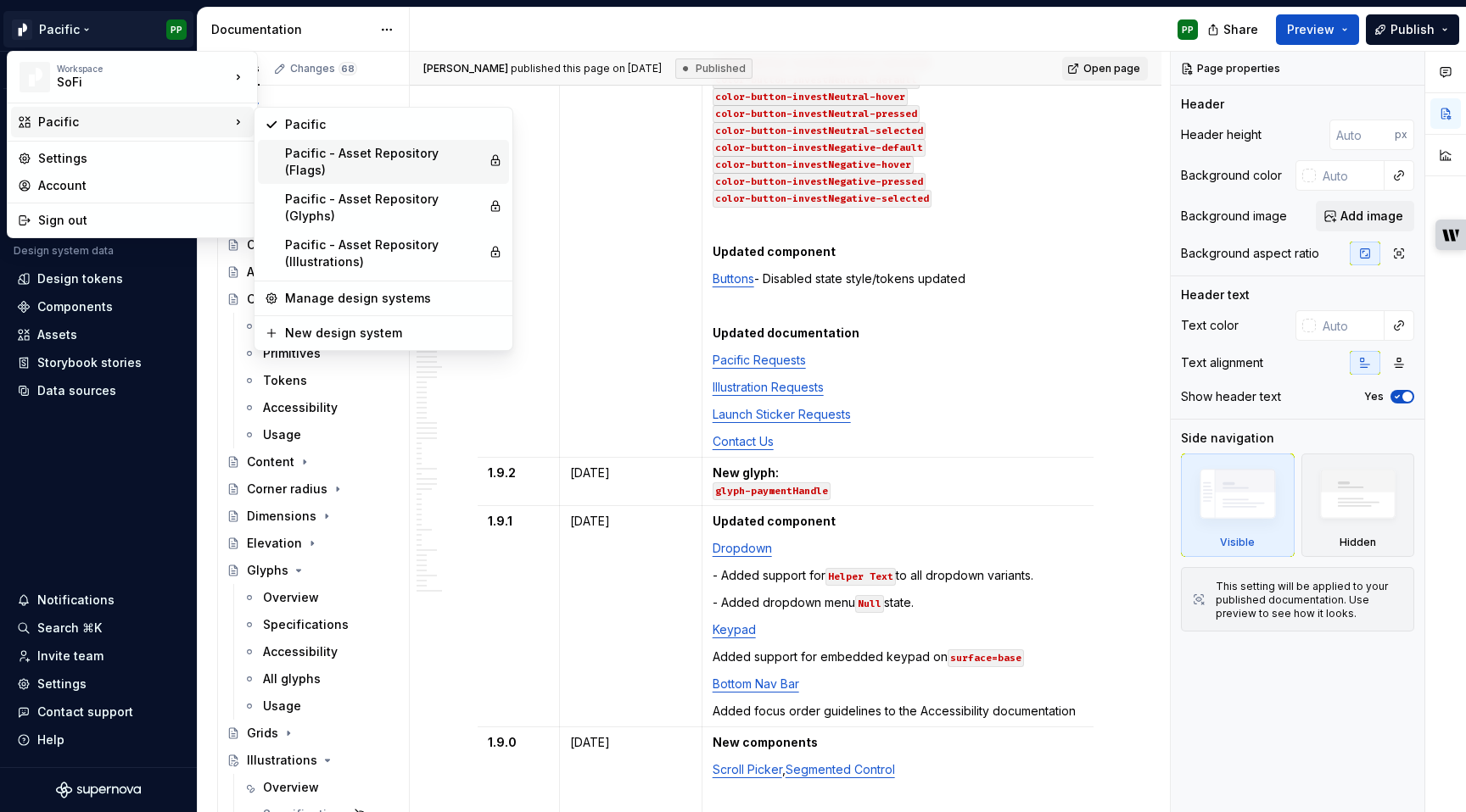
click at [365, 153] on div "Pacific - Asset Repository (Flags)" at bounding box center [383, 162] width 197 height 34
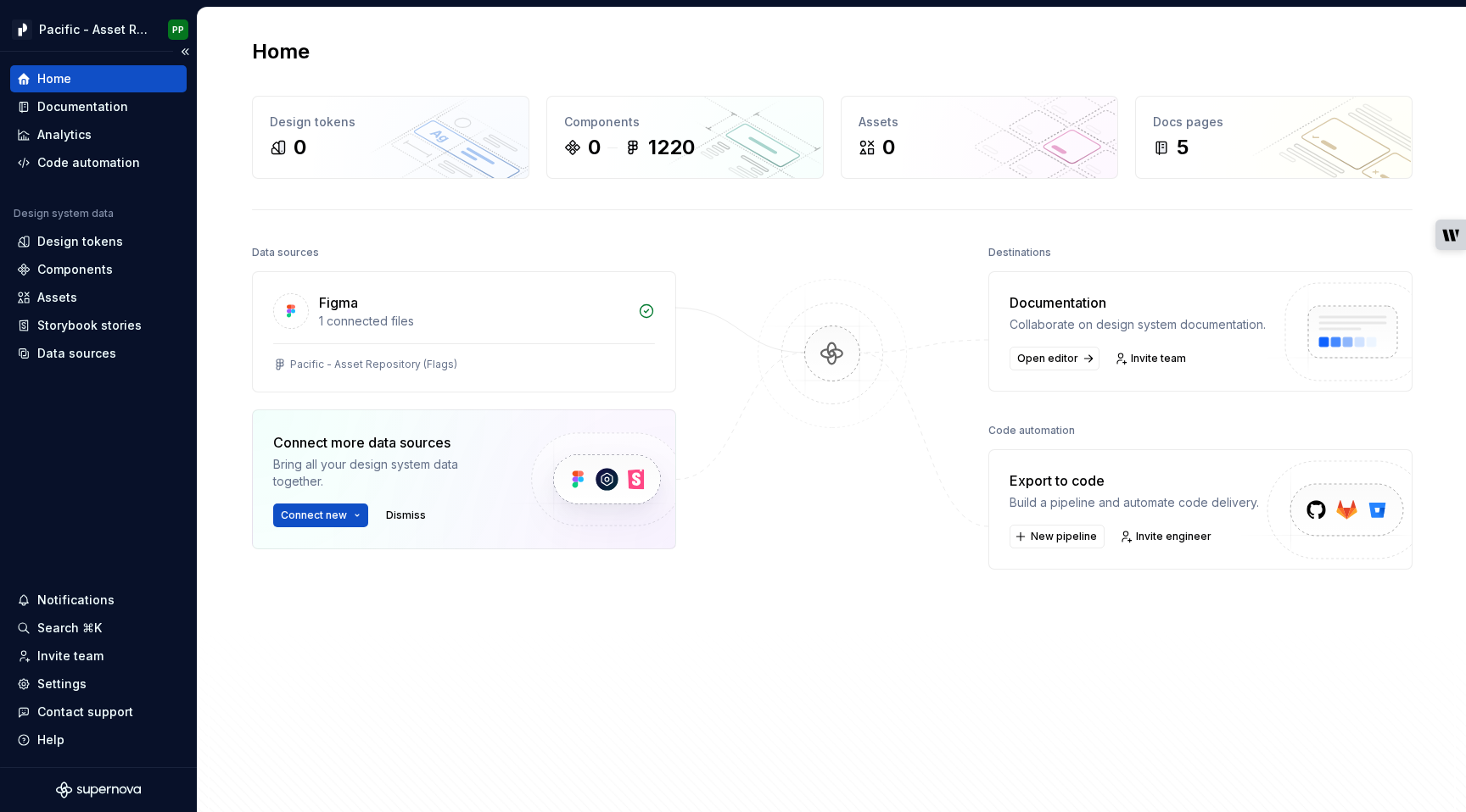
click at [58, 447] on div "Home Documentation Analytics Code automation Design system data Design tokens C…" at bounding box center [98, 409] width 197 height 715
click at [81, 266] on div "Components" at bounding box center [74, 269] width 75 height 17
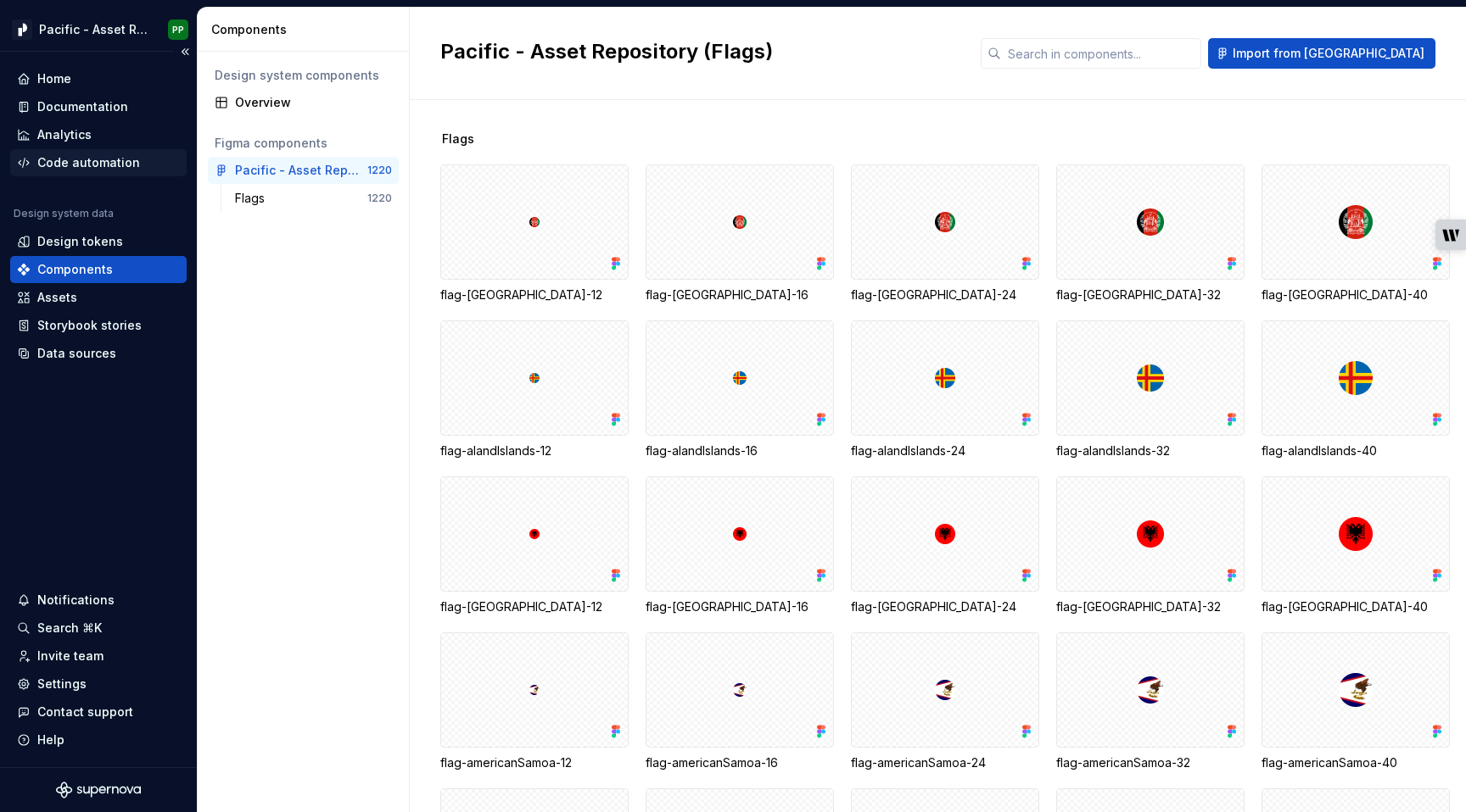
click at [112, 168] on div "Code automation" at bounding box center [89, 162] width 103 height 17
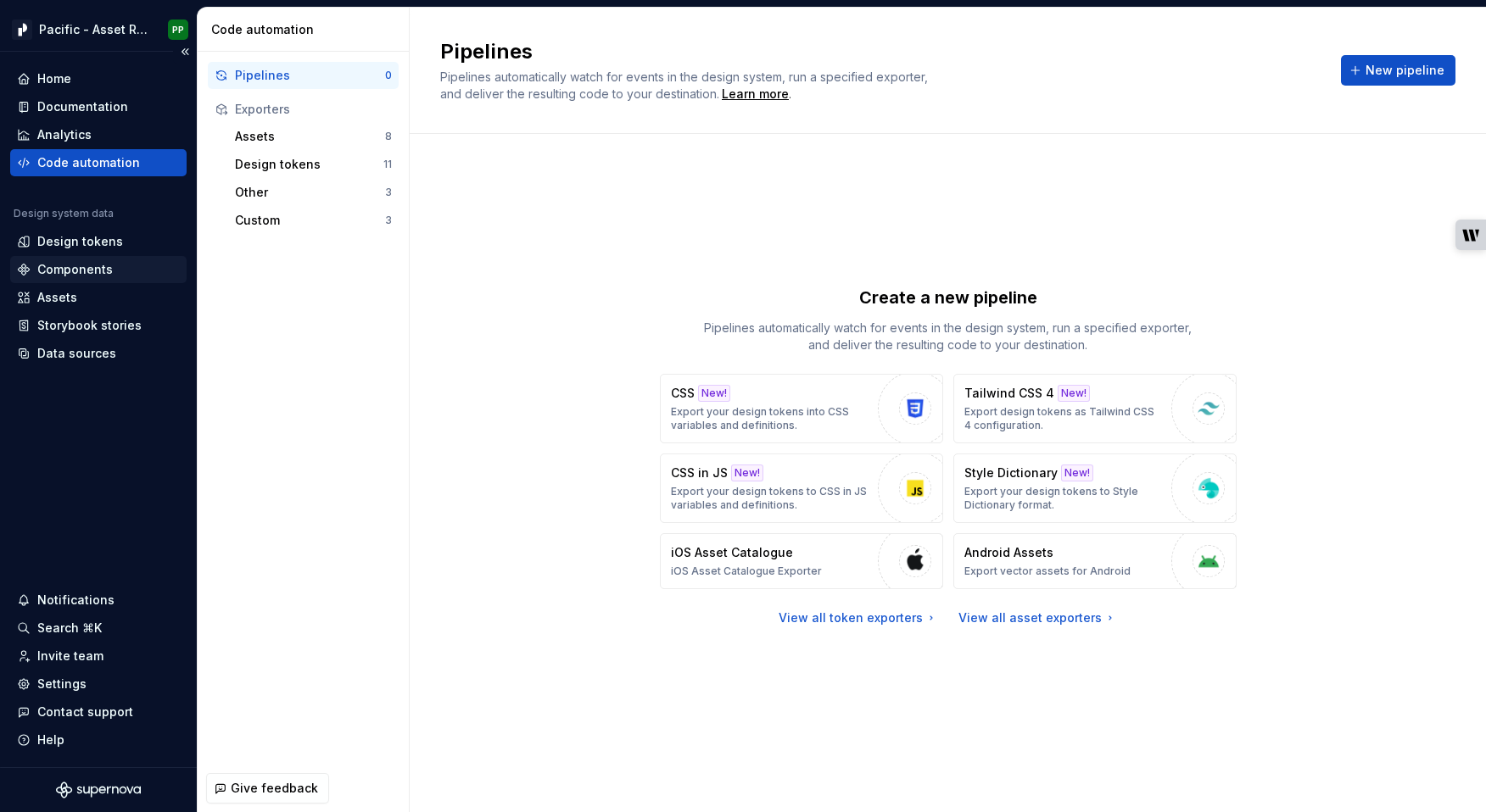
click at [121, 269] on div "Components" at bounding box center [98, 269] width 163 height 17
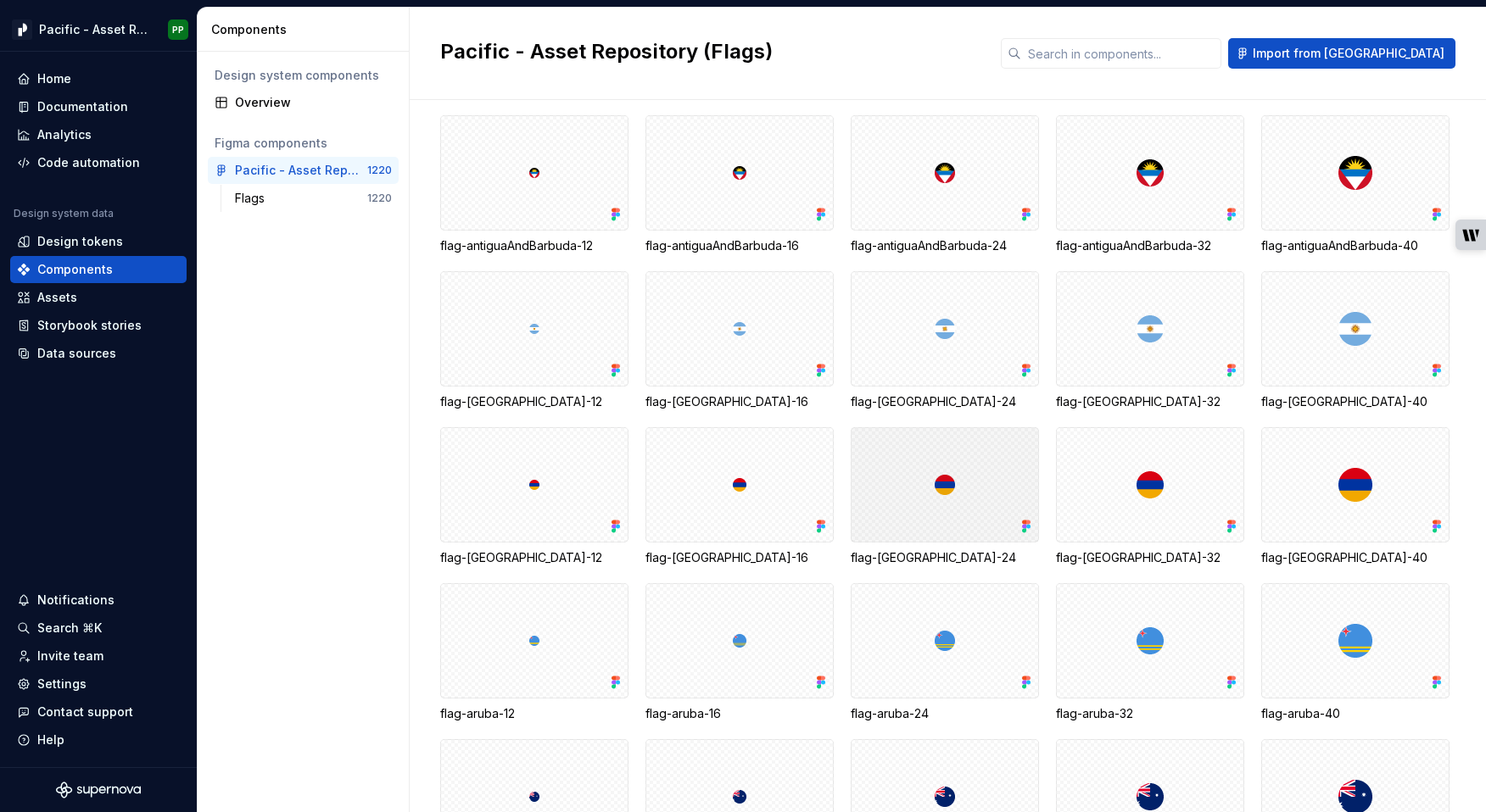
scroll to position [1307, 0]
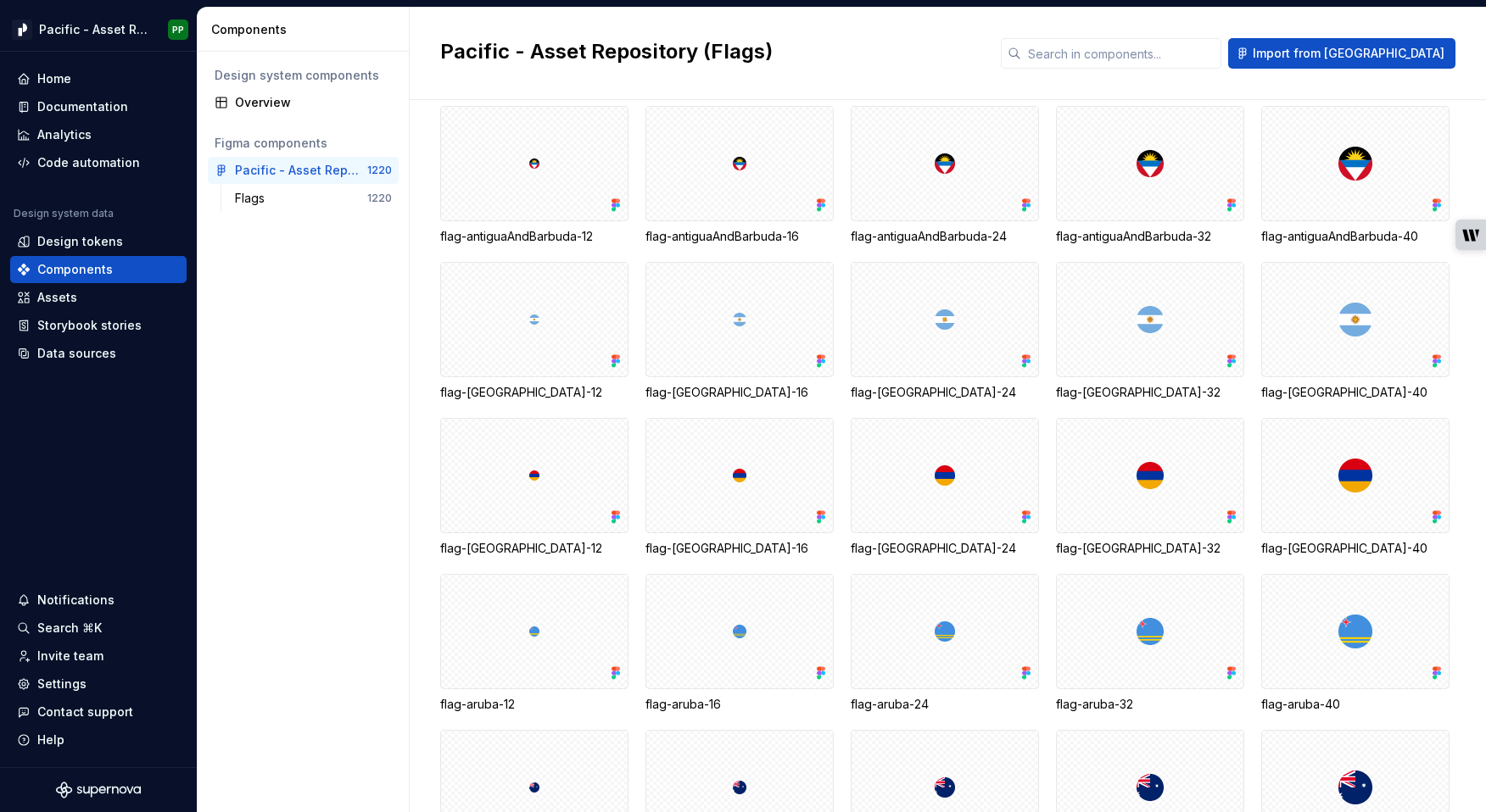
click at [283, 314] on div "Design system components Overview Figma components Pacific - Asset Repository (…" at bounding box center [303, 432] width 211 height 761
click at [117, 160] on div "Code automation" at bounding box center [89, 162] width 103 height 17
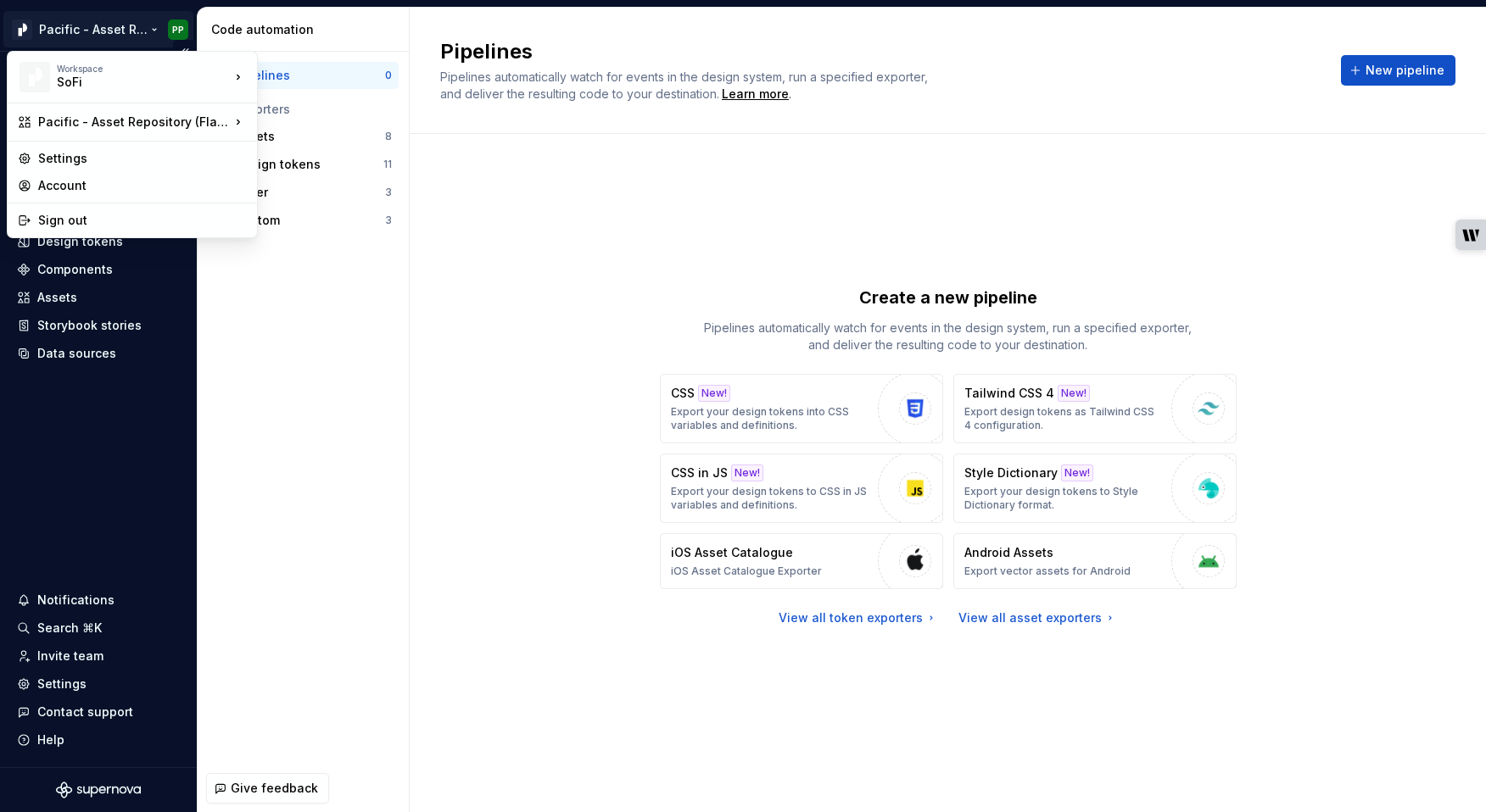
click at [153, 28] on html "Pacific - Asset Repository (Flags) PP Home Documentation Analytics Code automat…" at bounding box center [743, 406] width 1486 height 812
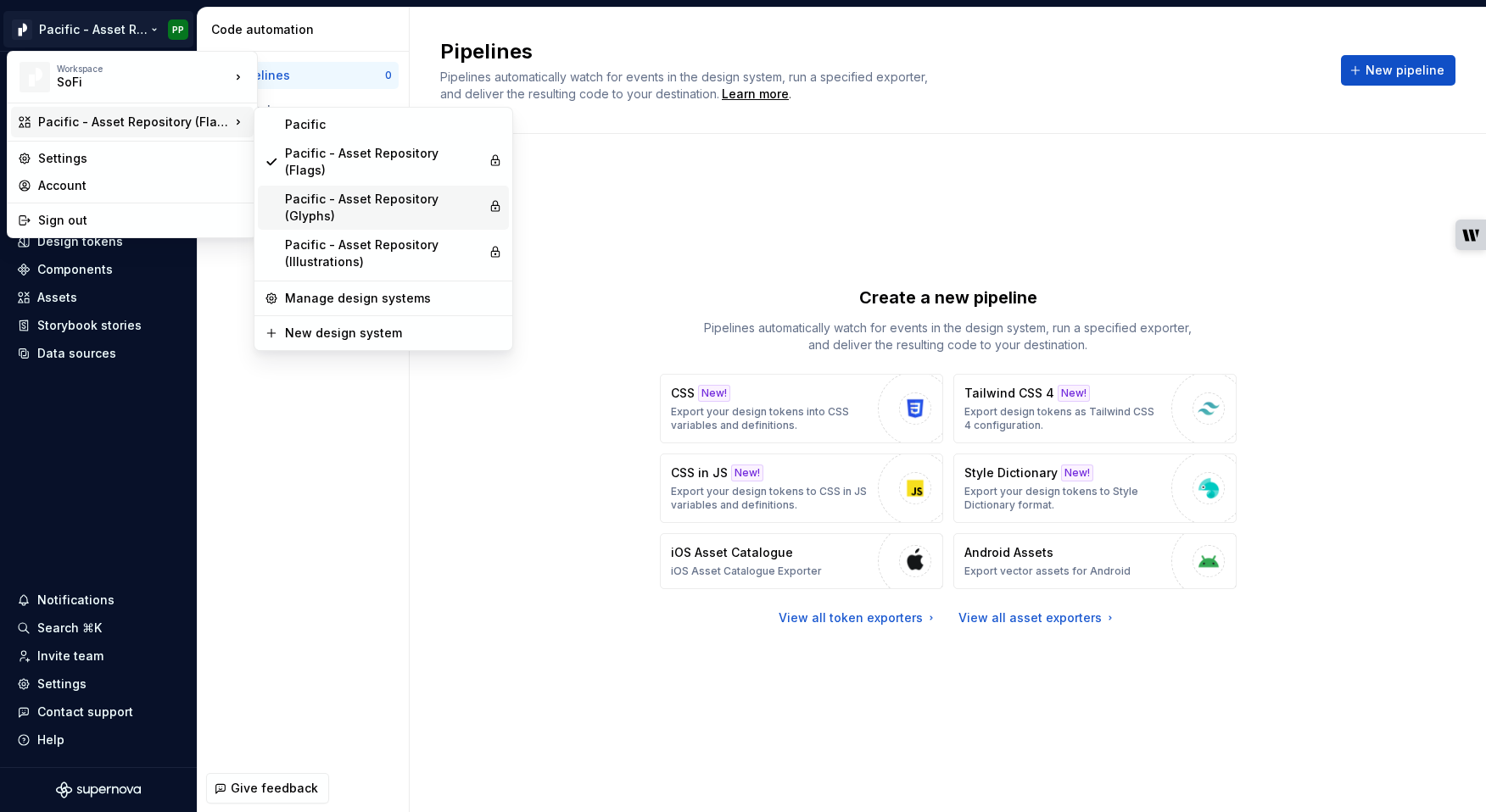
click at [387, 191] on div "Pacific - Asset Repository (Glyphs)" at bounding box center [383, 207] width 197 height 34
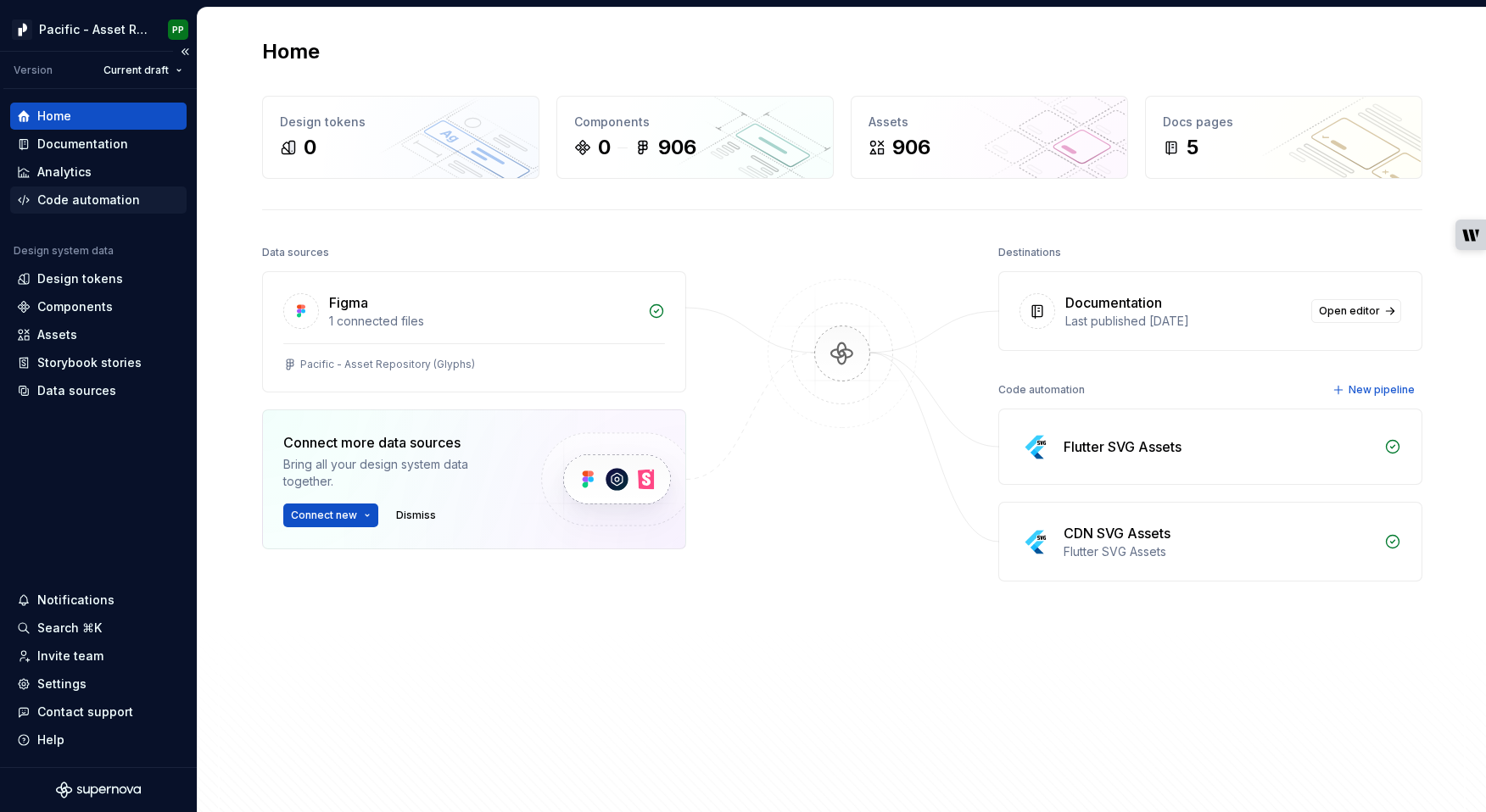
click at [93, 202] on div "Code automation" at bounding box center [89, 199] width 103 height 17
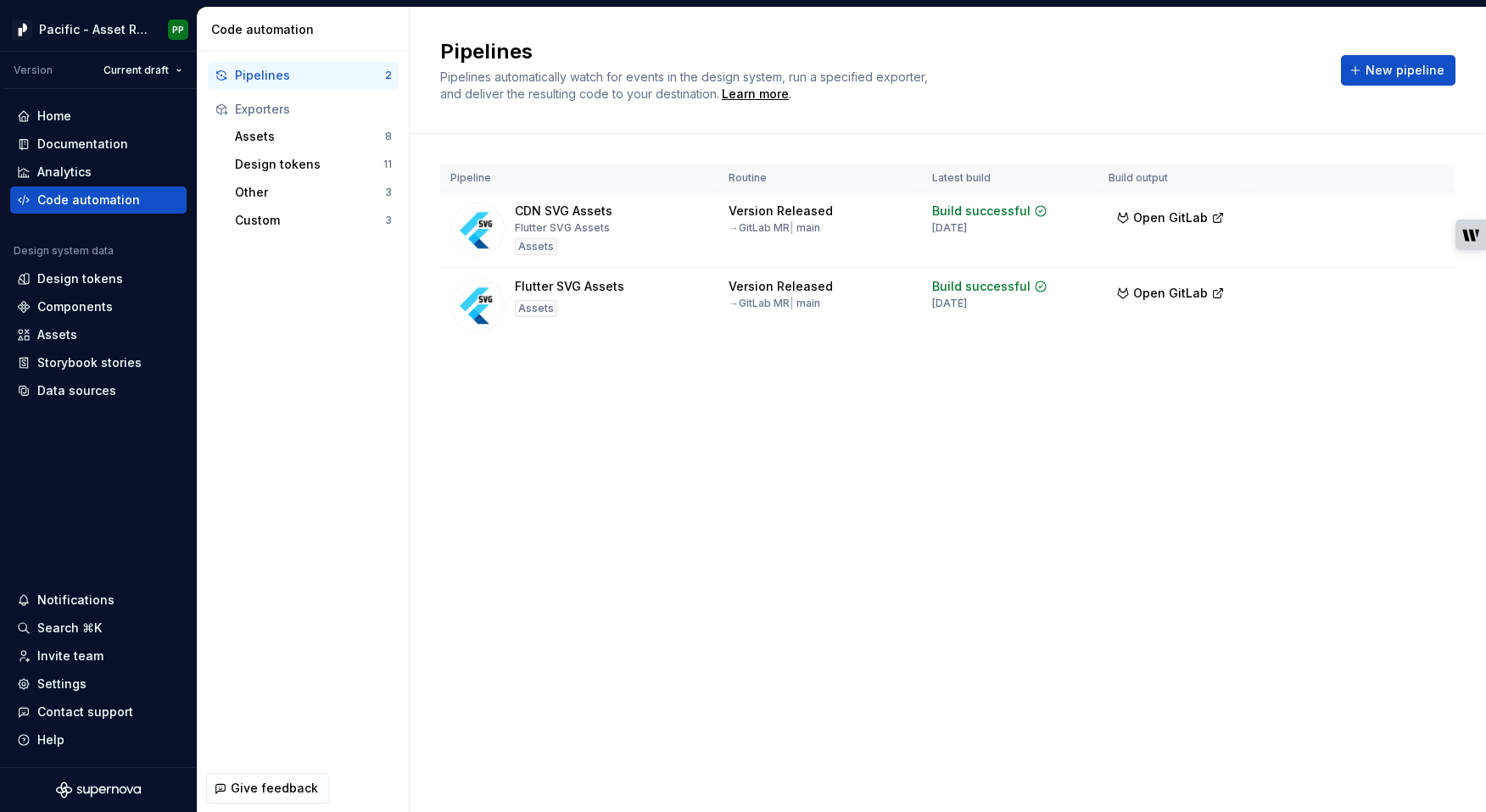
click at [932, 575] on div "Pipelines Pipelines automatically watch for events in the design system, run a …" at bounding box center [948, 410] width 1076 height 805
click at [1436, 289] on html "Pacific - Asset Repository (Glyphs) PP Version Current draft Home Documentation…" at bounding box center [743, 406] width 1486 height 812
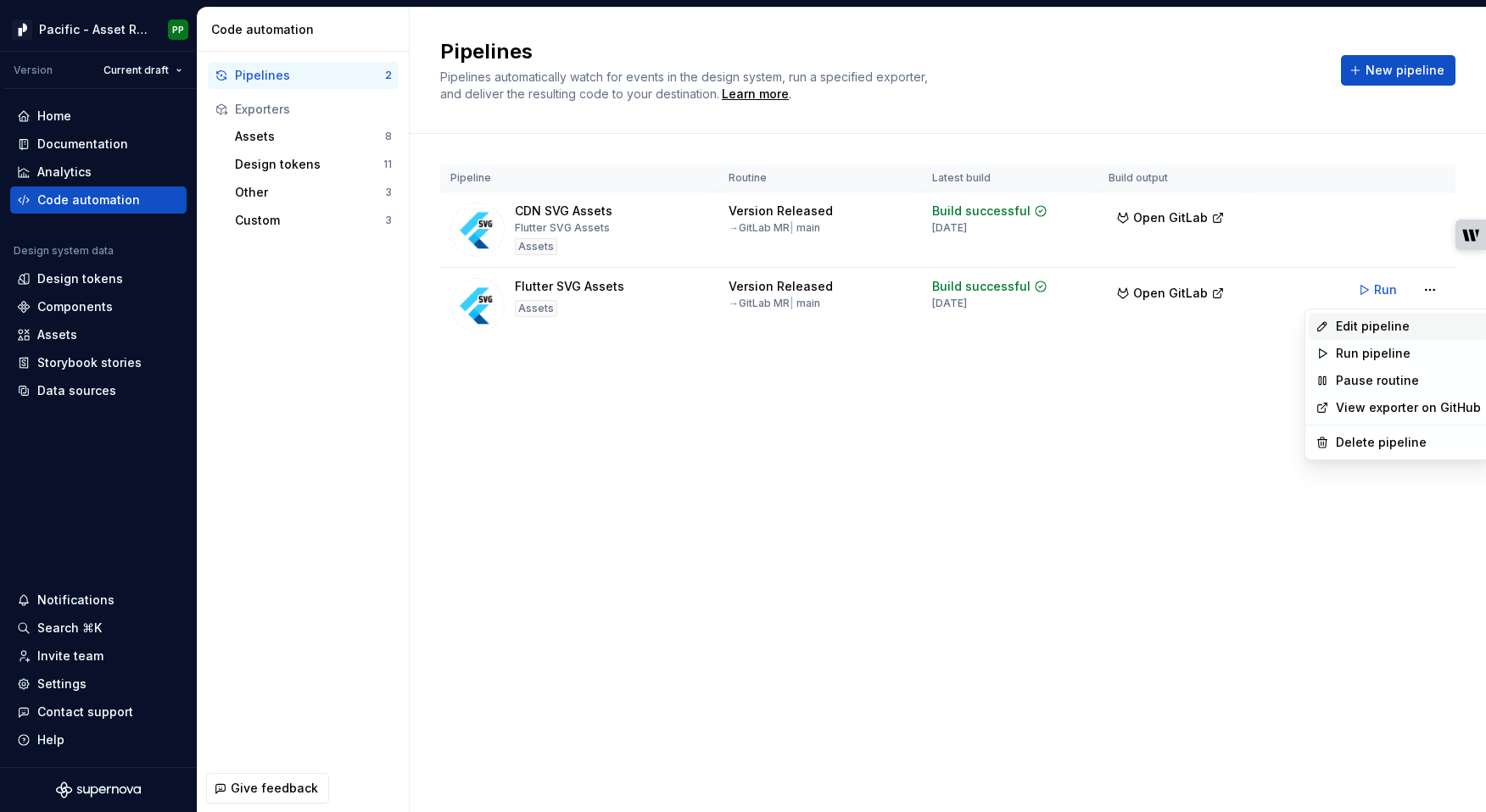
click at [1392, 322] on div "Edit pipeline" at bounding box center [1409, 326] width 145 height 17
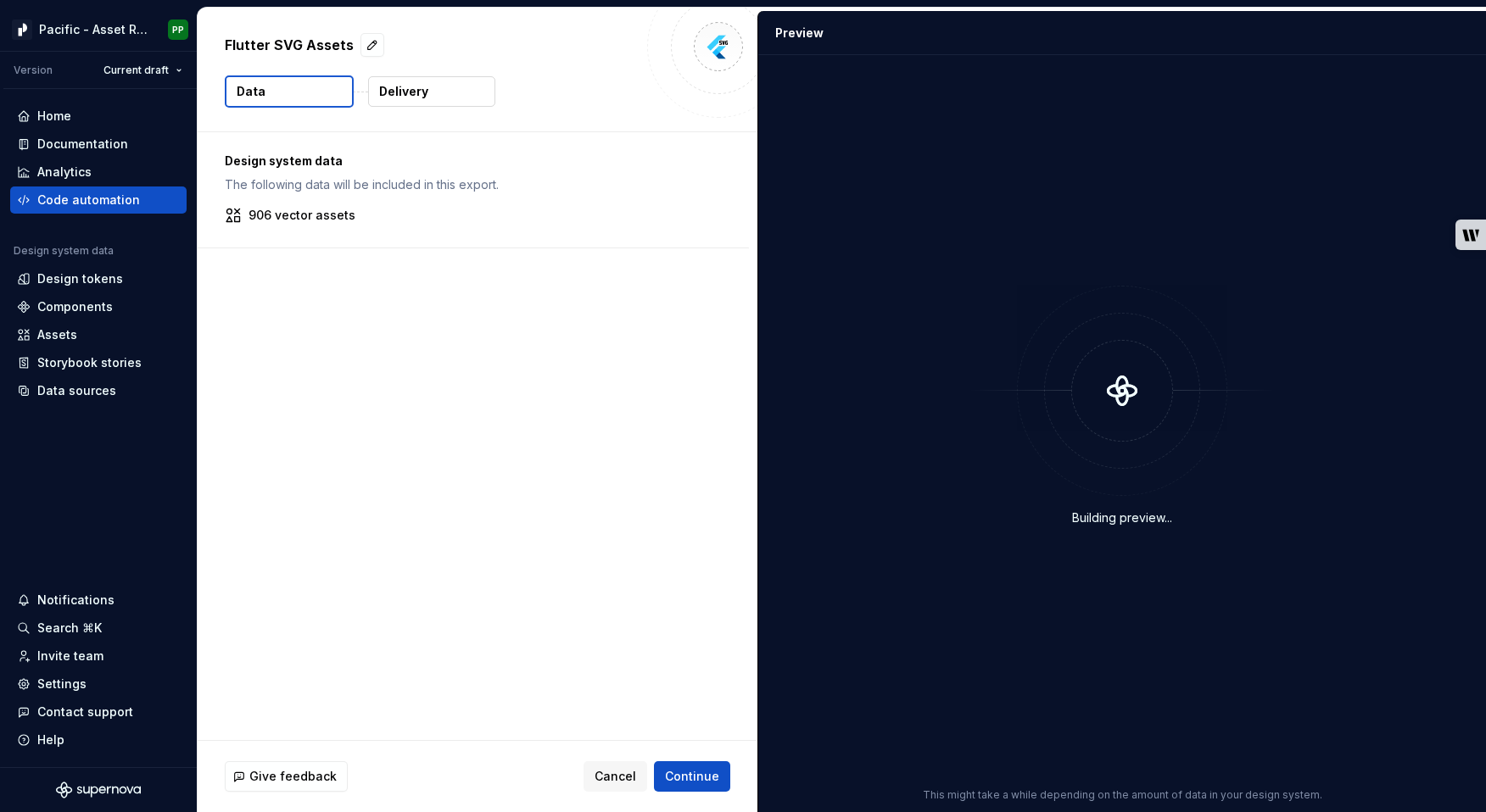
click at [423, 90] on p "Delivery" at bounding box center [403, 91] width 49 height 17
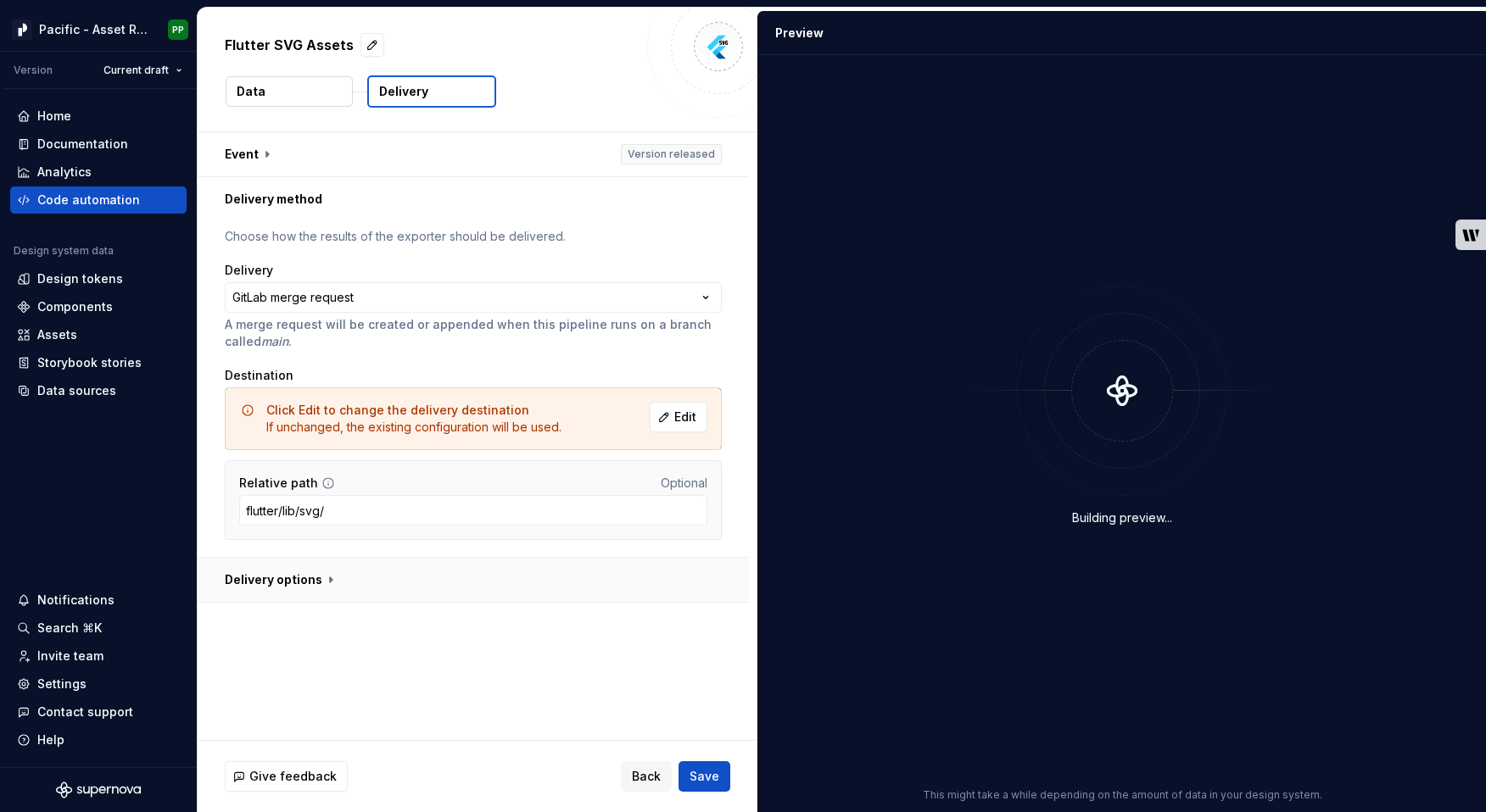
click at [323, 580] on button "button" at bounding box center [473, 580] width 551 height 44
type textarea "*"
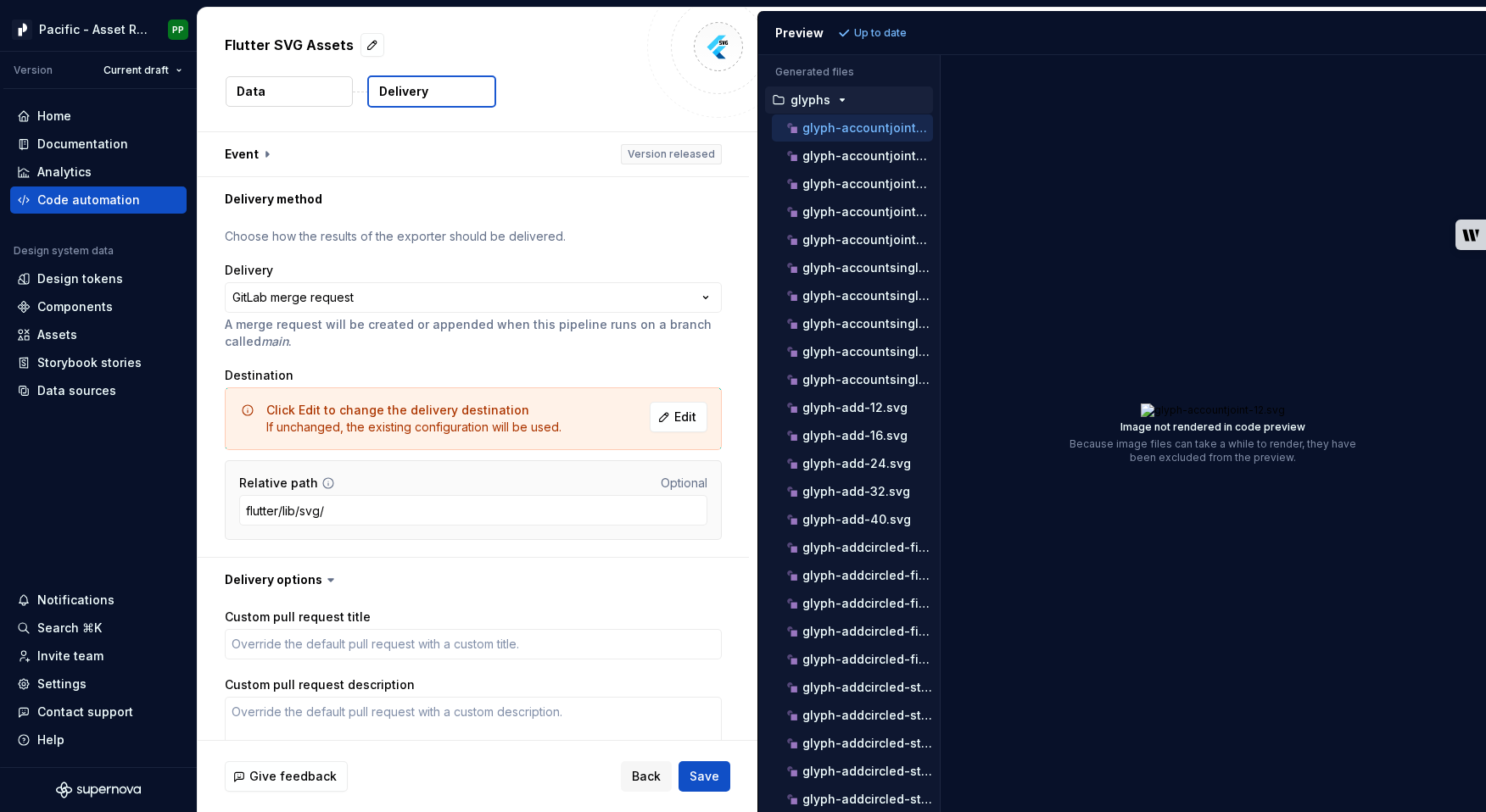
click at [841, 99] on icon "button" at bounding box center [842, 100] width 4 height 2
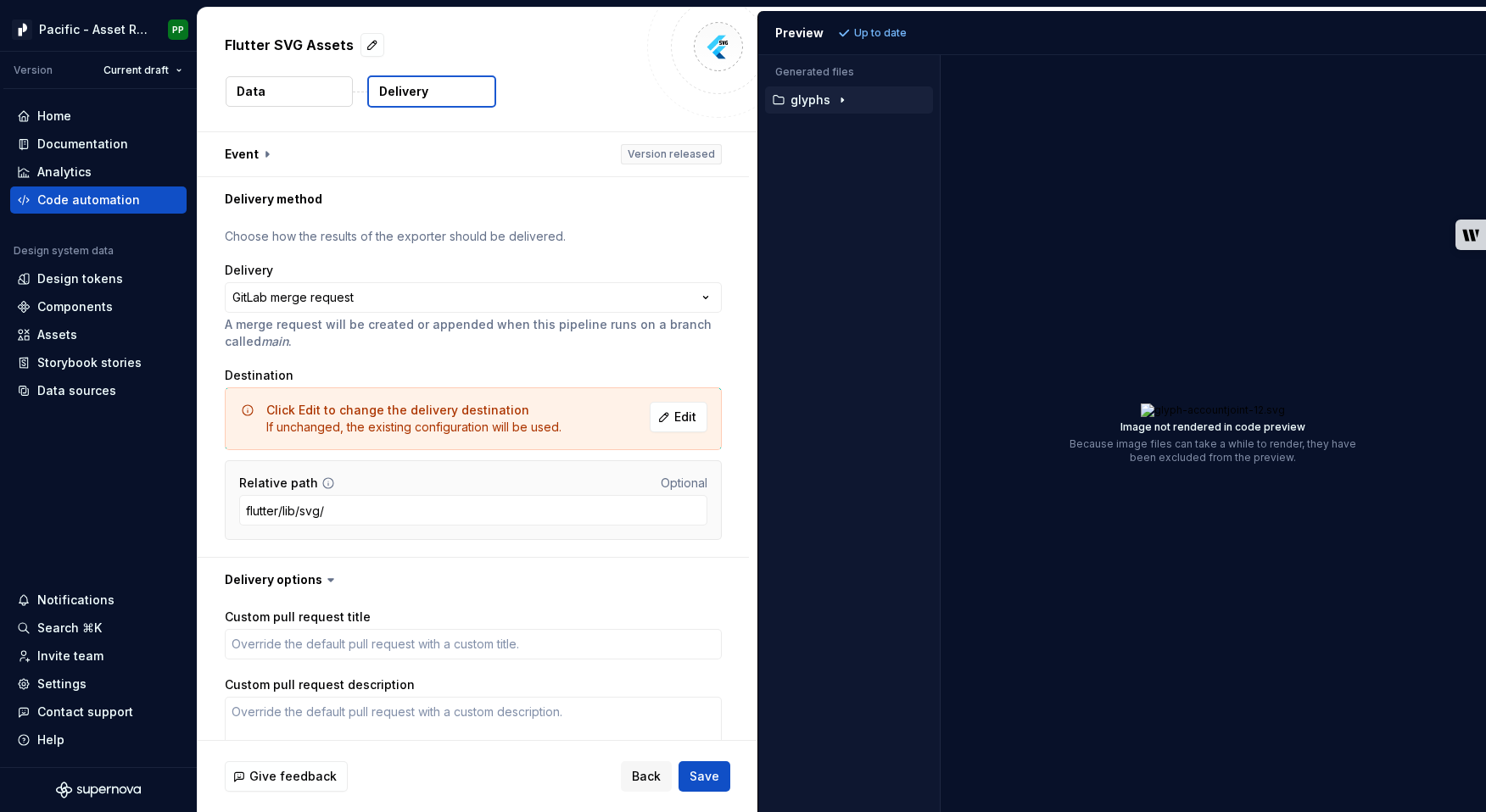
click at [841, 99] on icon "button" at bounding box center [842, 100] width 2 height 4
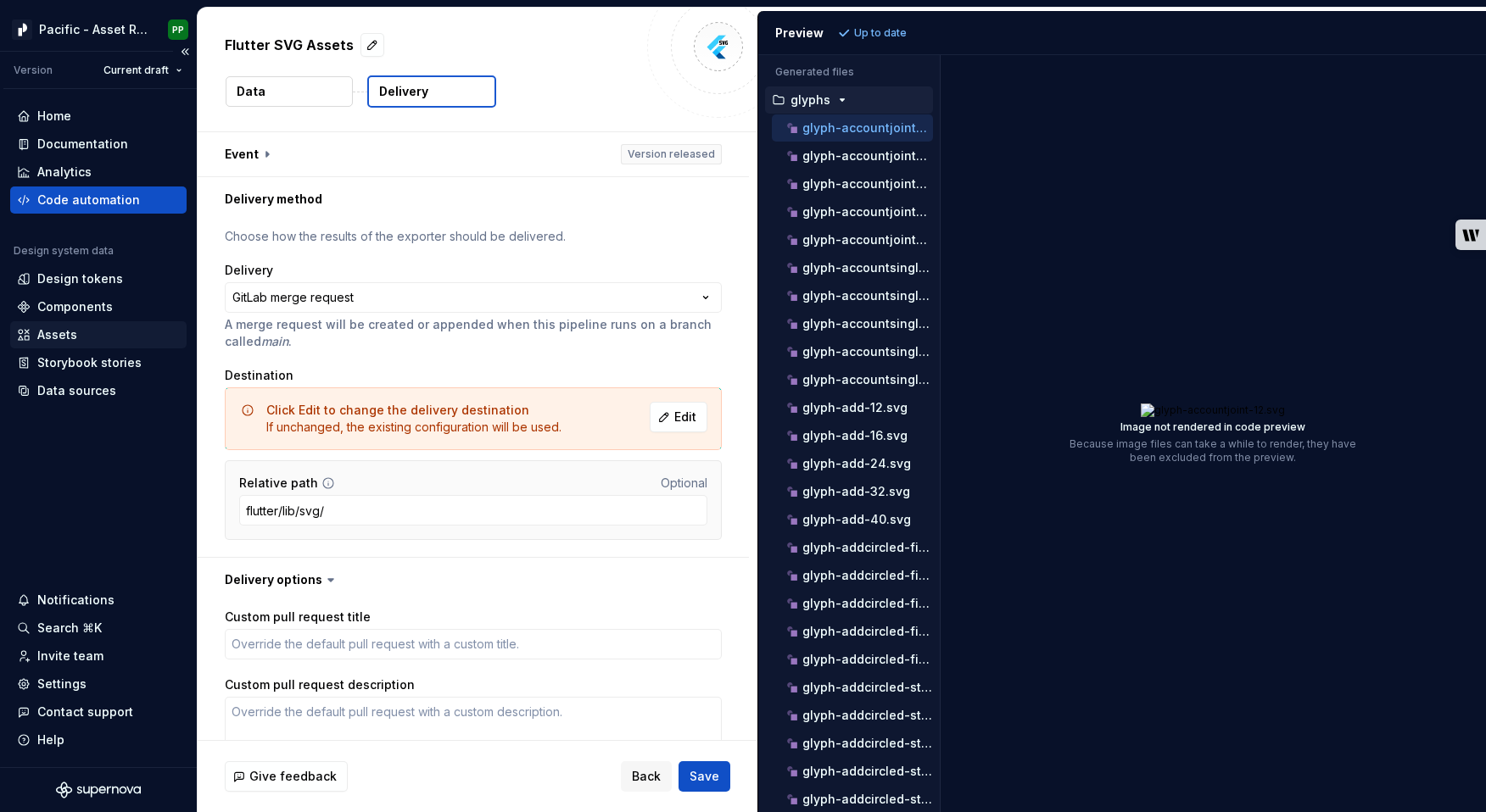
click at [54, 330] on div "Assets" at bounding box center [57, 334] width 40 height 17
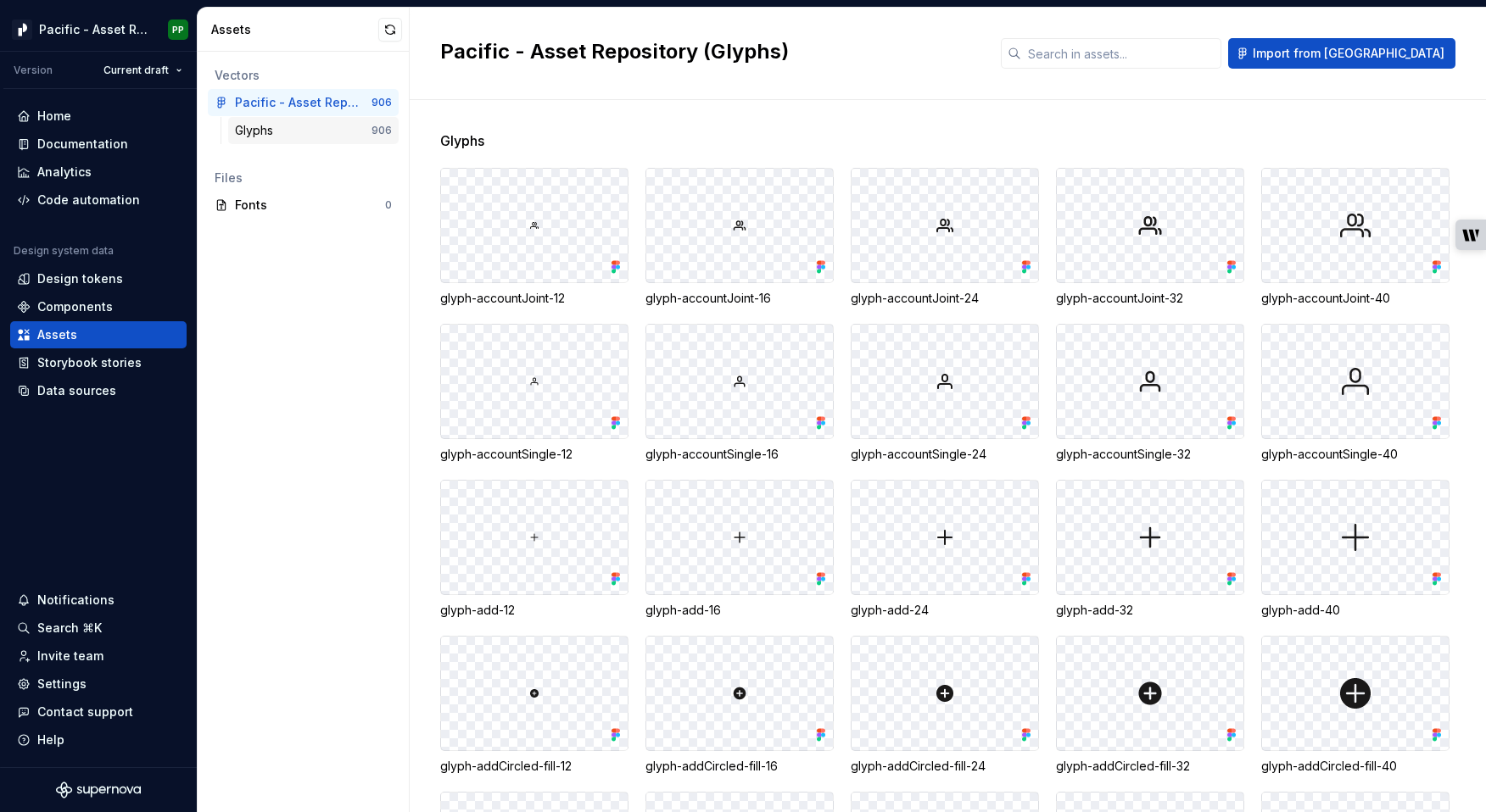
click at [295, 124] on div "Glyphs" at bounding box center [303, 130] width 137 height 17
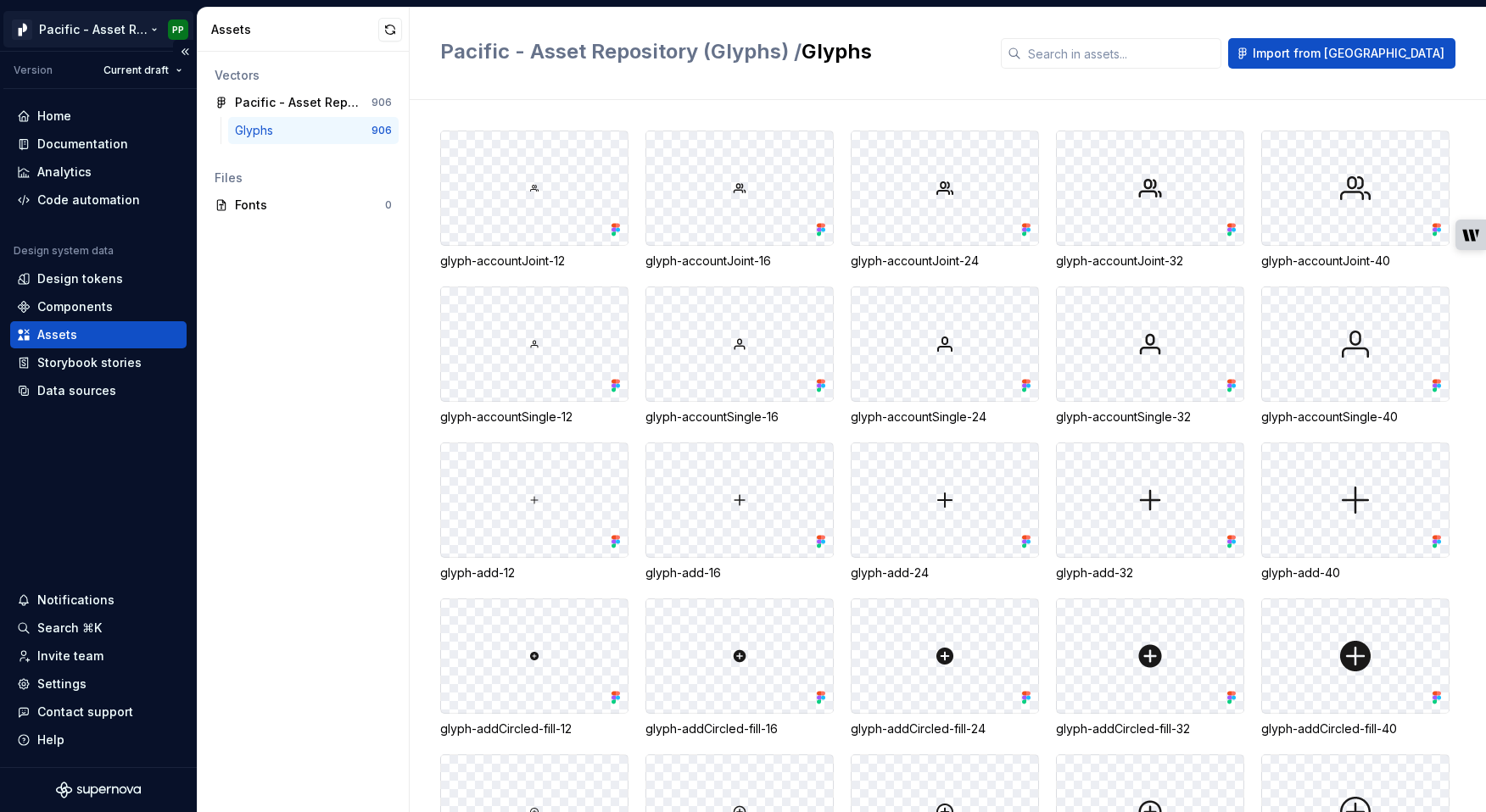
click at [110, 35] on html "Pacific - Asset Repository (Glyphs) PP Version Current draft Home Documentation…" at bounding box center [743, 406] width 1486 height 812
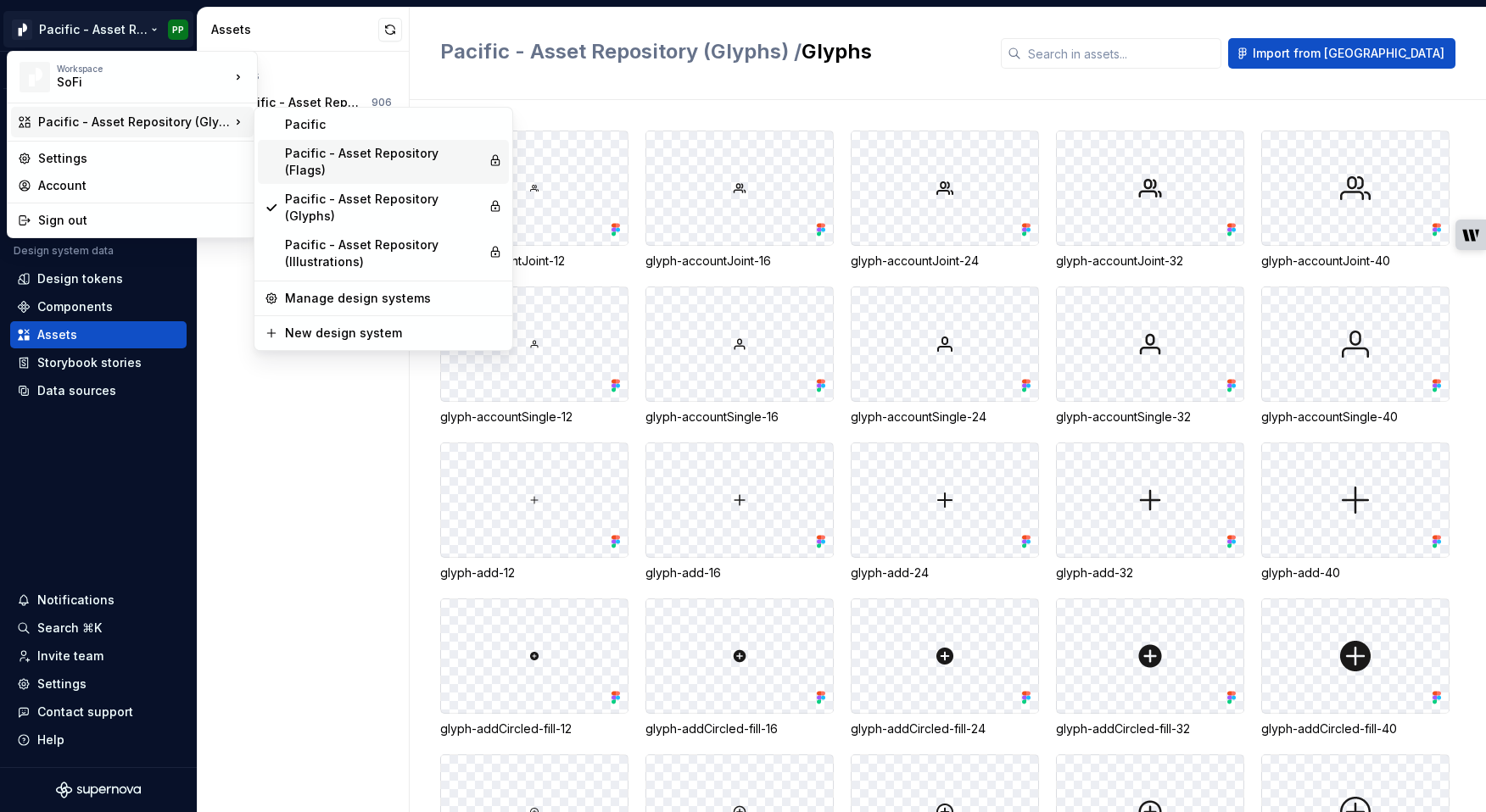
click at [329, 152] on div "Pacific - Asset Repository (Flags)" at bounding box center [383, 162] width 197 height 34
